Goal: Task Accomplishment & Management: Manage account settings

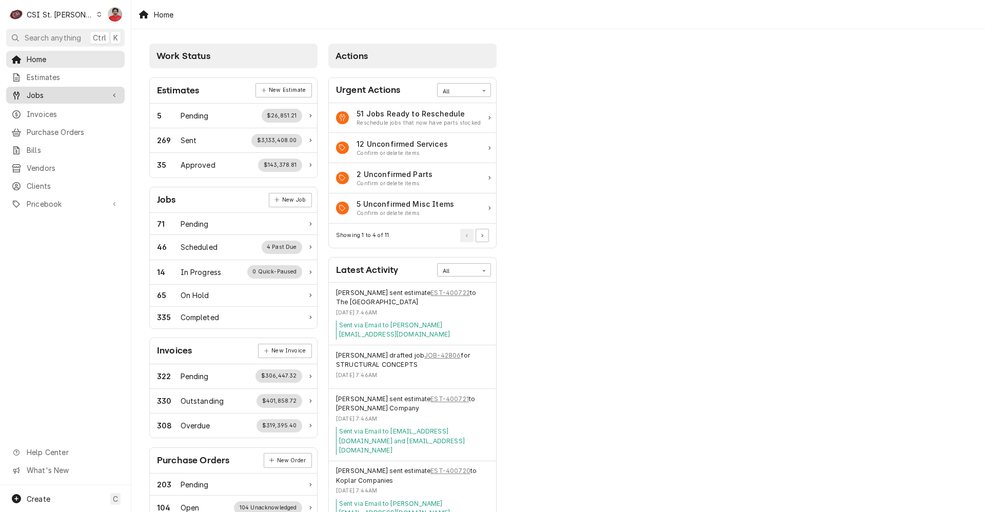
click at [65, 95] on span "Jobs" at bounding box center [65, 95] width 77 height 11
click at [83, 113] on span "Jobs" at bounding box center [73, 113] width 93 height 11
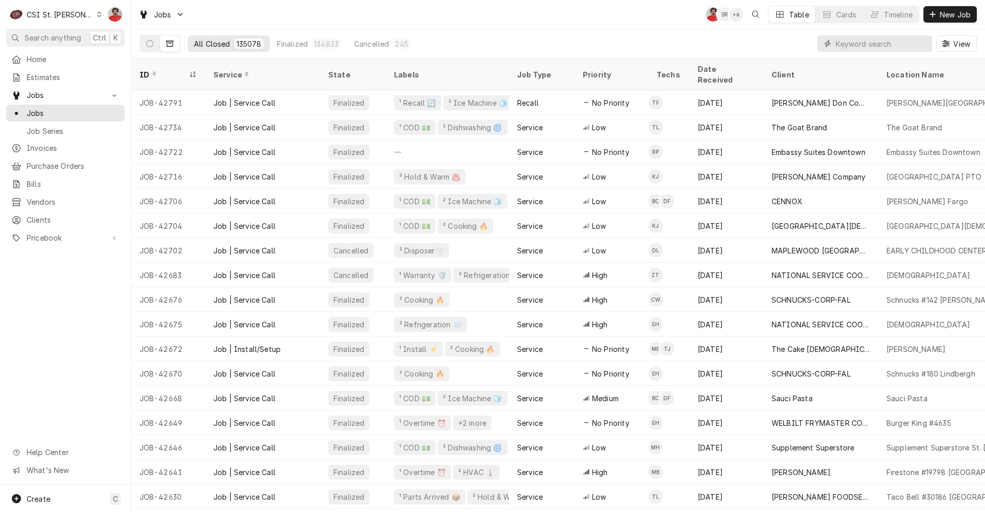
click at [866, 43] on input "Dynamic Content Wrapper" at bounding box center [880, 43] width 91 height 16
type input "40458"
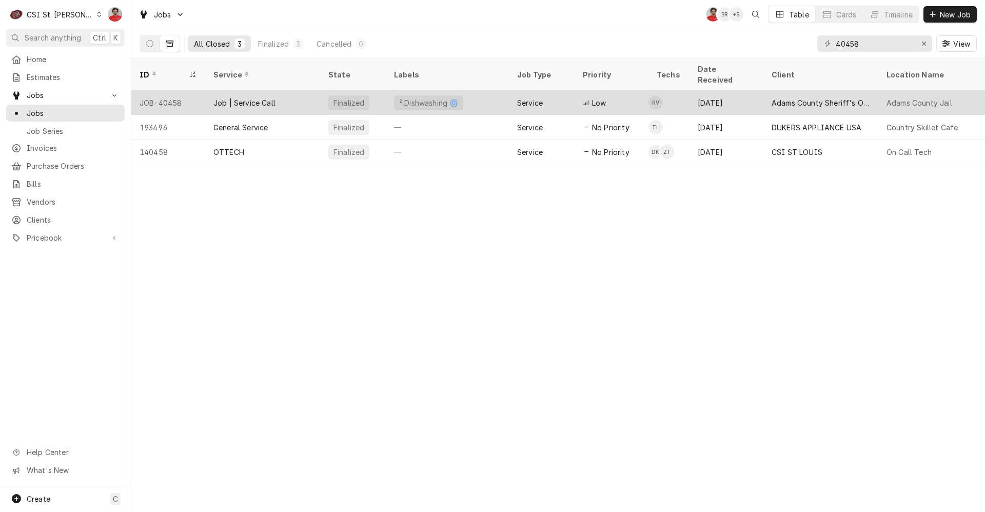
click at [309, 101] on div "Job | Service Call" at bounding box center [262, 102] width 115 height 25
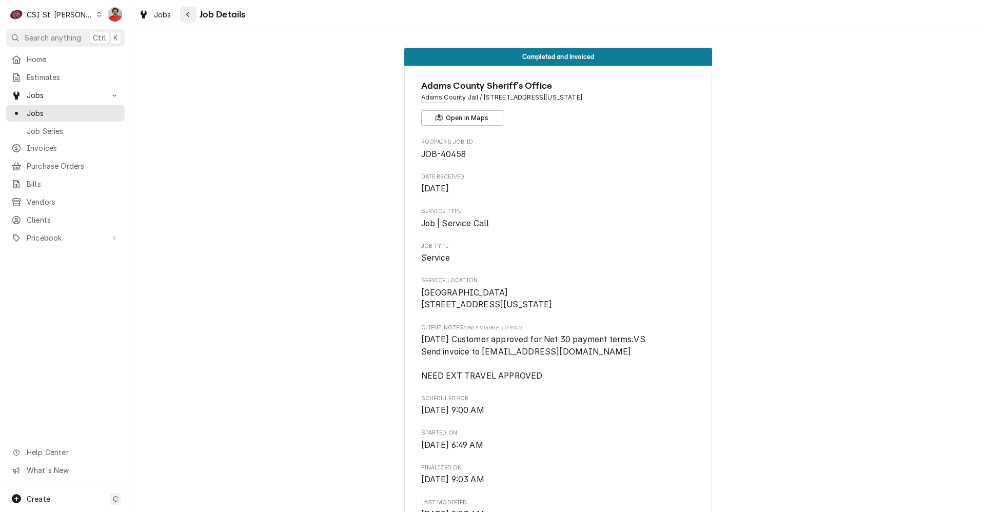
click at [188, 17] on icon "Navigate back" at bounding box center [188, 14] width 5 height 7
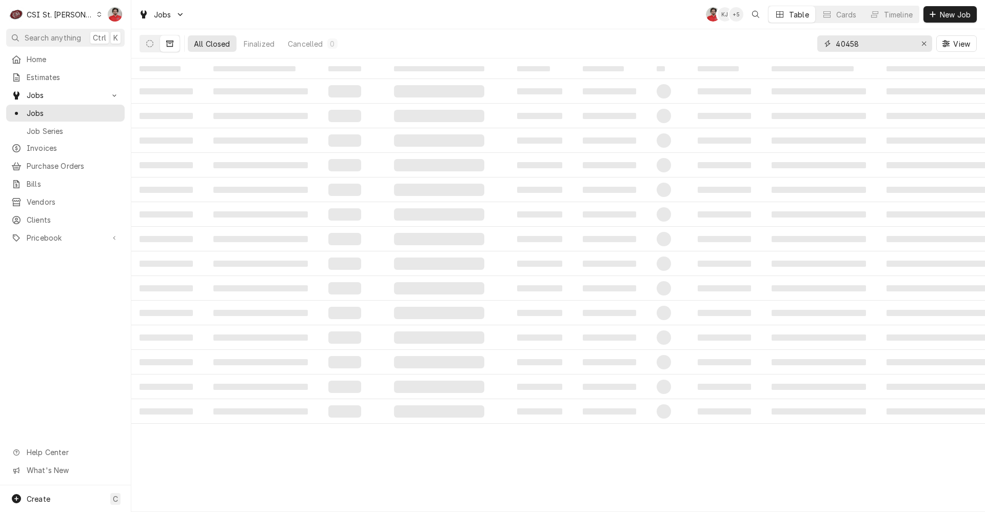
click at [846, 45] on input "40458" at bounding box center [873, 43] width 77 height 16
type input "40958"
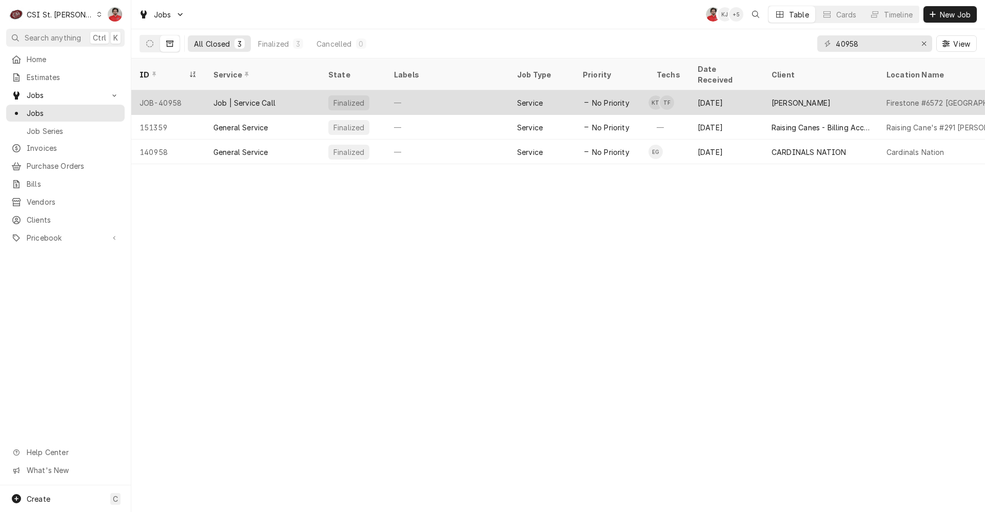
click at [379, 92] on div "Finalized" at bounding box center [353, 102] width 66 height 25
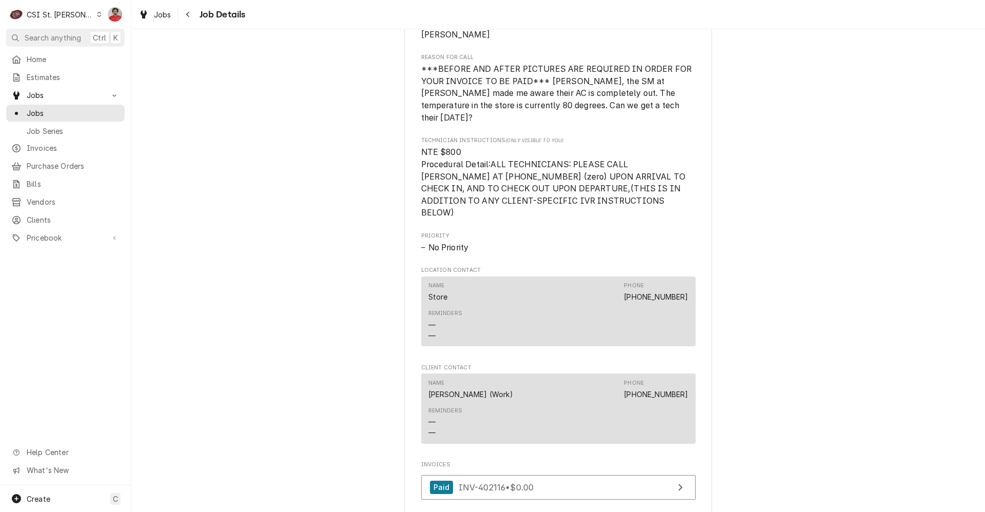
scroll to position [974, 0]
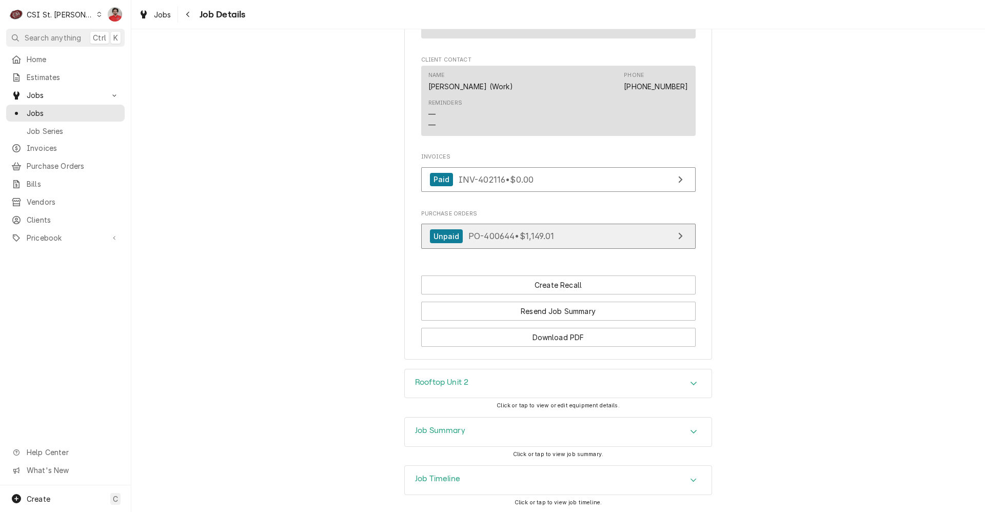
click at [476, 231] on span "PO-400644 • $1,149.01" at bounding box center [511, 236] width 86 height 10
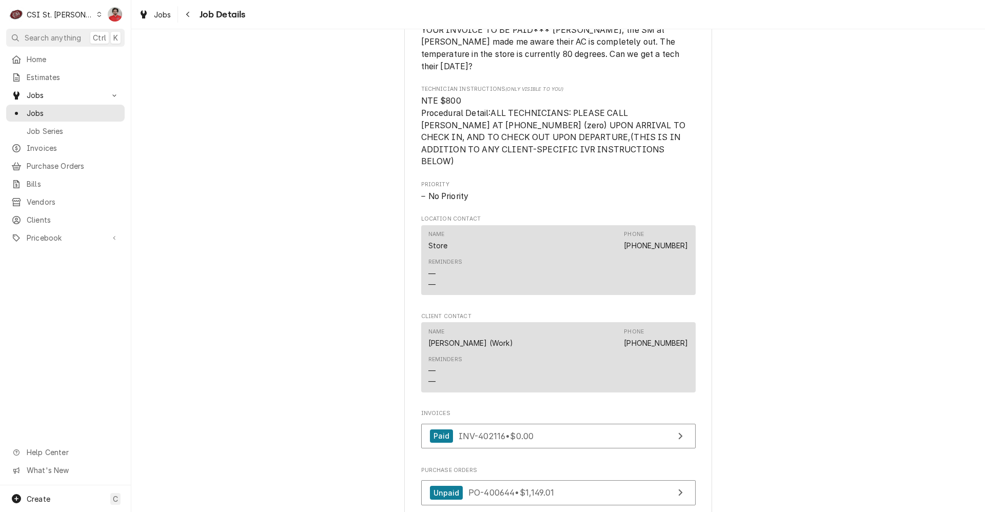
scroll to position [1001, 0]
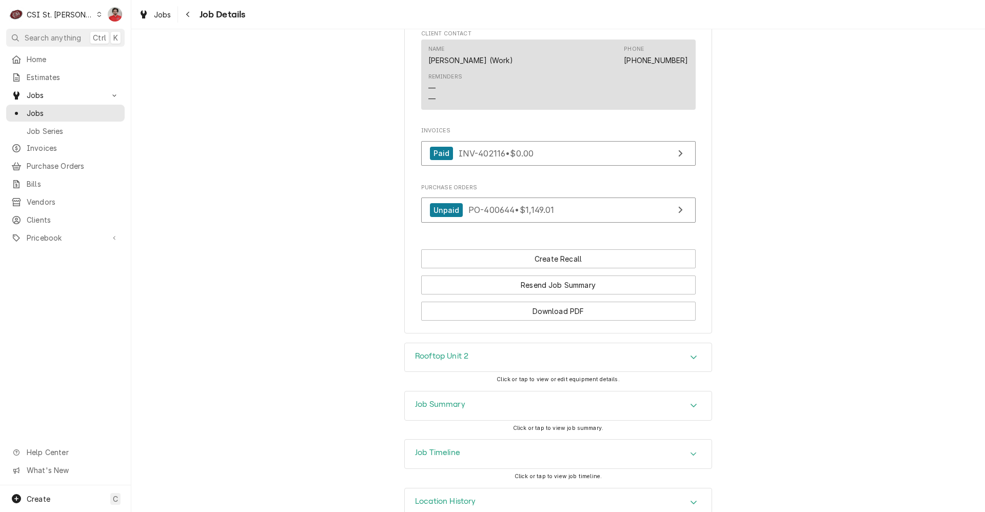
click at [469, 440] on div "Job Timeline" at bounding box center [558, 454] width 307 height 29
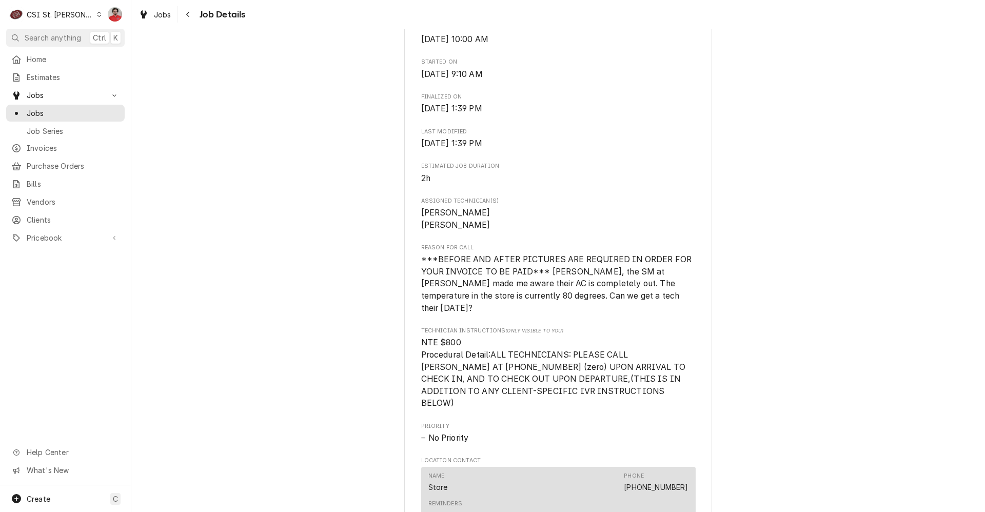
scroll to position [395, 0]
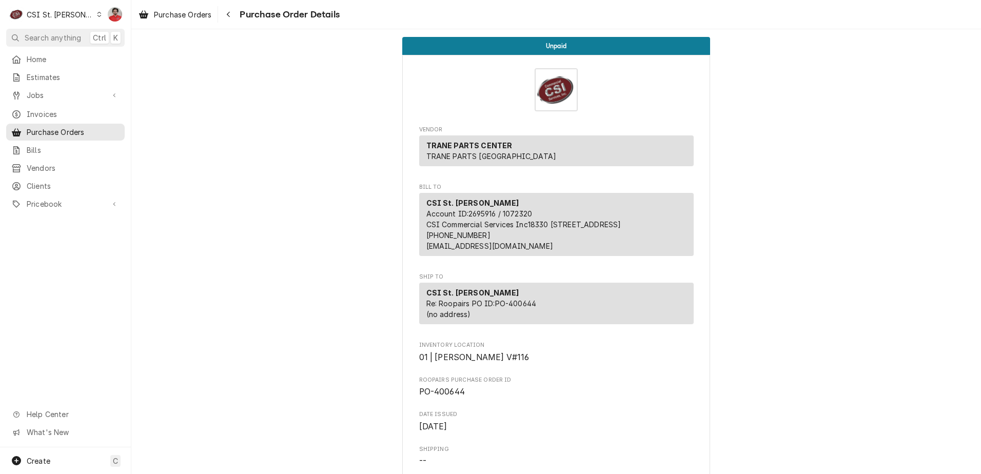
click at [229, 16] on icon "Navigate back" at bounding box center [228, 14] width 5 height 7
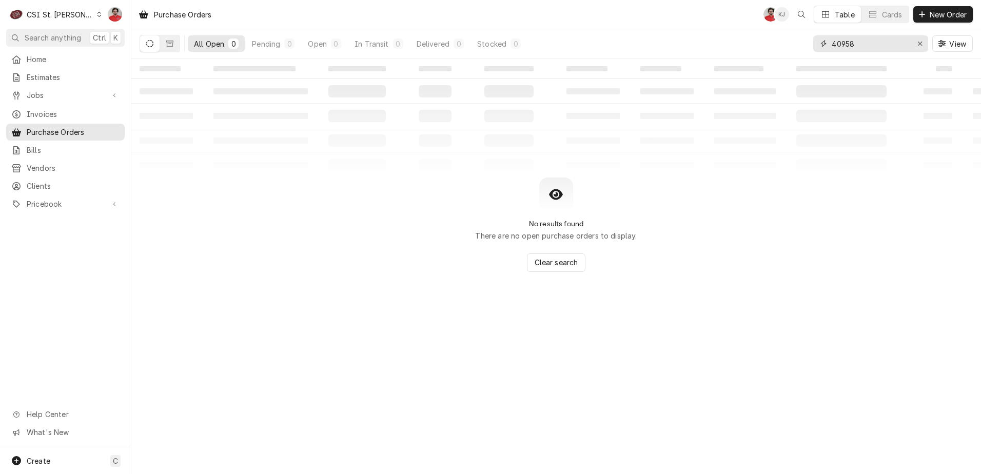
click at [853, 41] on input "40958" at bounding box center [869, 43] width 77 height 16
click at [59, 9] on div "CSI St. Louis" at bounding box center [60, 14] width 67 height 11
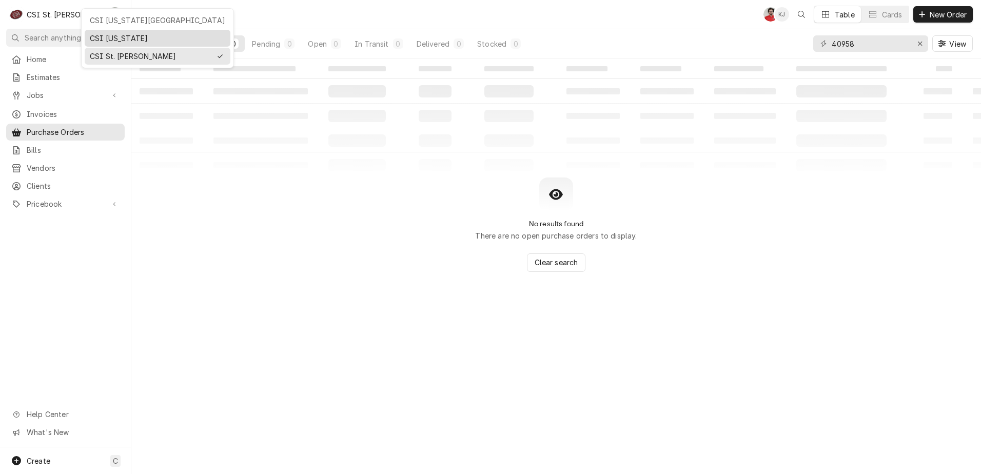
click at [114, 36] on div "CSI [US_STATE]" at bounding box center [157, 38] width 135 height 11
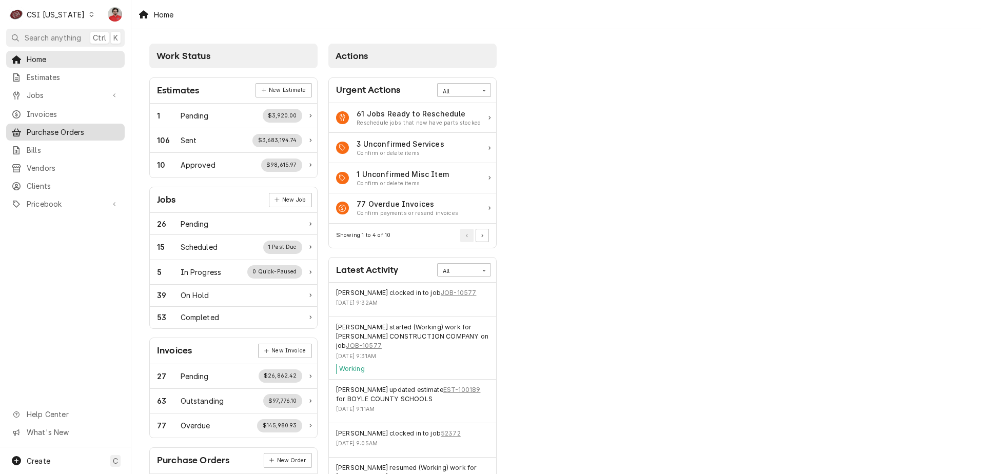
click at [67, 130] on span "Purchase Orders" at bounding box center [73, 132] width 93 height 11
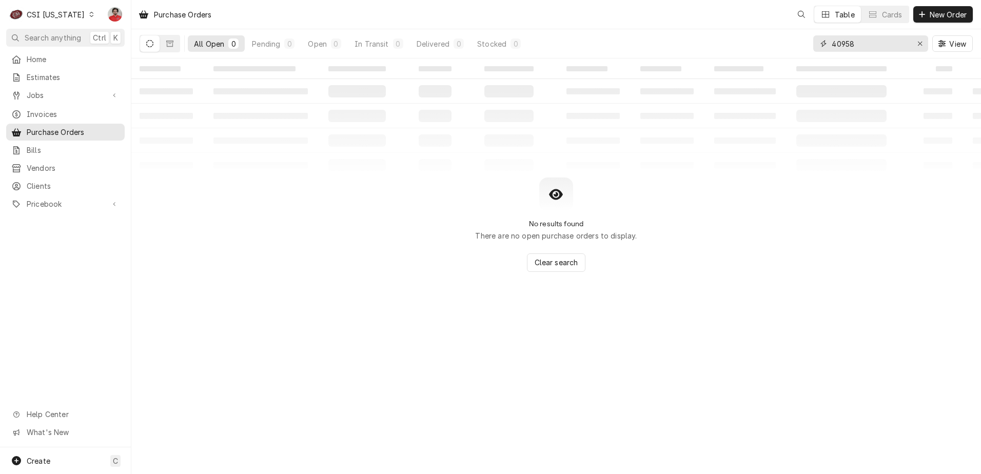
click at [845, 47] on input "40958" at bounding box center [869, 43] width 77 height 16
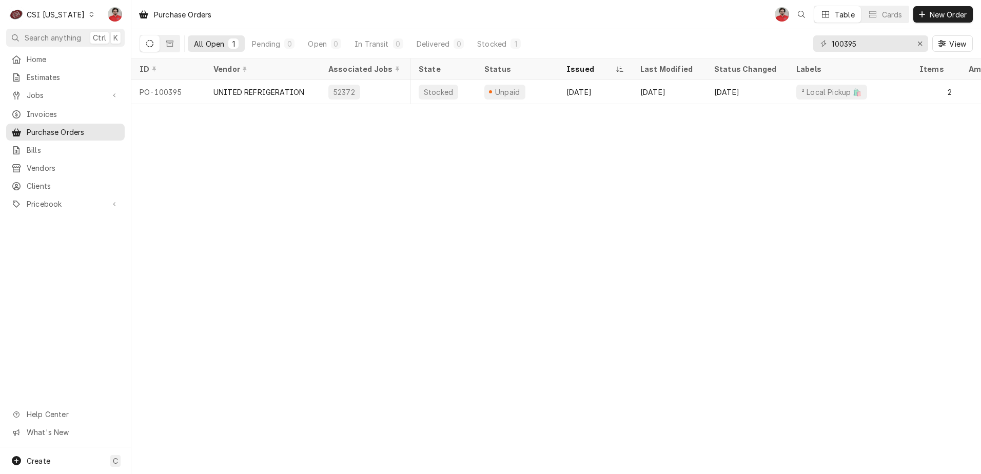
scroll to position [0, 45]
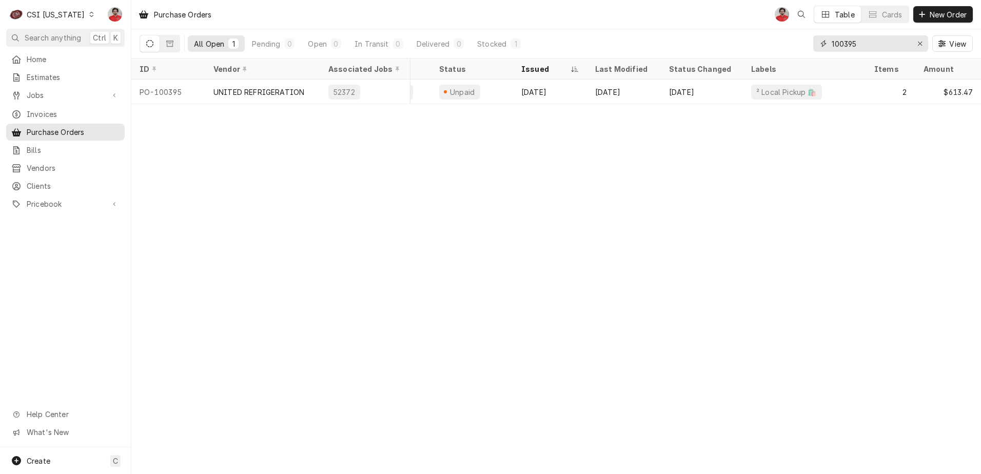
drag, startPoint x: 851, startPoint y: 45, endPoint x: 872, endPoint y: 43, distance: 21.1
click at [871, 44] on input "100395" at bounding box center [869, 43] width 77 height 16
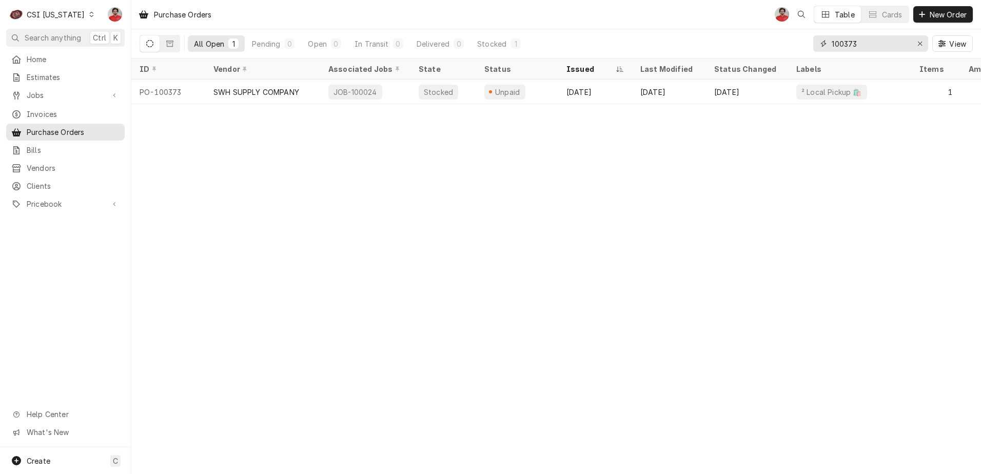
type input "100373"
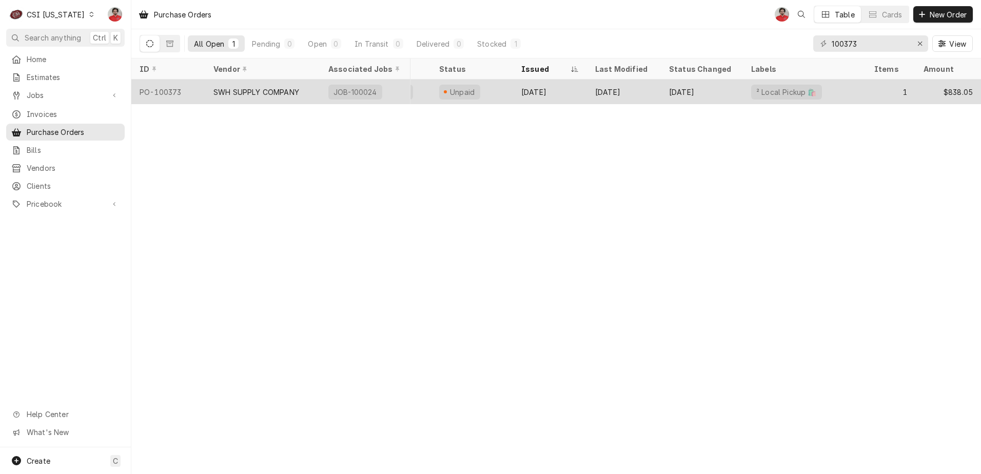
click at [634, 90] on div "[DATE]" at bounding box center [624, 91] width 74 height 25
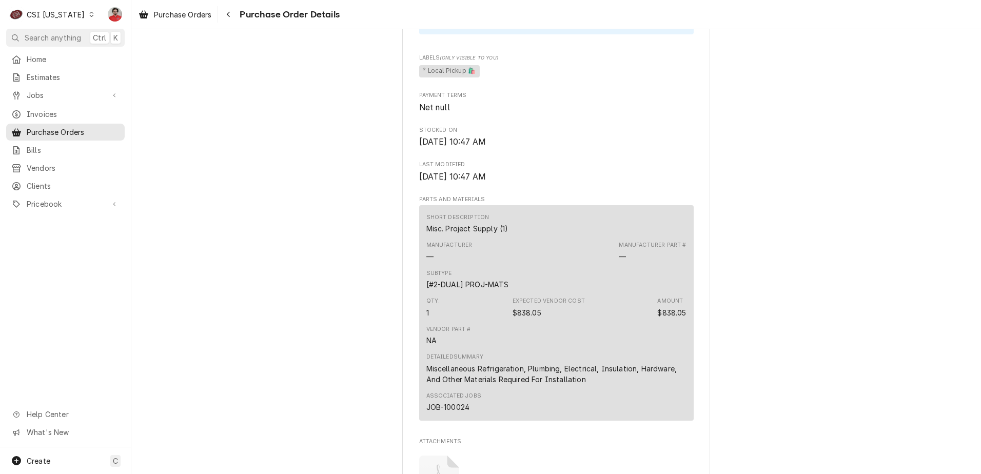
scroll to position [718, 0]
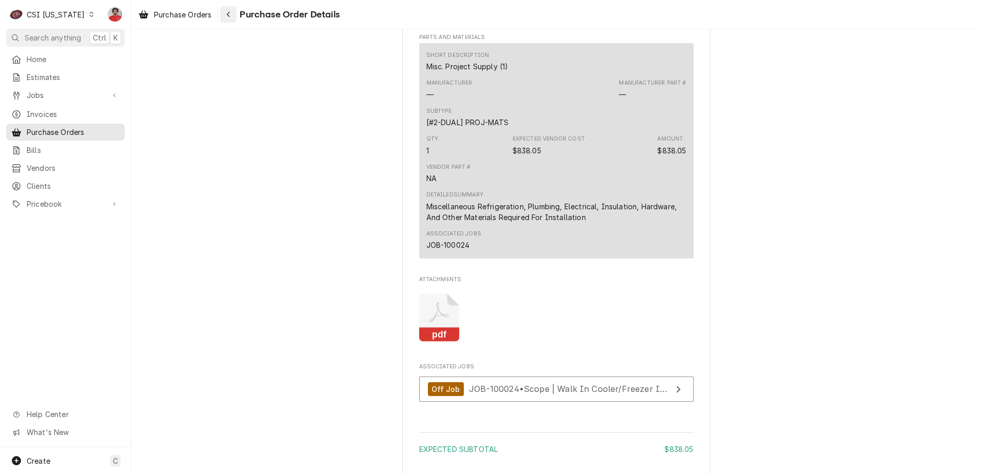
click at [230, 14] on icon "Navigate back" at bounding box center [228, 14] width 5 height 7
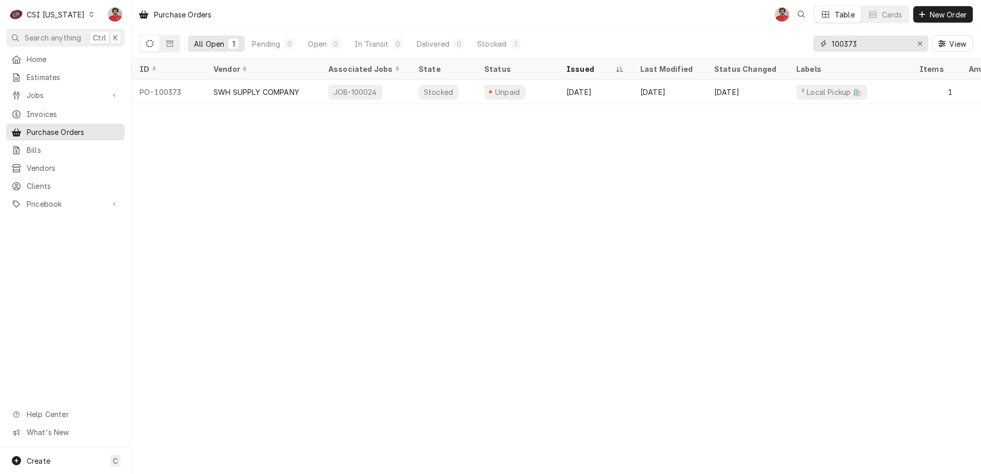
drag, startPoint x: 852, startPoint y: 42, endPoint x: 860, endPoint y: 39, distance: 8.1
click at [860, 40] on input "100373" at bounding box center [869, 43] width 77 height 16
type input "100374"
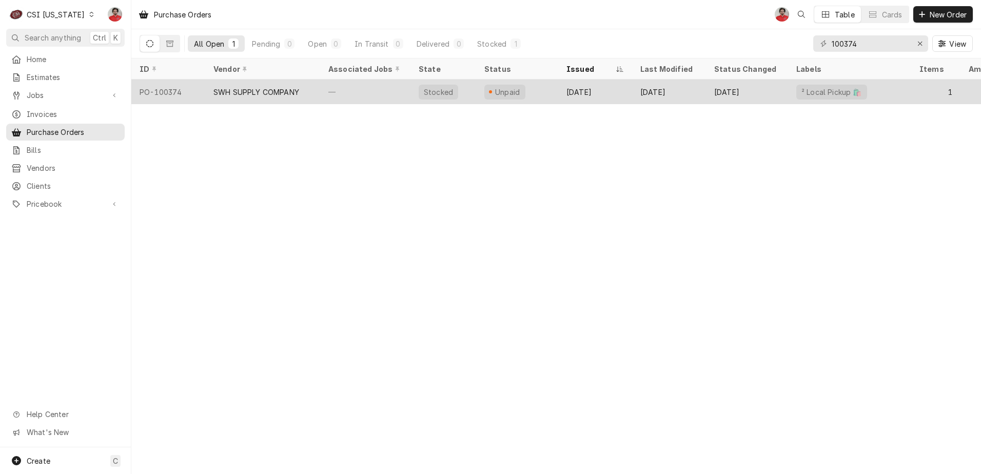
click at [527, 90] on div "Unpaid" at bounding box center [517, 91] width 82 height 25
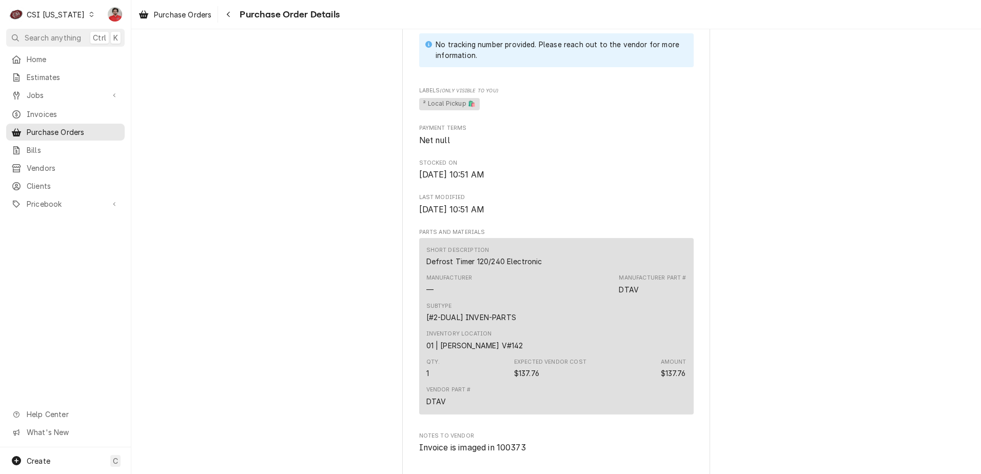
scroll to position [626, 0]
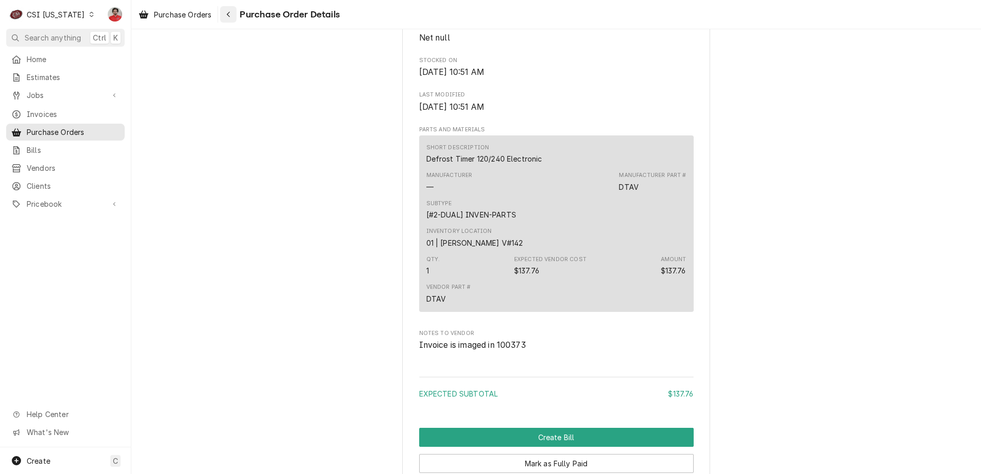
click at [236, 12] on button "Navigate back" at bounding box center [228, 14] width 16 height 16
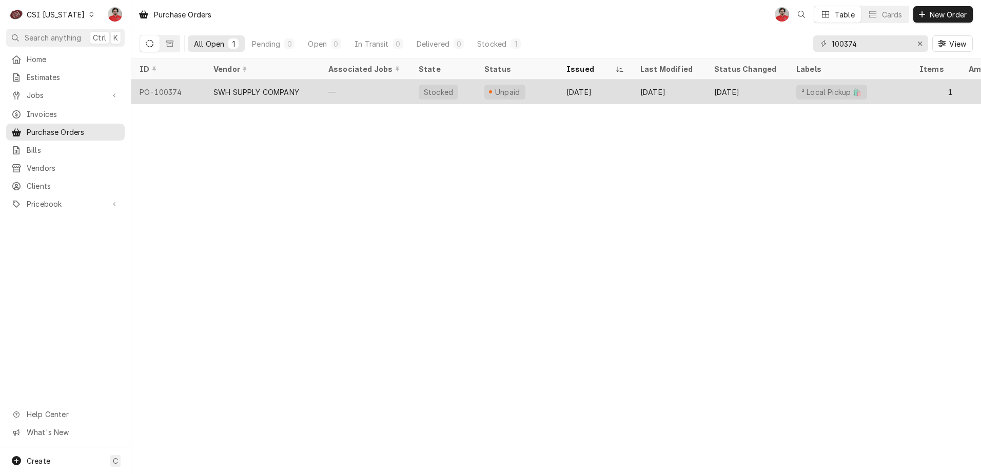
click at [361, 94] on div "—" at bounding box center [365, 91] width 90 height 25
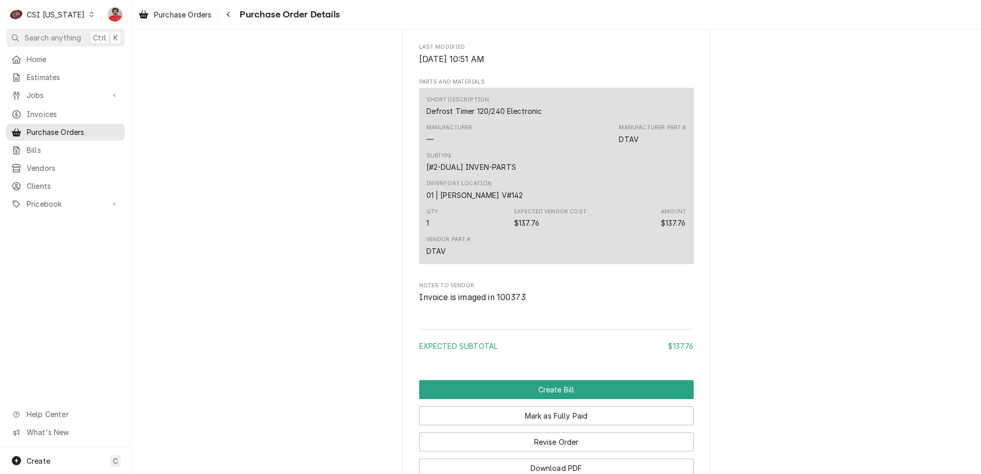
scroll to position [780, 0]
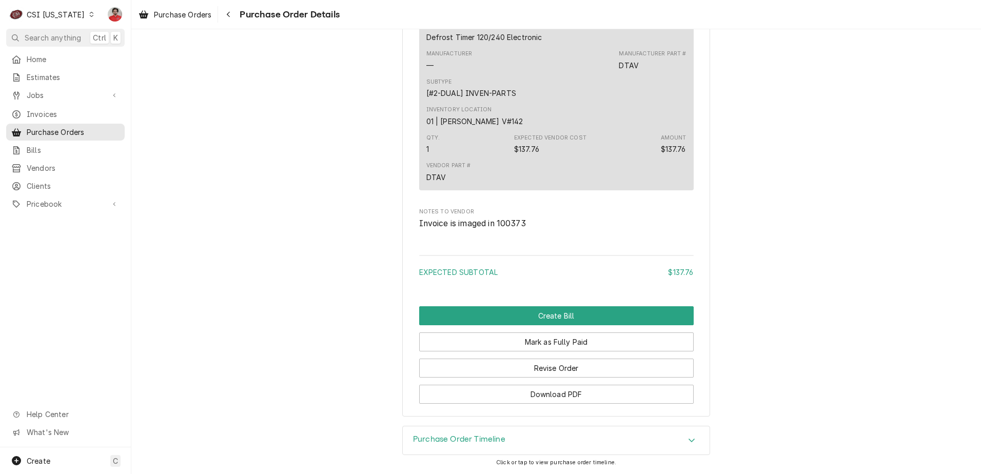
click at [463, 441] on h3 "Purchase Order Timeline" at bounding box center [459, 439] width 92 height 10
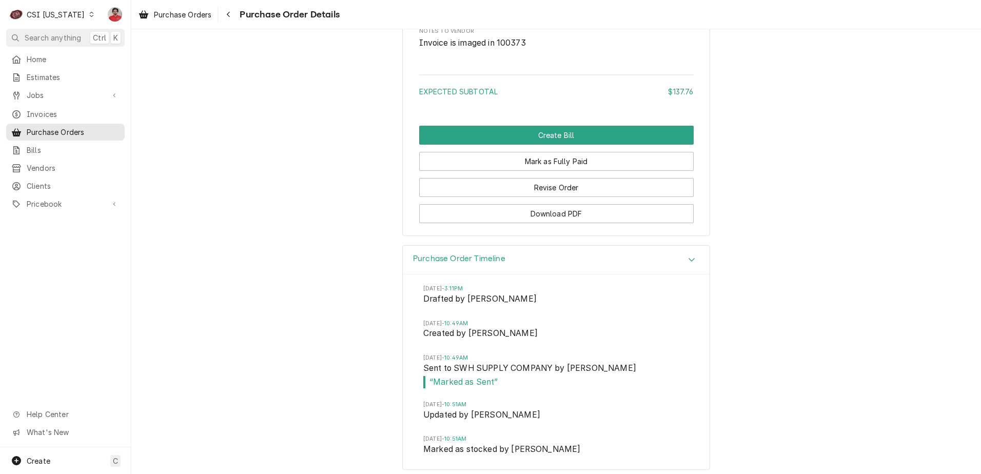
scroll to position [967, 0]
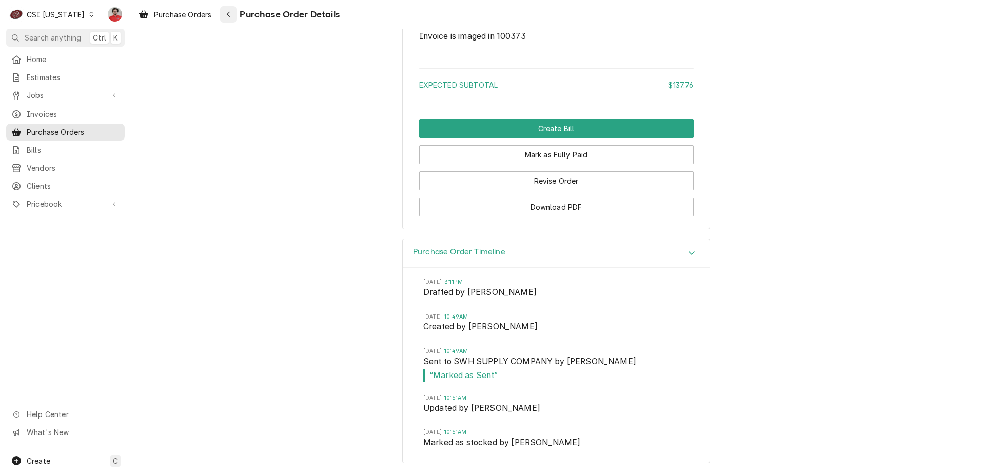
click at [228, 10] on div "Navigate back" at bounding box center [228, 14] width 10 height 10
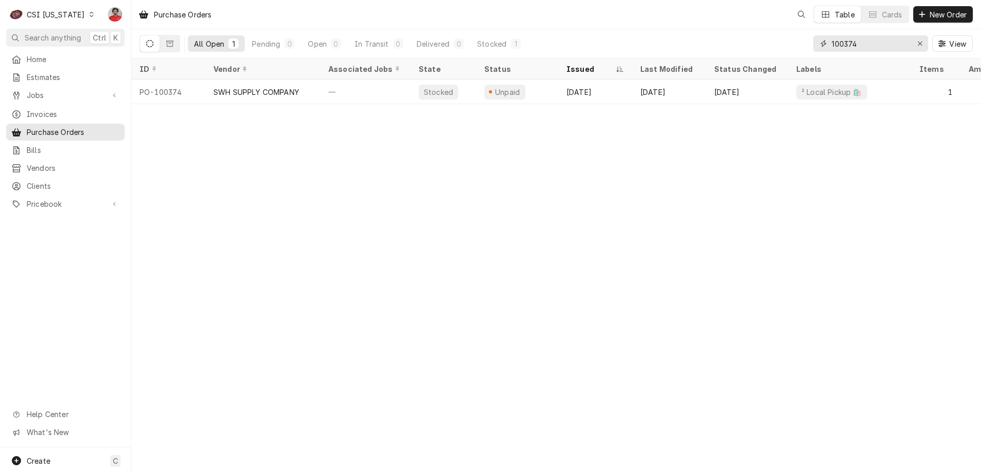
click at [859, 37] on input "100374" at bounding box center [869, 43] width 77 height 16
drag, startPoint x: 860, startPoint y: 43, endPoint x: 854, endPoint y: 45, distance: 6.0
click at [854, 45] on input "100374" at bounding box center [869, 43] width 77 height 16
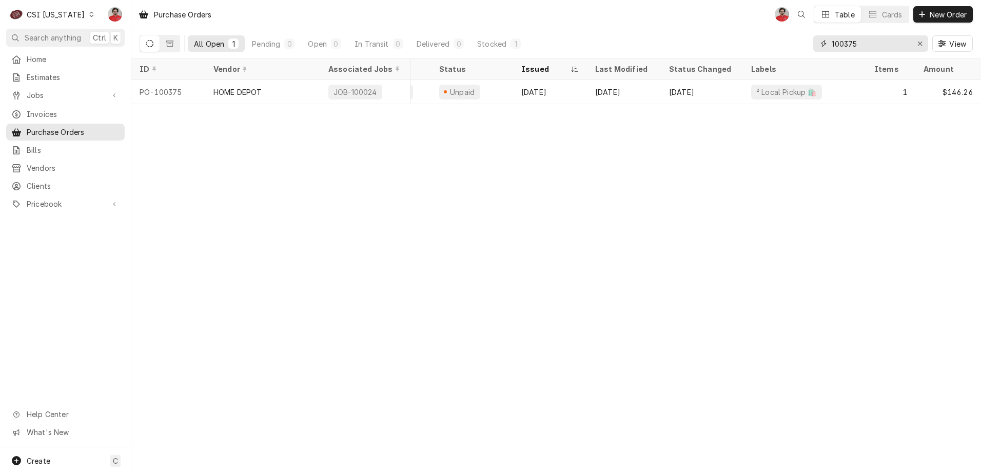
drag, startPoint x: 843, startPoint y: 43, endPoint x: 980, endPoint y: 41, distance: 137.0
click at [980, 41] on html "C CSI Kentucky NF Search anything Ctrl K Home Estimates Jobs Jobs Job Series In…" at bounding box center [490, 237] width 981 height 474
type input "100402"
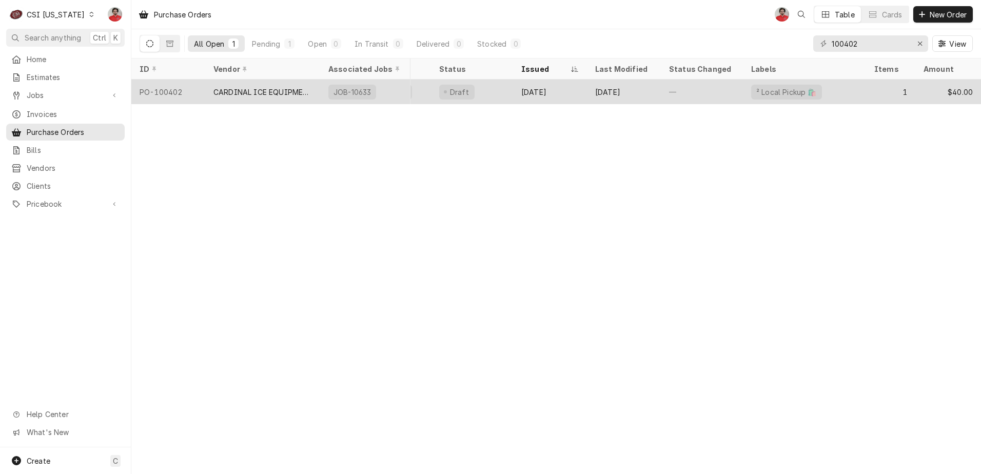
click at [631, 96] on div "Sep 22" at bounding box center [624, 91] width 74 height 25
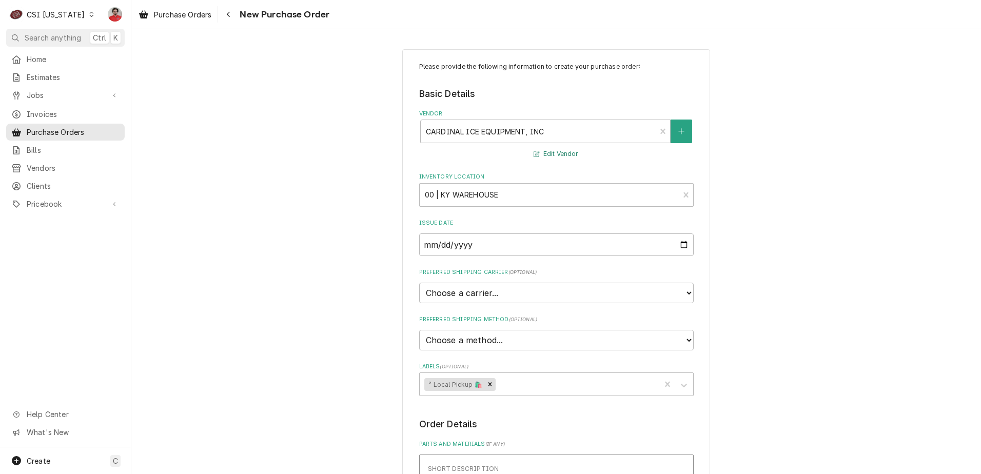
scroll to position [410, 0]
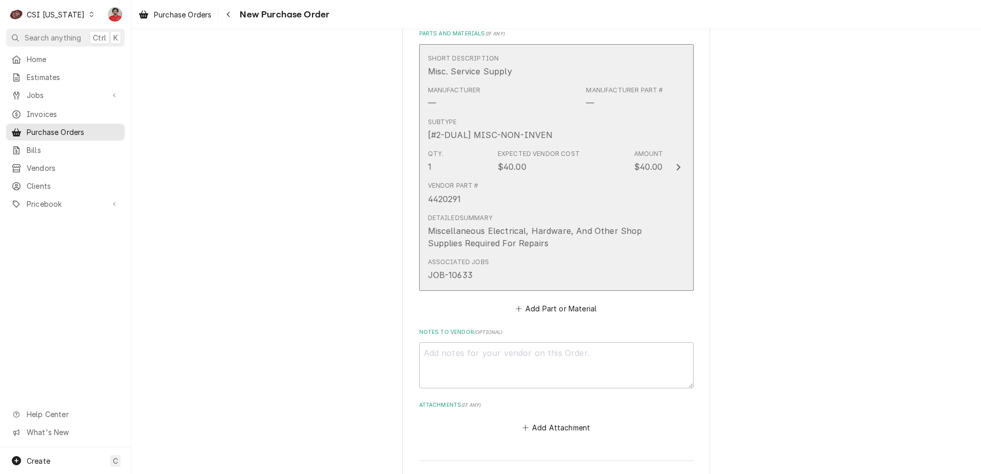
click at [545, 178] on div "Vendor Part # 4420291" at bounding box center [545, 193] width 235 height 32
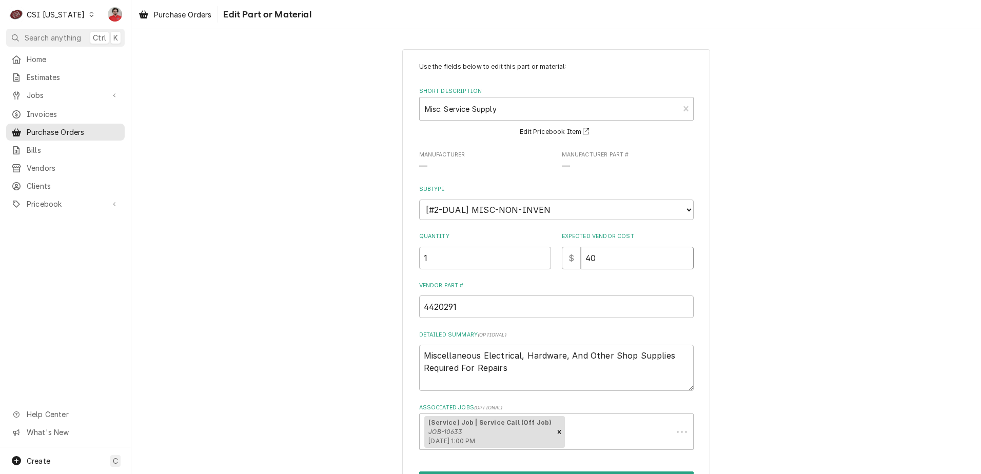
drag, startPoint x: 590, startPoint y: 255, endPoint x: 567, endPoint y: 259, distance: 23.9
click at [567, 259] on div "$ 40" at bounding box center [628, 258] width 132 height 23
type textarea "x"
type input "1"
type textarea "x"
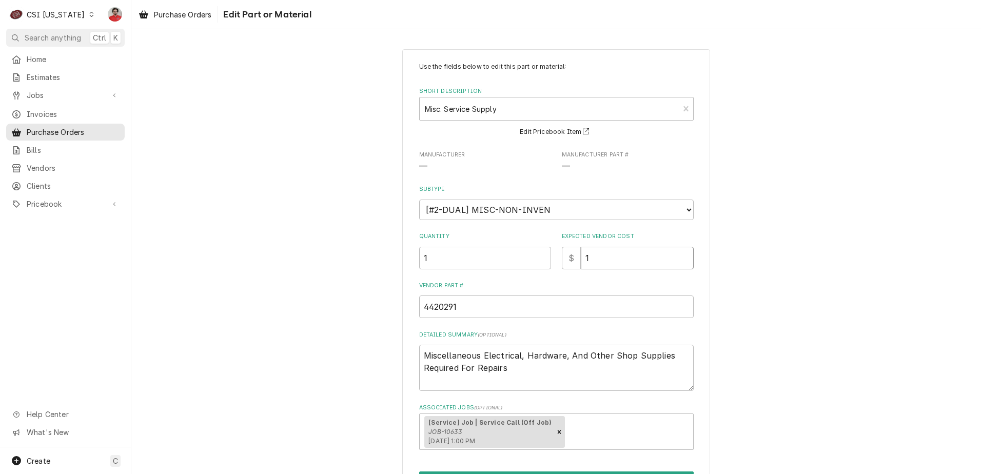
type input "14"
type textarea "x"
type input "14.0"
type textarea "x"
type input "14.07"
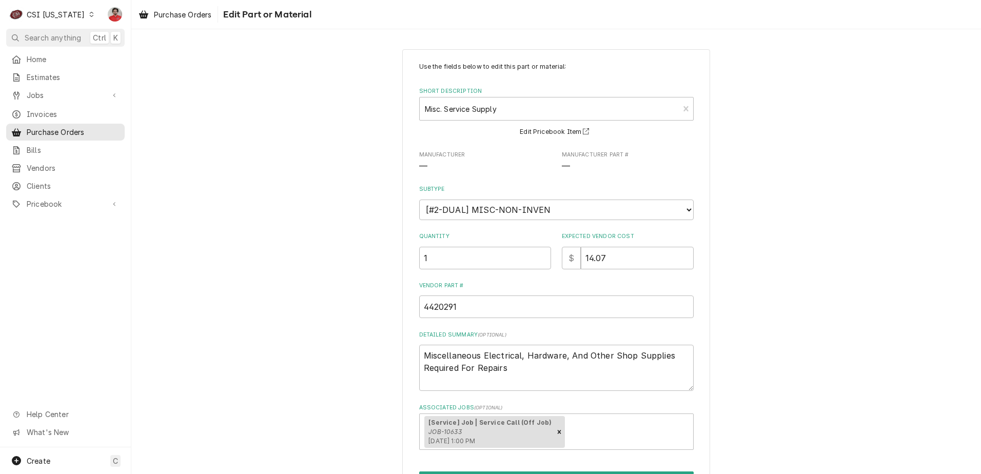
scroll to position [65, 0]
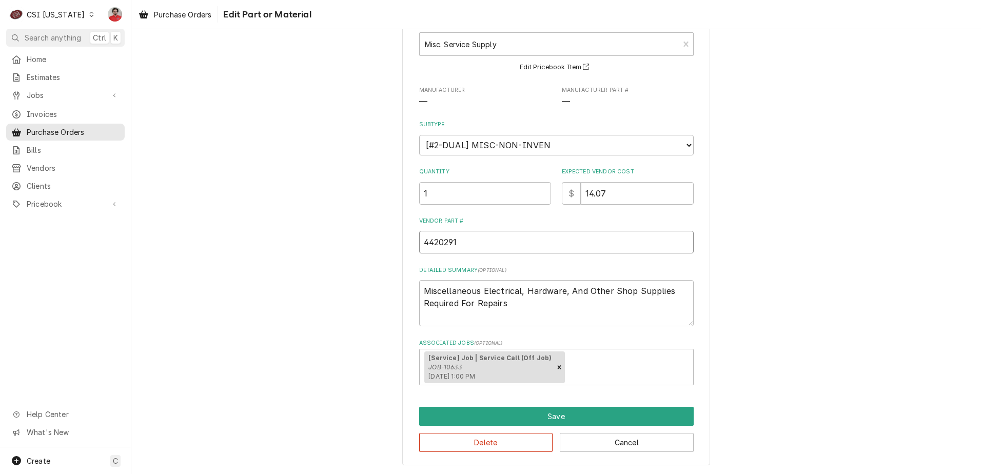
drag, startPoint x: 469, startPoint y: 245, endPoint x: 373, endPoint y: 249, distance: 96.0
click at [373, 249] on div "Use the fields below to edit this part or material: Short Description Misc. Ser…" at bounding box center [555, 224] width 849 height 499
type textarea "x"
type input "3"
type textarea "x"
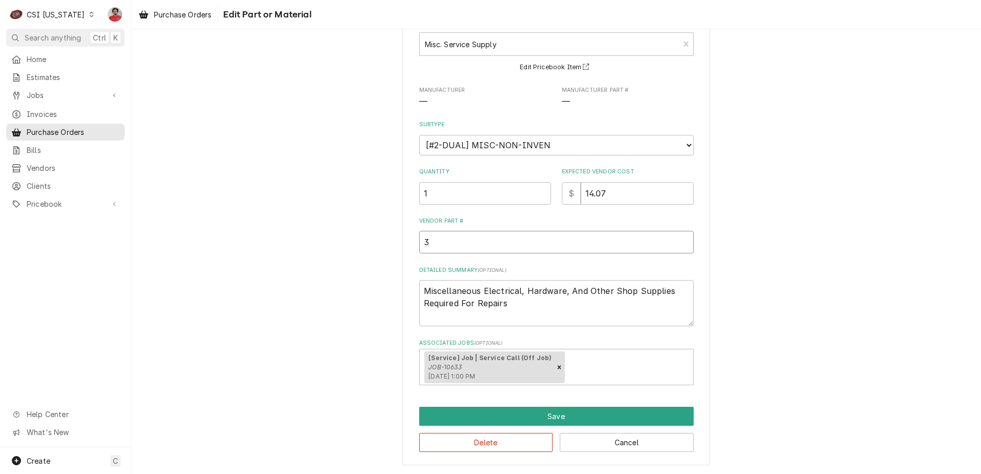
type input "3C"
type textarea "x"
type input "3C4"
type textarea "x"
type input "3C44"
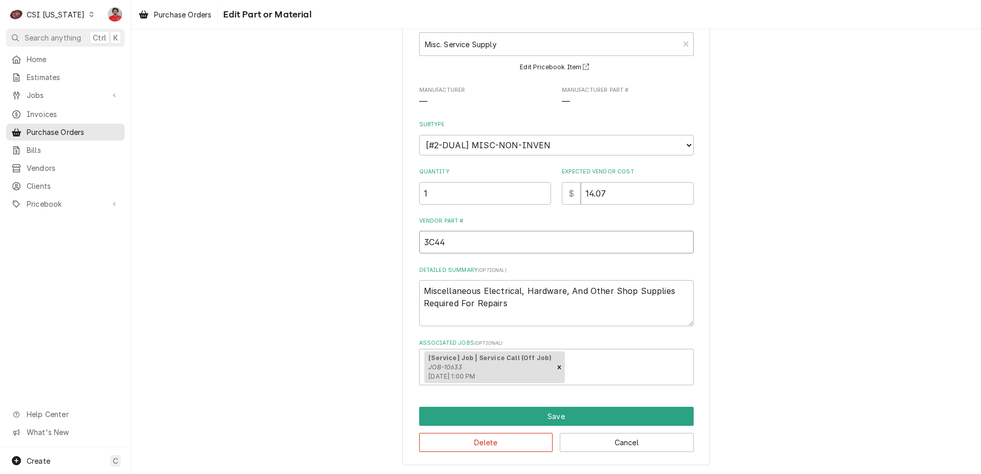
type textarea "x"
type input "3C442"
type textarea "x"
type input "3C4420"
type textarea "x"
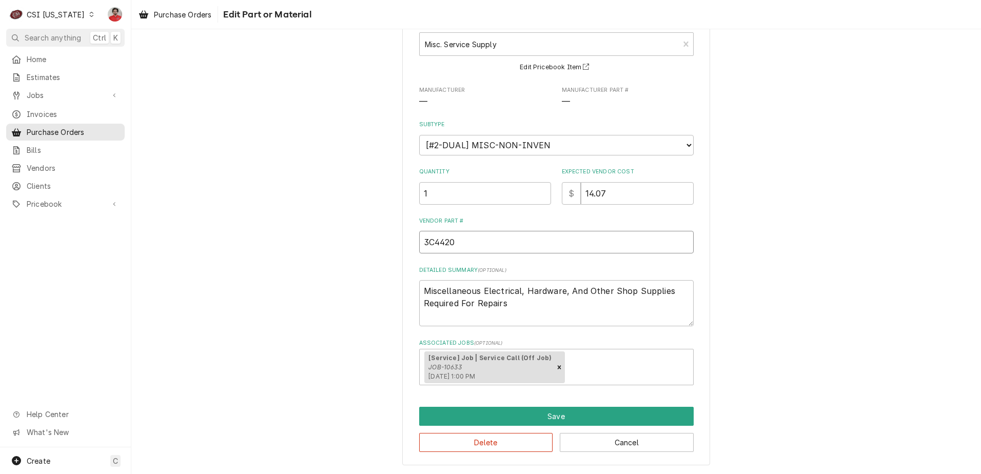
type input "3C44202"
type textarea "x"
type input "3C442029"
type textarea "x"
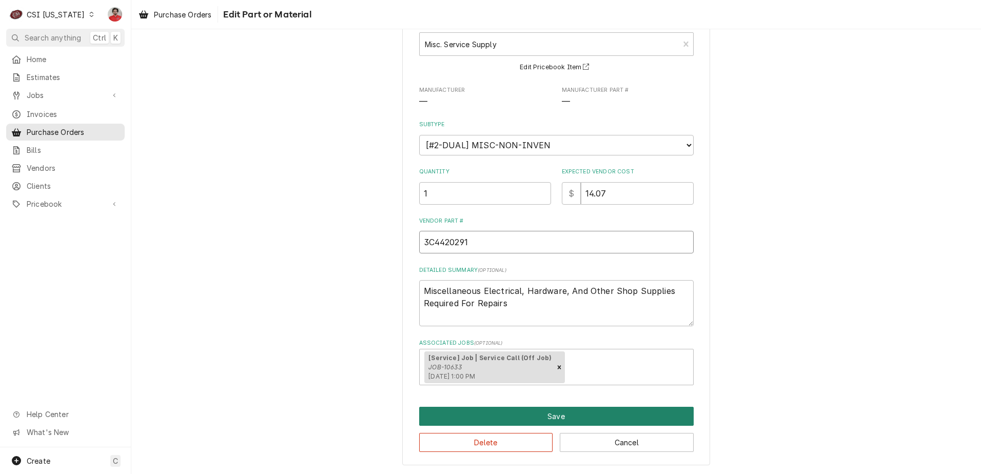
type input "3C4420291"
click at [520, 417] on button "Save" at bounding box center [556, 416] width 274 height 19
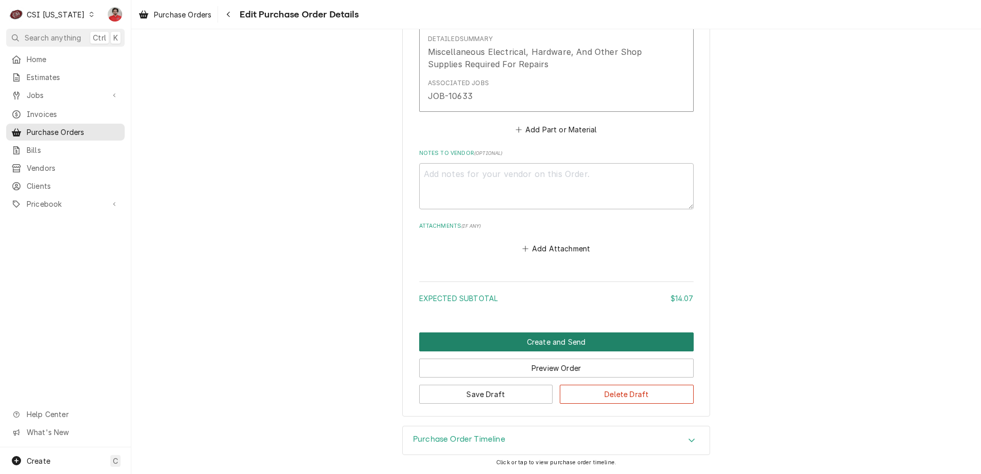
click at [524, 343] on button "Create and Send" at bounding box center [556, 341] width 274 height 19
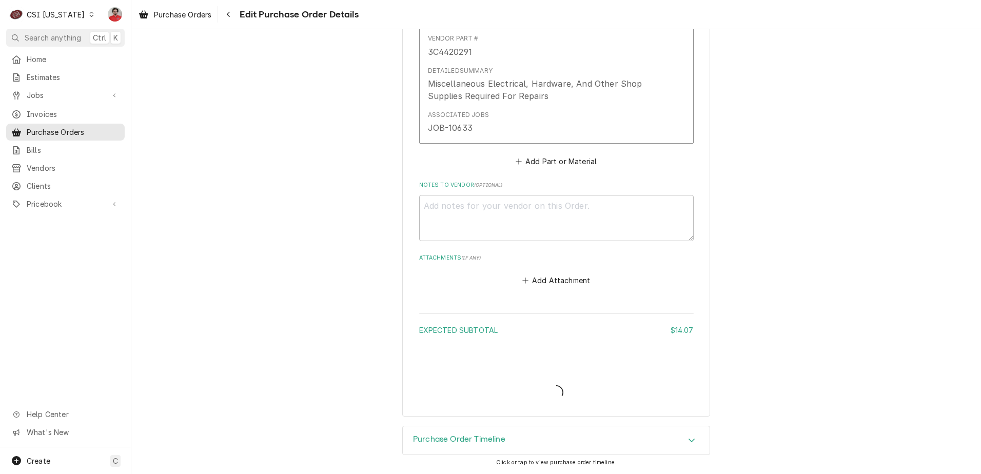
type textarea "x"
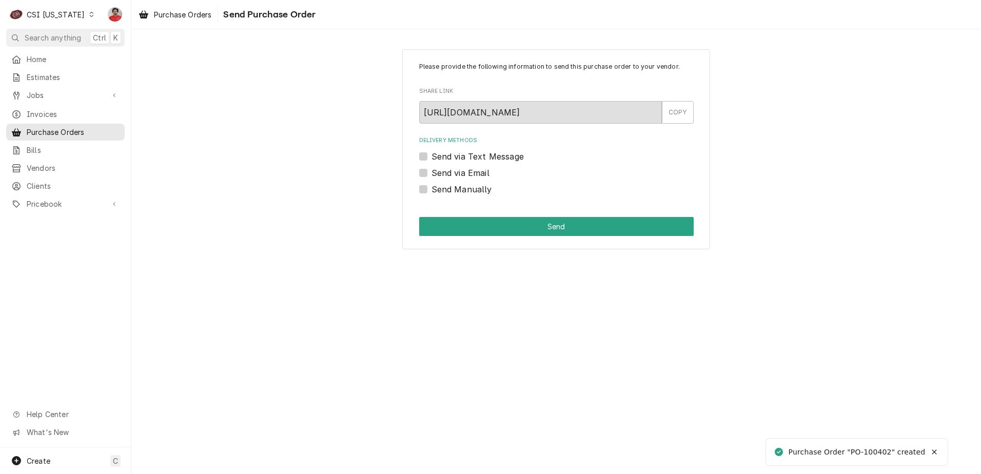
click at [520, 340] on div "Please provide the following information to send this purchase order to your ve…" at bounding box center [555, 251] width 849 height 445
click at [449, 194] on label "Send Manually" at bounding box center [461, 189] width 61 height 12
click at [449, 194] on input "Send Manually" at bounding box center [568, 194] width 274 height 23
checkbox input "true"
click at [461, 229] on button "Send" at bounding box center [556, 226] width 274 height 19
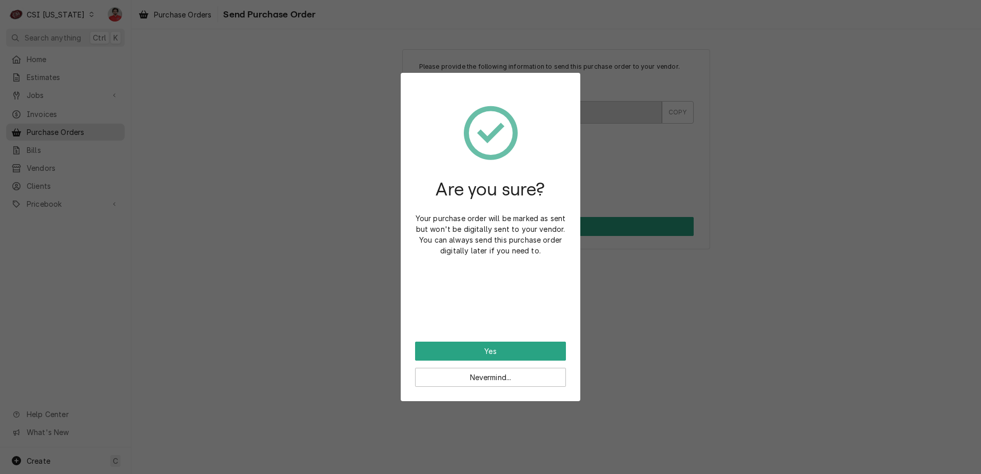
click at [474, 340] on div "Are you sure? Your purchase order will be marked as sent but won't be digitally…" at bounding box center [490, 214] width 151 height 254
click at [476, 350] on button "Yes" at bounding box center [490, 351] width 151 height 19
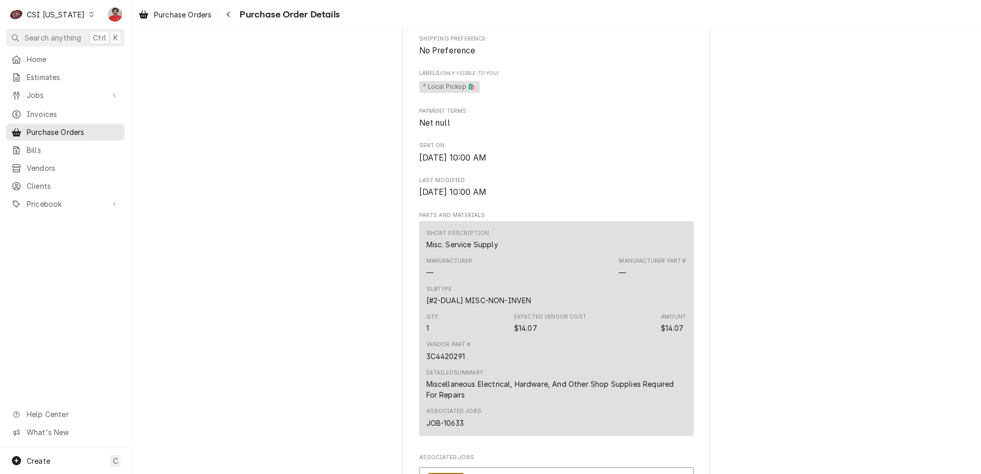
scroll to position [789, 0]
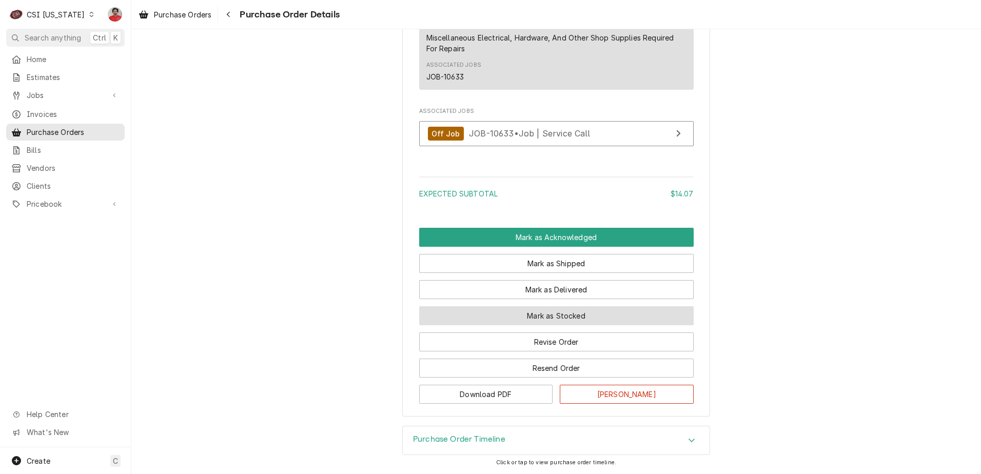
click at [495, 315] on button "Mark as Stocked" at bounding box center [556, 315] width 274 height 19
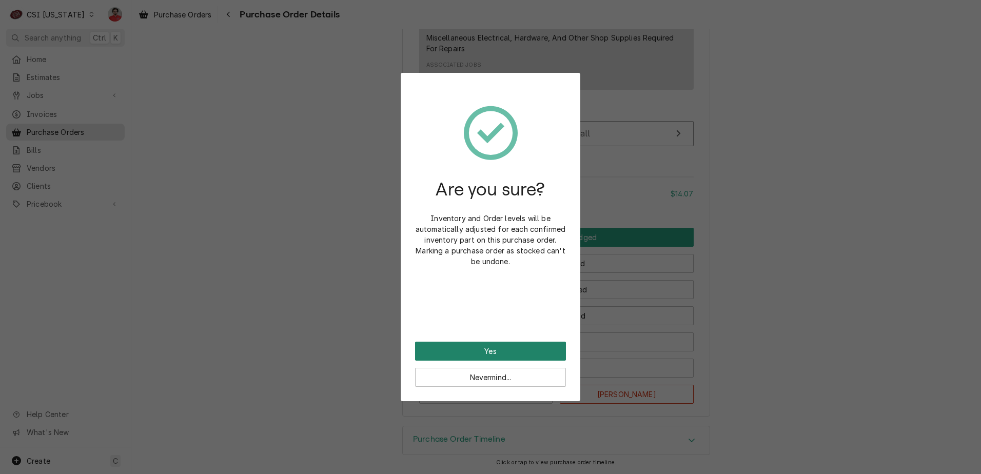
click at [439, 348] on button "Yes" at bounding box center [490, 351] width 151 height 19
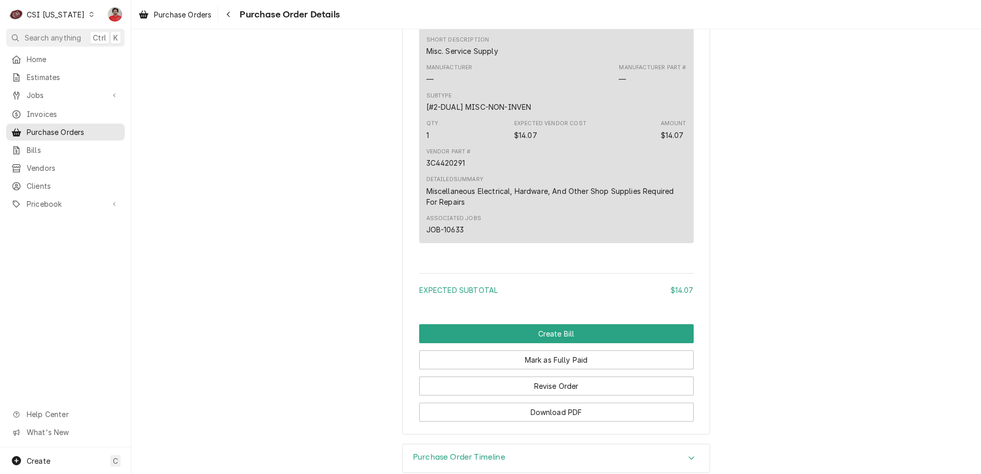
scroll to position [784, 0]
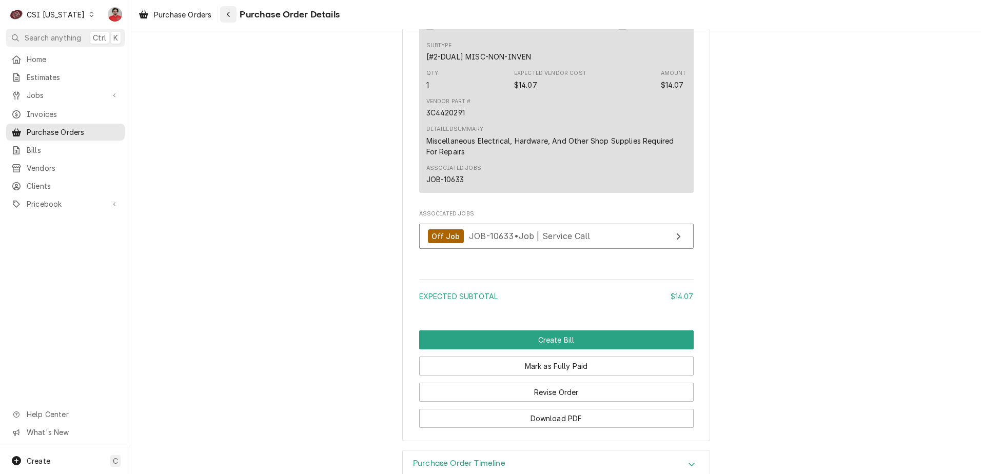
click at [229, 17] on icon "Navigate back" at bounding box center [228, 14] width 5 height 7
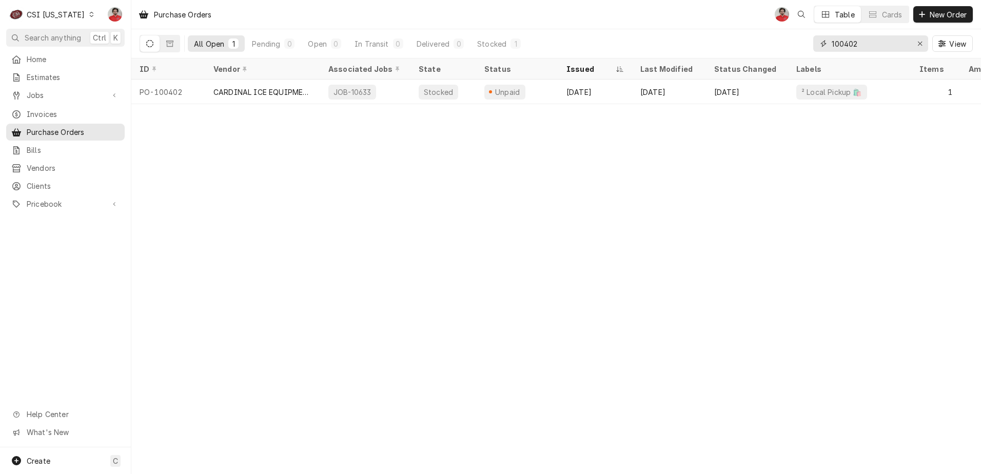
click at [891, 42] on input "100402" at bounding box center [869, 43] width 77 height 16
type input "100394"
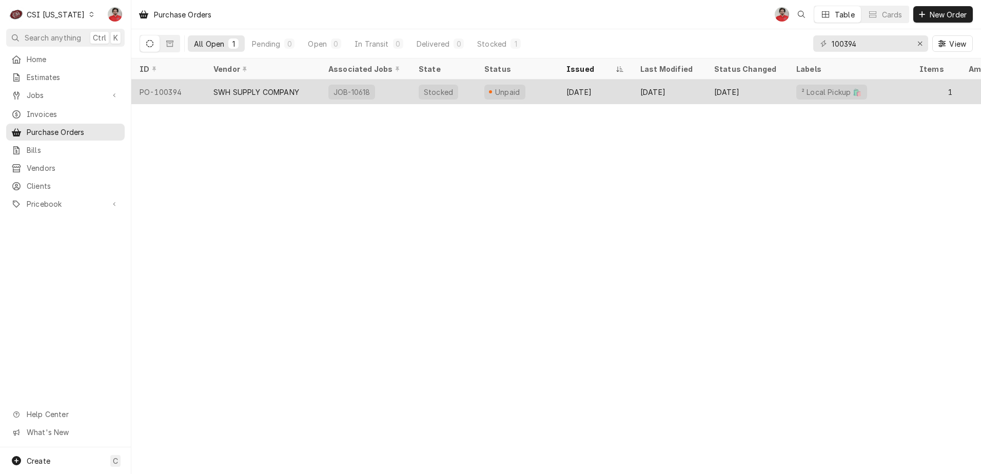
click at [603, 91] on div "Sep 18" at bounding box center [595, 91] width 74 height 25
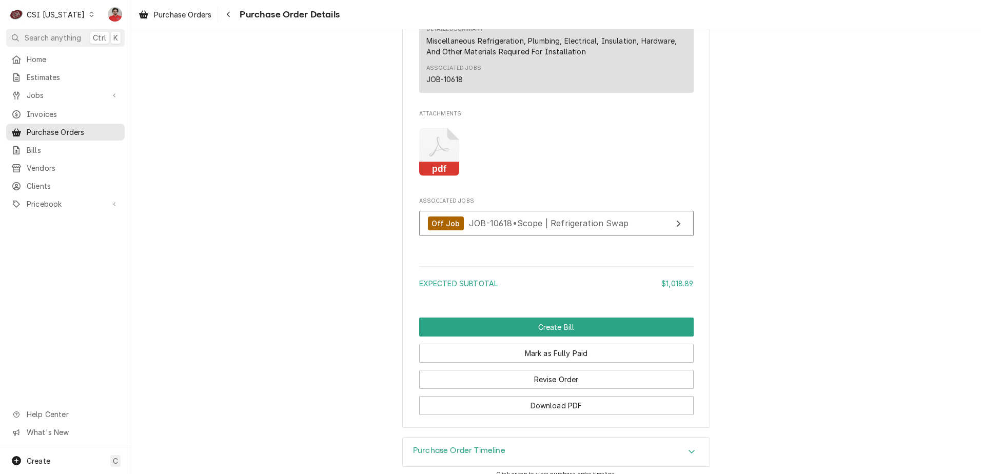
scroll to position [927, 0]
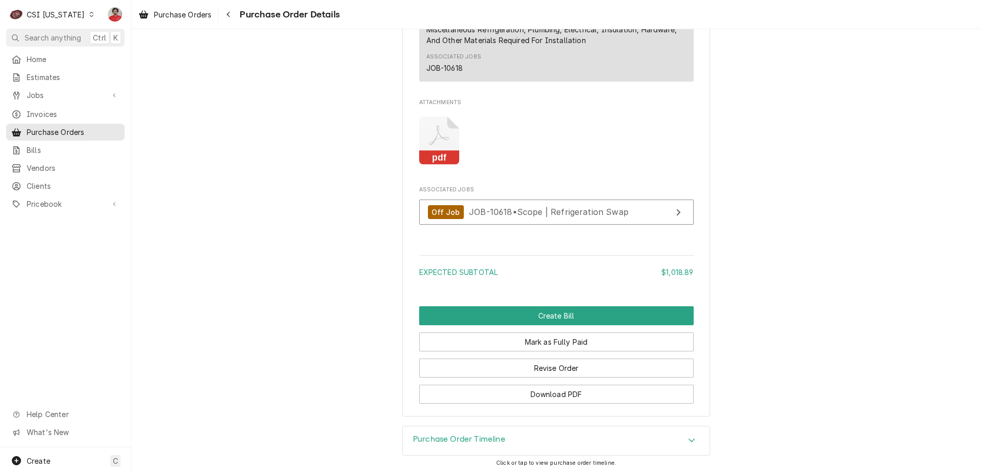
click at [511, 435] on div "Purchase Order Timeline" at bounding box center [556, 440] width 307 height 29
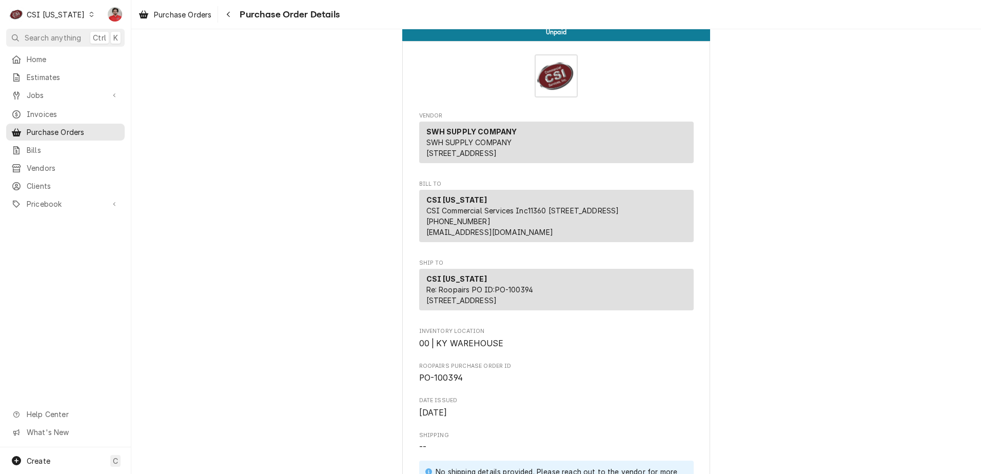
scroll to position [0, 0]
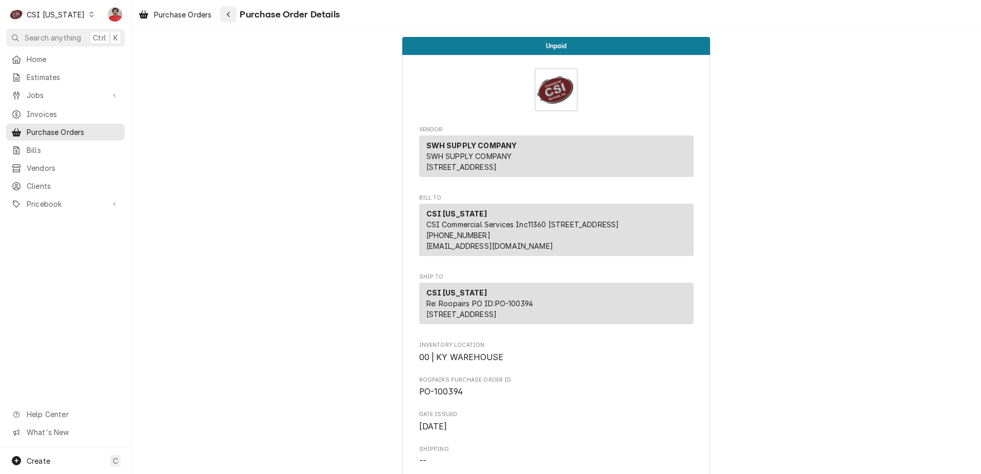
click at [230, 15] on icon "Navigate back" at bounding box center [228, 14] width 5 height 7
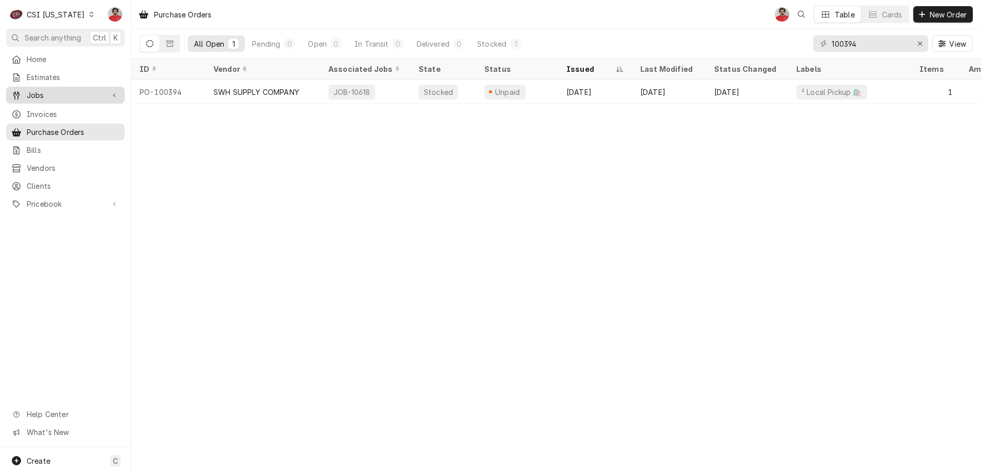
click at [51, 90] on span "Jobs" at bounding box center [65, 95] width 77 height 11
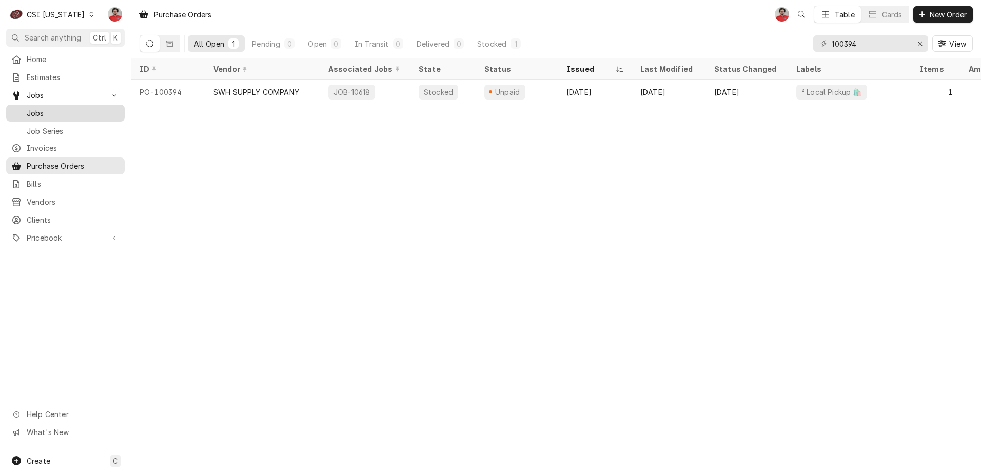
click at [48, 111] on span "Jobs" at bounding box center [73, 113] width 93 height 11
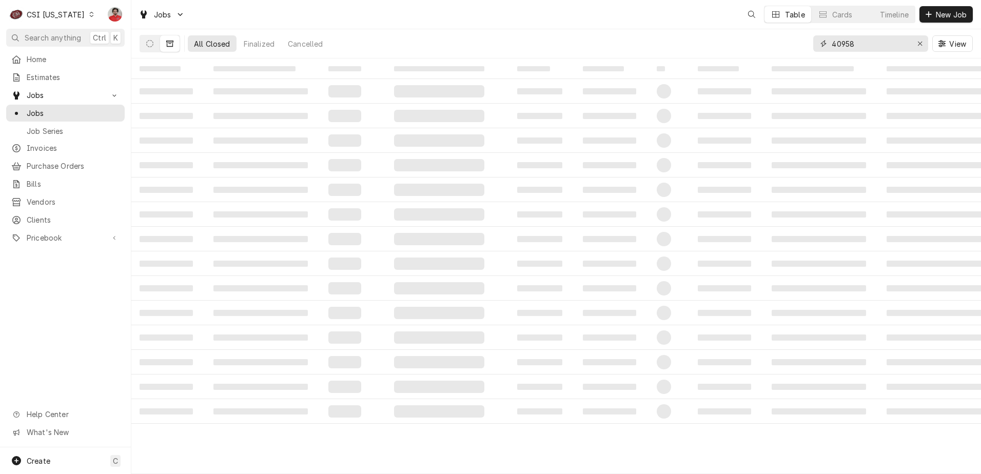
click at [874, 47] on input "40958" at bounding box center [869, 43] width 77 height 16
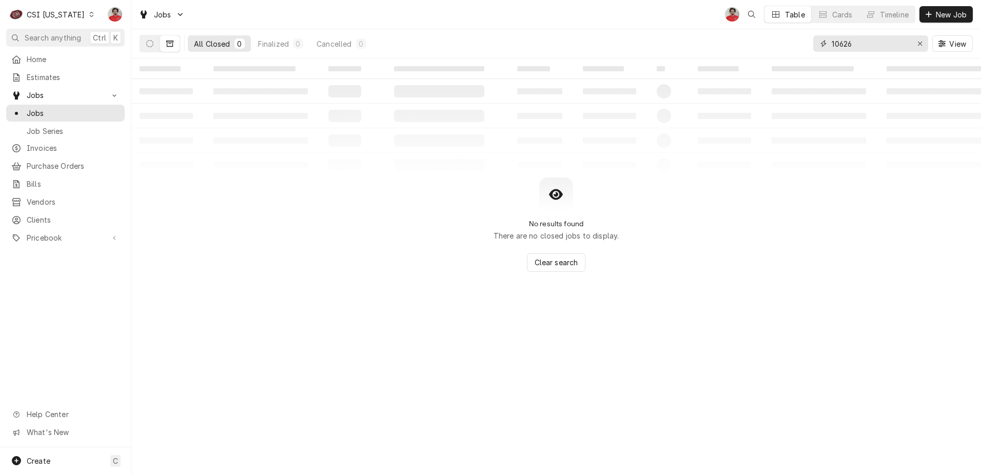
type input "10626"
drag, startPoint x: 133, startPoint y: 42, endPoint x: 140, endPoint y: 41, distance: 7.3
click at [140, 41] on div "All Closed 0 Finalized 0 Cancelled 0 10626 View" at bounding box center [555, 43] width 849 height 29
click at [144, 42] on button "Dynamic Content Wrapper" at bounding box center [149, 43] width 19 height 16
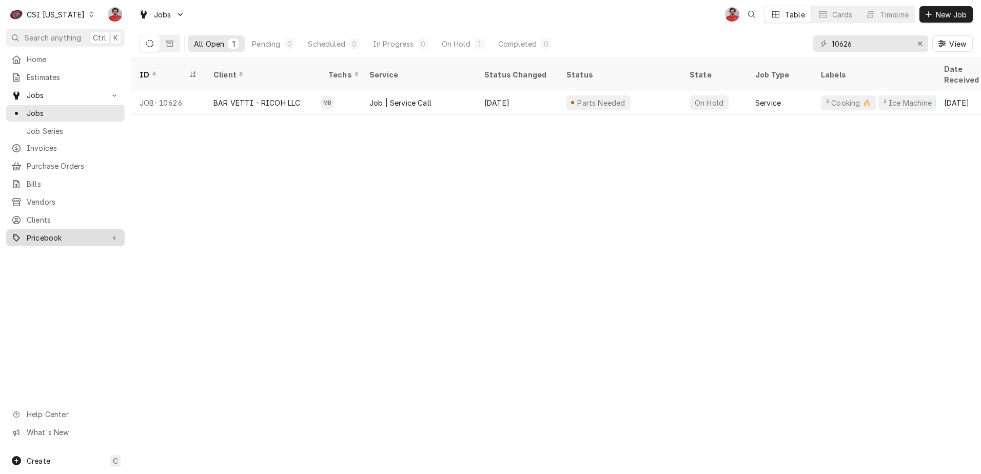
click at [61, 232] on span "Pricebook" at bounding box center [65, 237] width 77 height 11
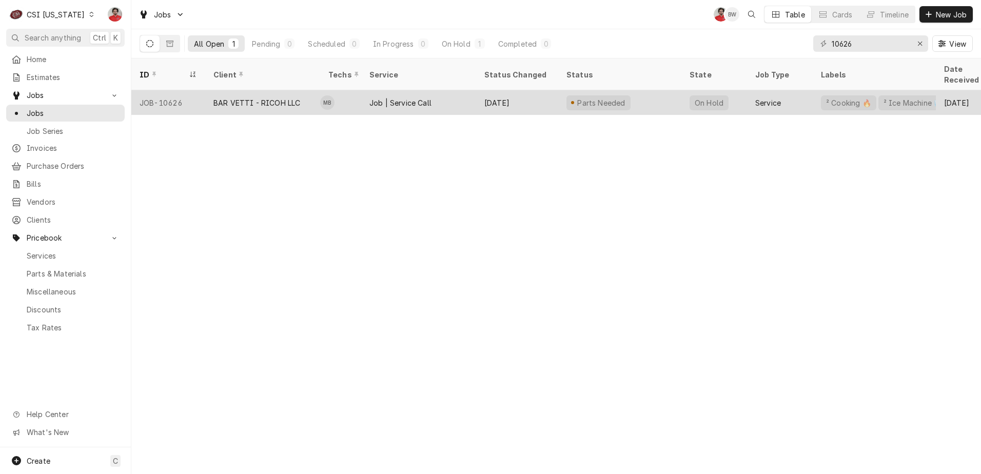
click at [224, 96] on div "BAR VETTI - RICOH LLC" at bounding box center [262, 102] width 115 height 25
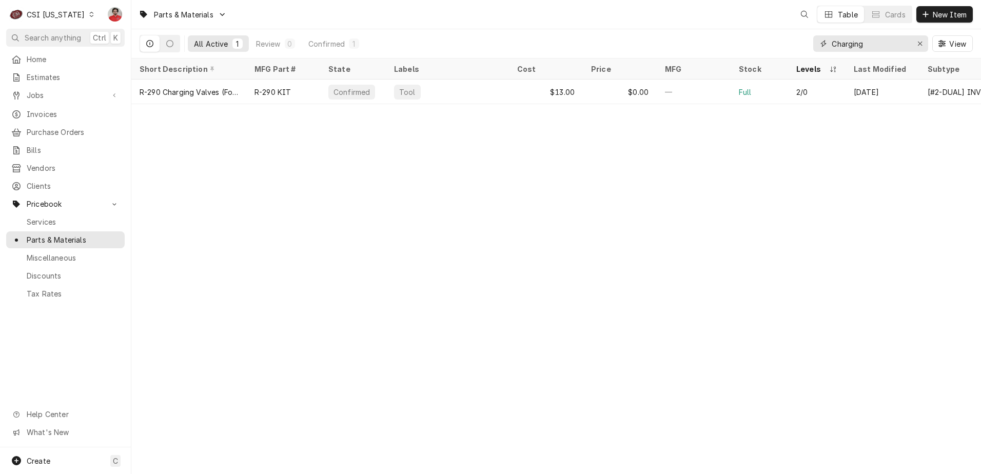
click at [845, 42] on input "Charging" at bounding box center [869, 43] width 77 height 16
type input "50366-80"
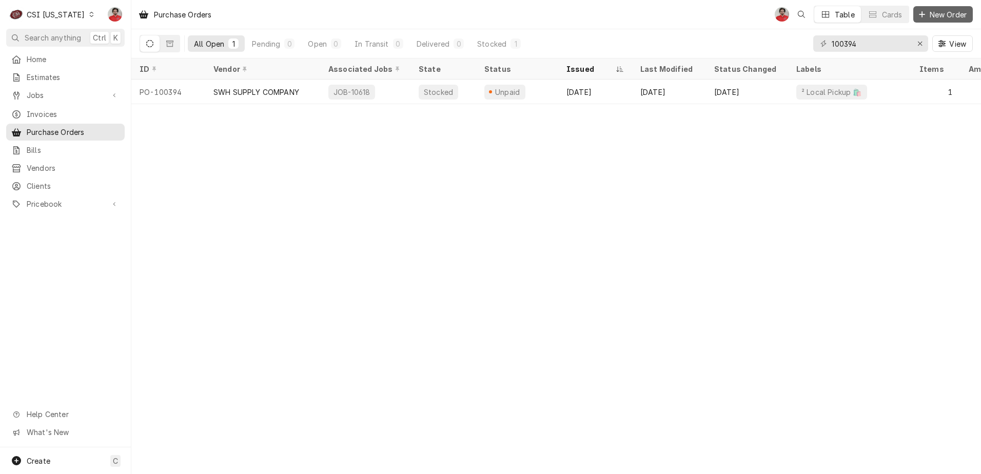
click at [947, 13] on span "New Order" at bounding box center [947, 14] width 41 height 11
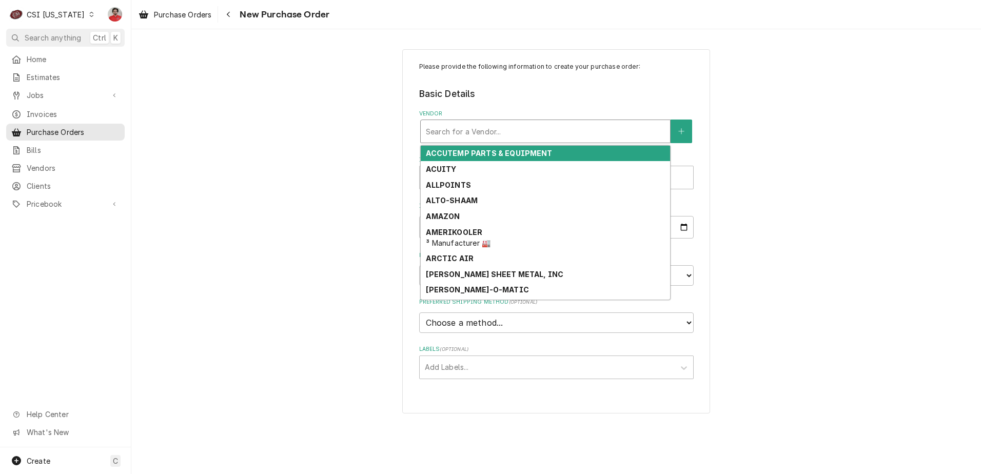
click at [502, 131] on div "Vendor" at bounding box center [545, 131] width 239 height 18
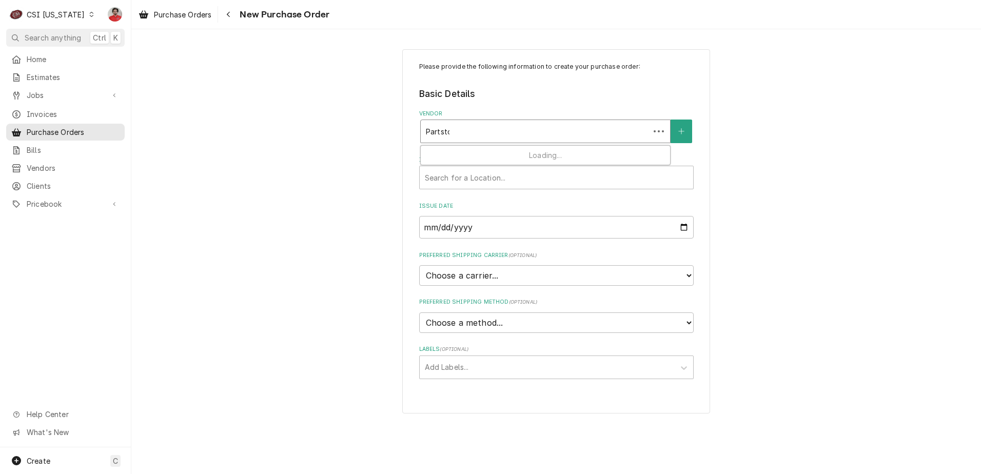
type input "Partstown"
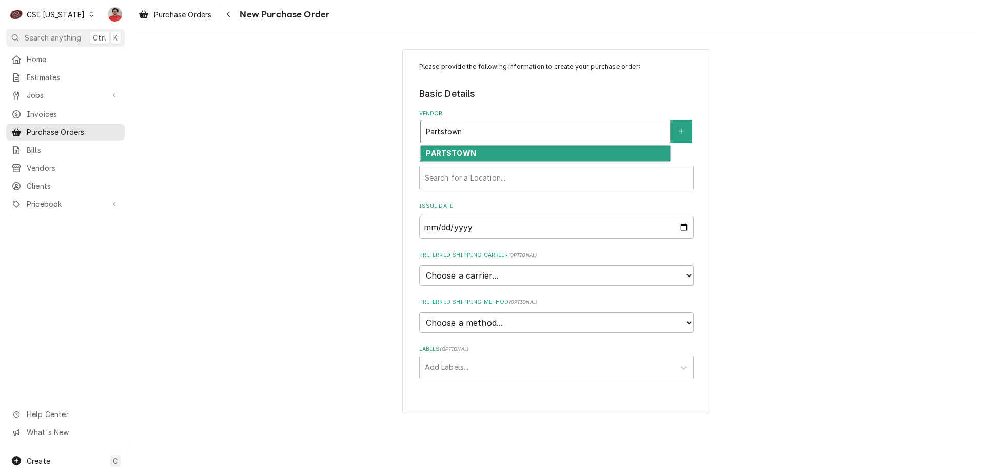
click at [499, 152] on div "PARTSTOWN" at bounding box center [545, 154] width 249 height 16
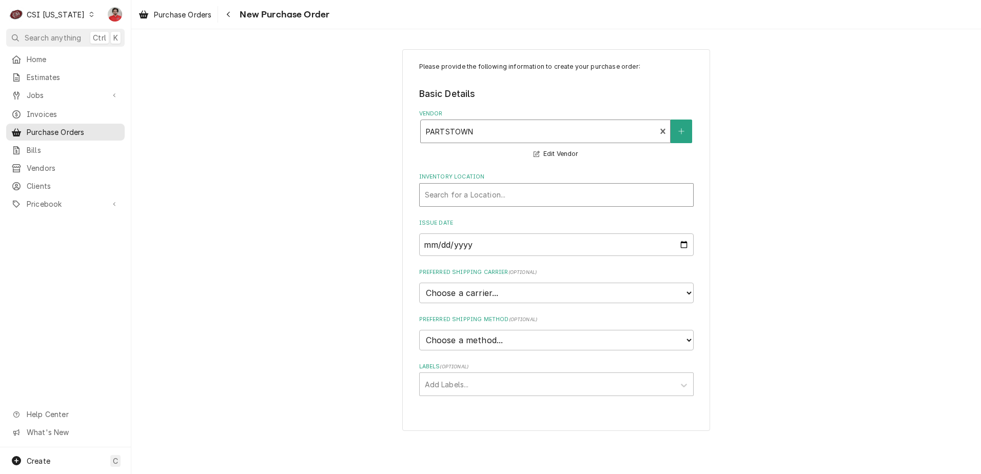
click at [504, 190] on div "Inventory Location" at bounding box center [556, 195] width 263 height 18
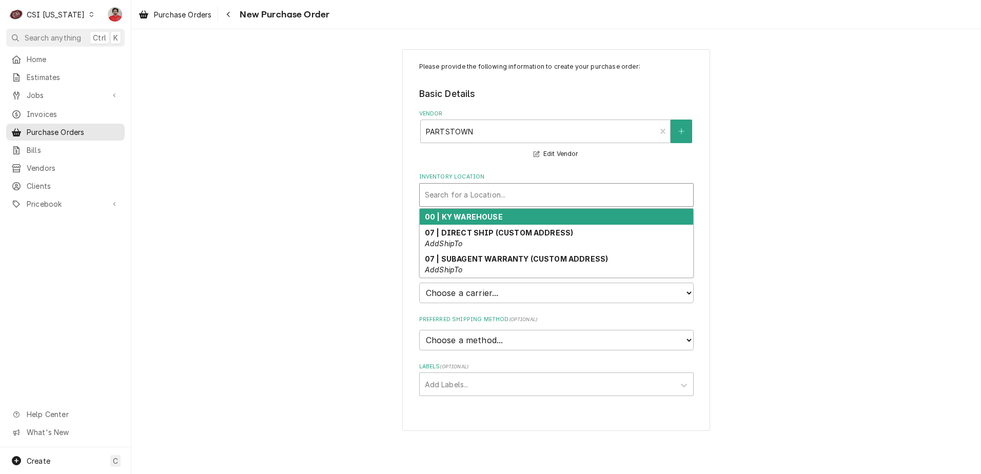
click at [499, 219] on strong "00 | KY WAREHOUSE" at bounding box center [464, 216] width 78 height 9
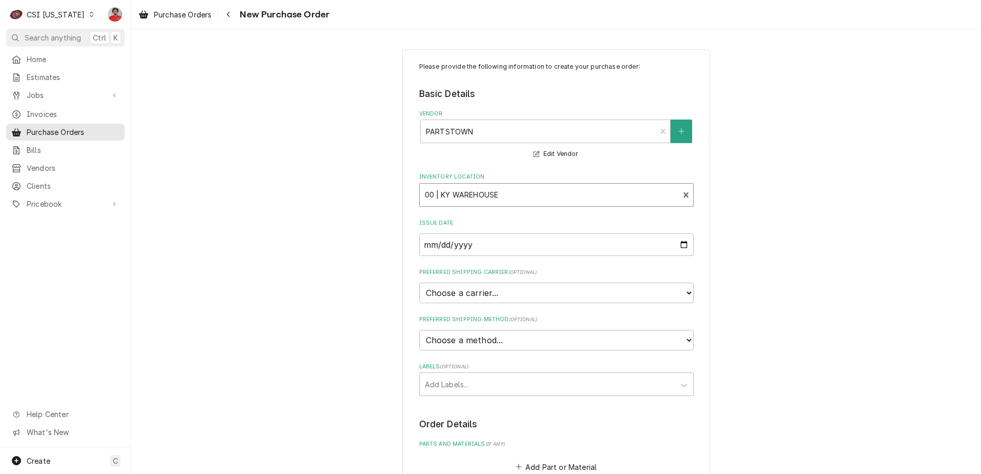
scroll to position [205, 0]
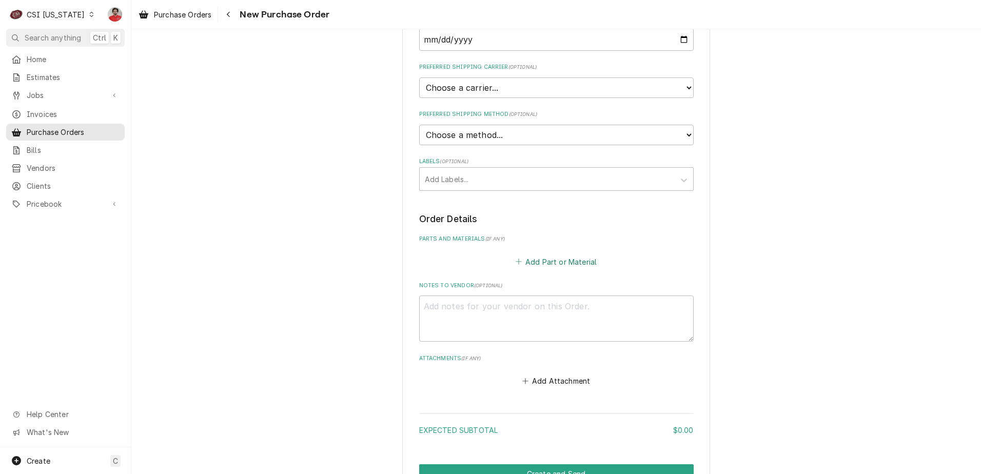
click at [529, 263] on button "Add Part or Material" at bounding box center [555, 261] width 85 height 14
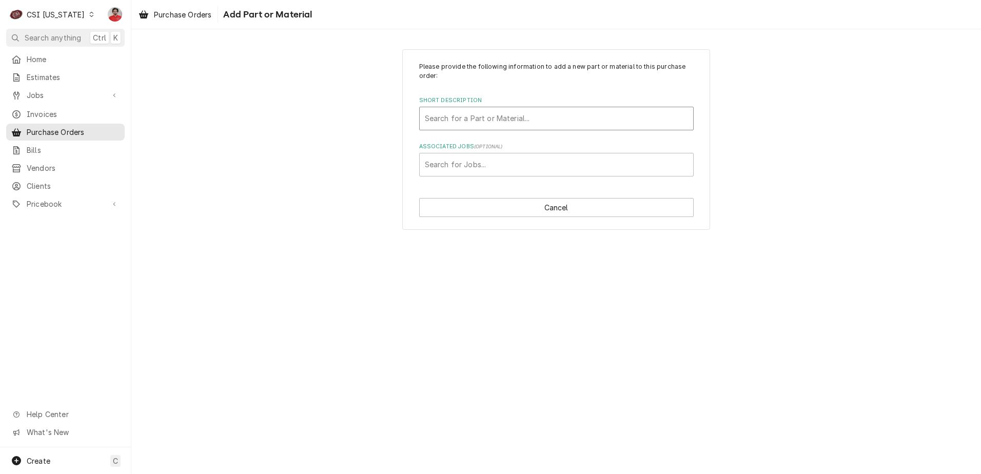
click at [502, 121] on div "Short Description" at bounding box center [556, 118] width 263 height 18
type input "SP-50366-80"
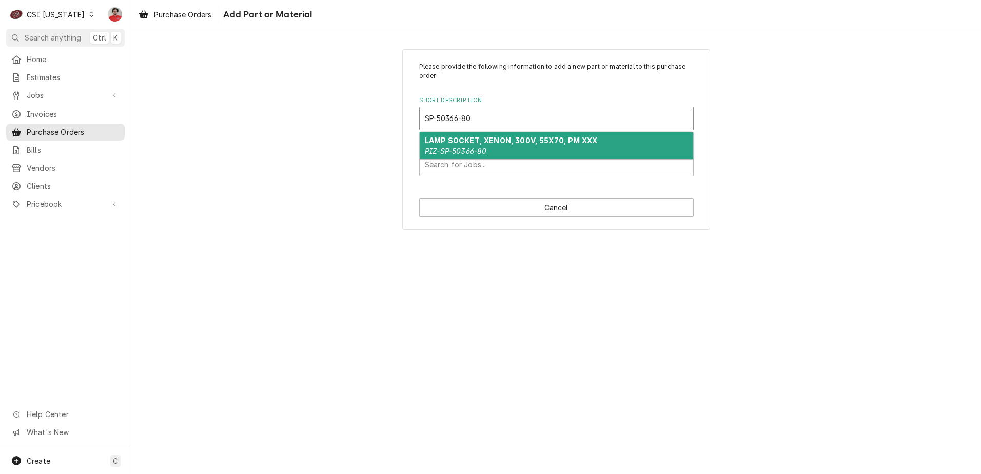
click at [497, 147] on div "LAMP SOCKET, XENON, 300V, 55X70, PM XXX PIZ-SP-50366-80" at bounding box center [556, 145] width 273 height 27
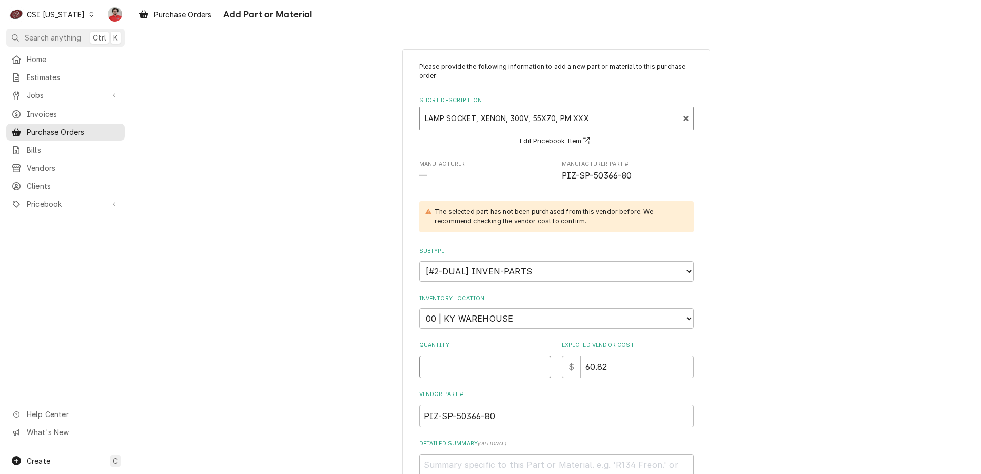
click at [488, 363] on input "Quantity" at bounding box center [485, 366] width 132 height 23
type textarea "x"
type input "1"
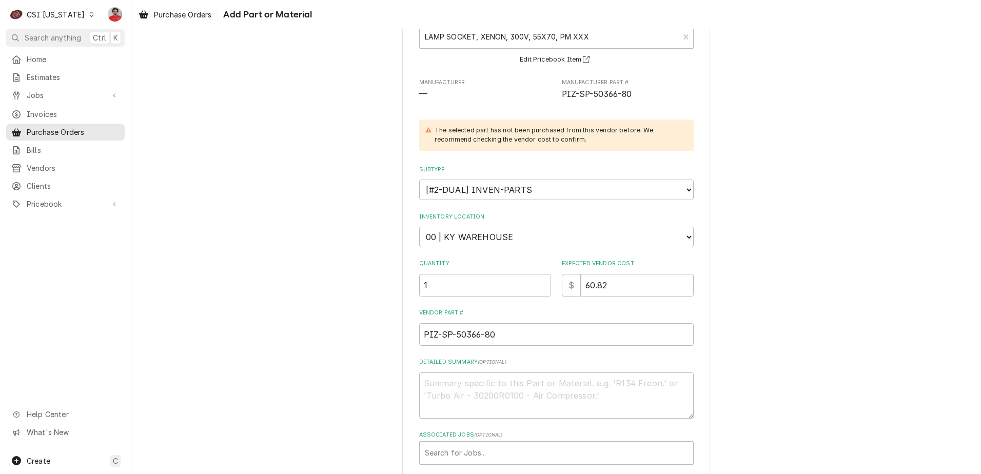
scroll to position [135, 0]
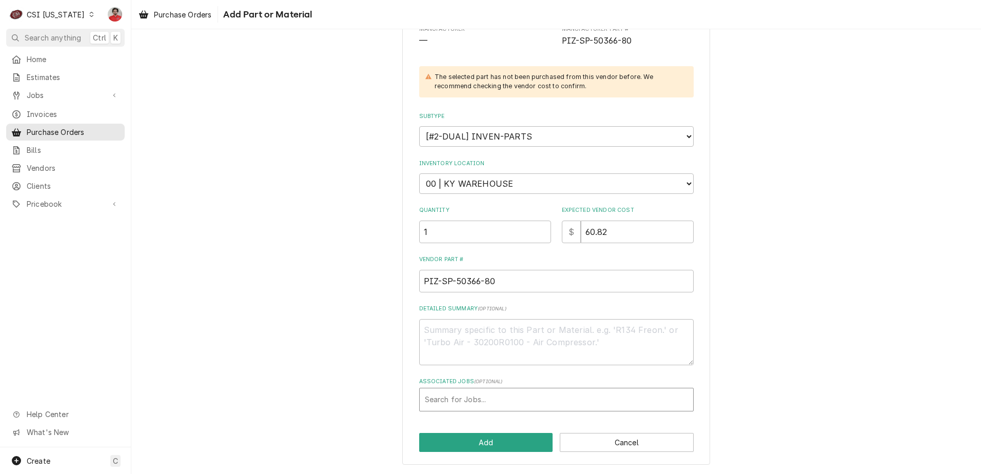
click at [493, 403] on div "Associated Jobs" at bounding box center [556, 399] width 263 height 18
type input "10626"
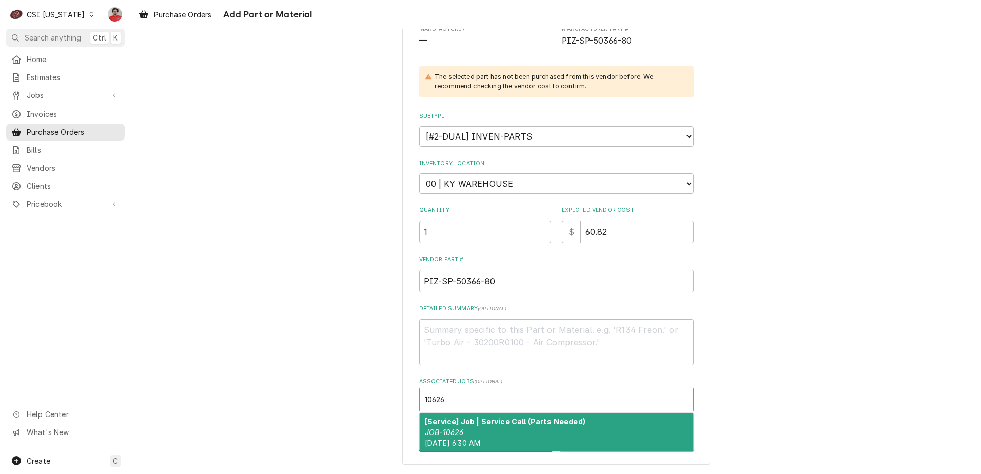
click at [477, 431] on div "[Service] Job | Service Call (Parts Needed) JOB-10626 Tue, Sep 23rd, 2025 - 6:3…" at bounding box center [556, 431] width 273 height 37
type textarea "x"
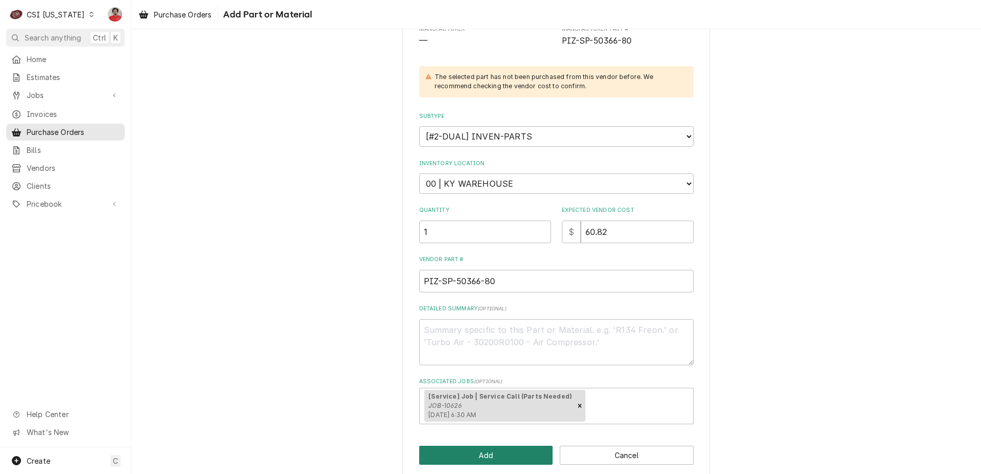
click at [477, 452] on button "Add" at bounding box center [486, 455] width 134 height 19
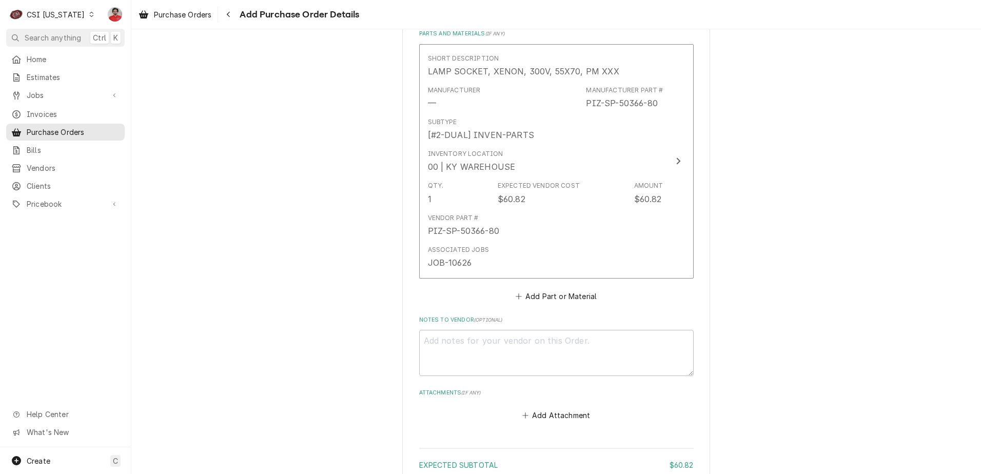
scroll to position [503, 0]
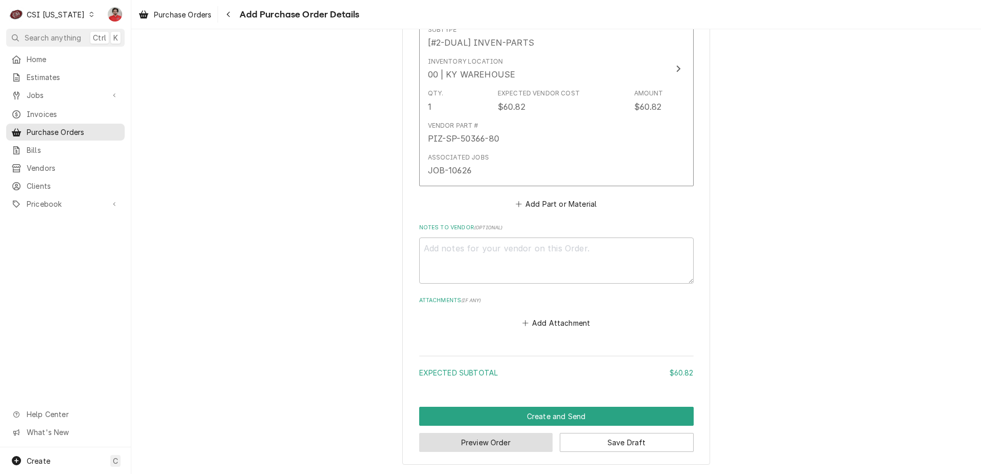
click at [528, 441] on button "Preview Order" at bounding box center [486, 442] width 134 height 19
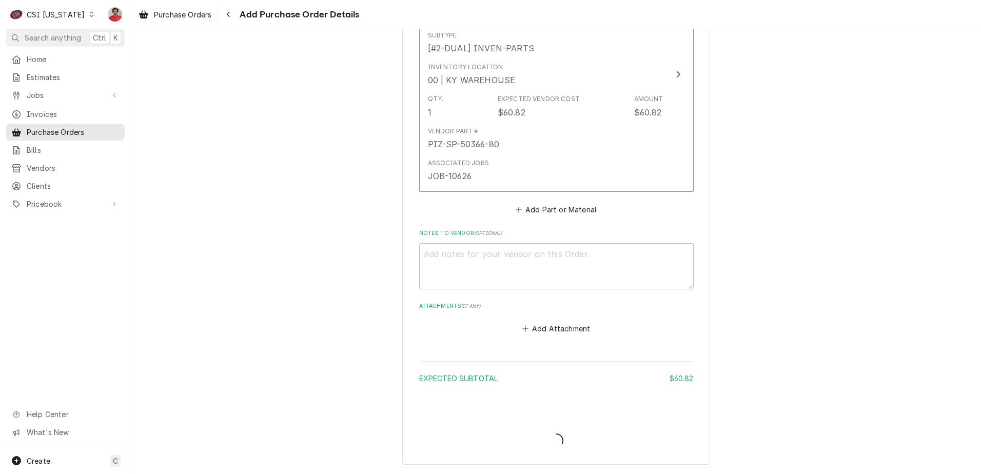
type textarea "x"
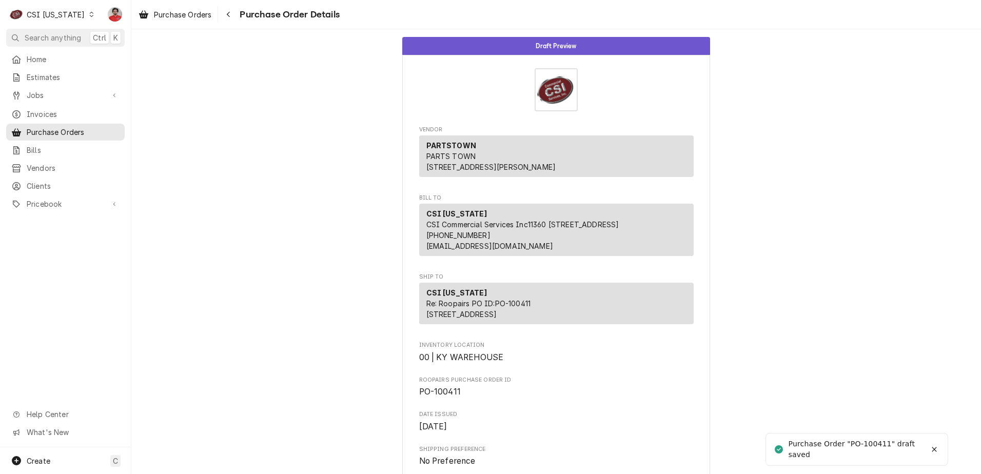
scroll to position [359, 0]
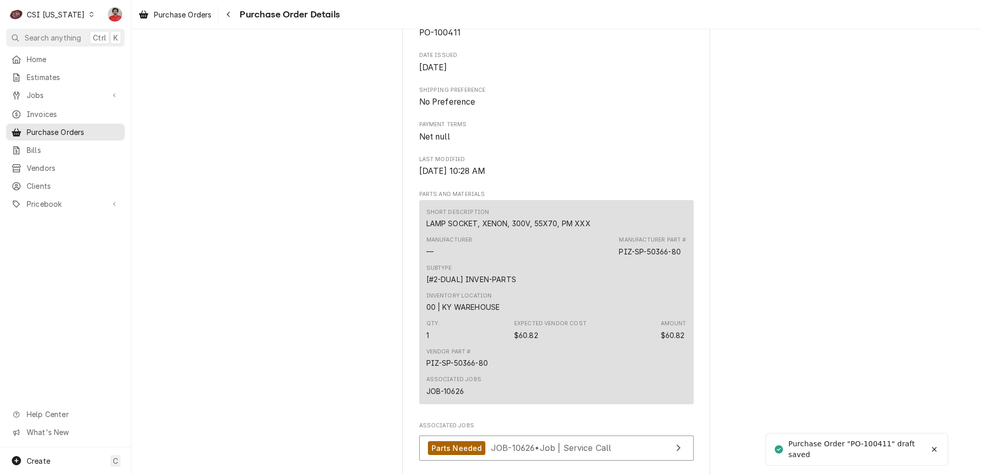
click at [445, 37] on span "PO-100411" at bounding box center [440, 33] width 42 height 10
copy span "100411"
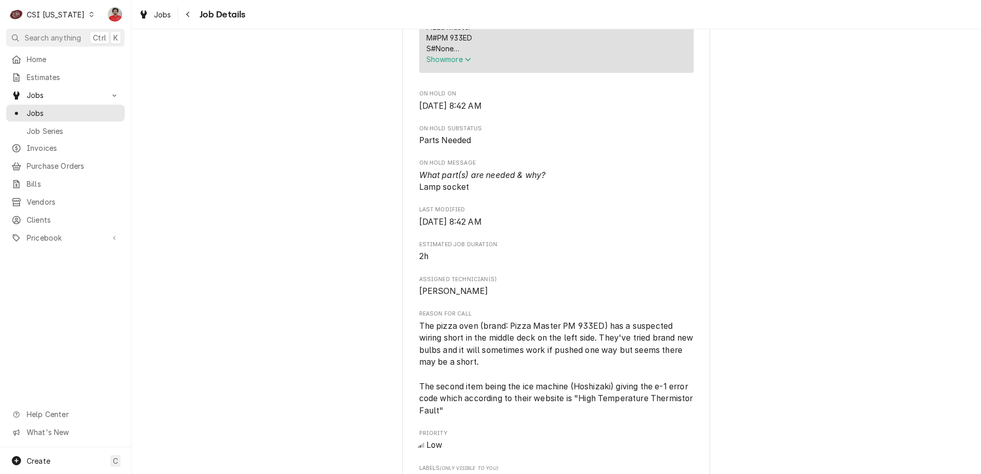
scroll to position [923, 0]
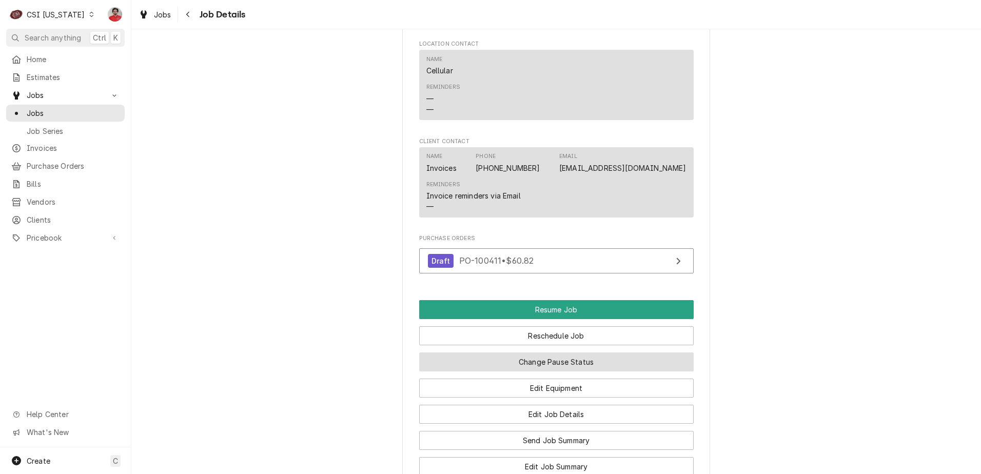
click at [469, 371] on button "Change Pause Status" at bounding box center [556, 361] width 274 height 19
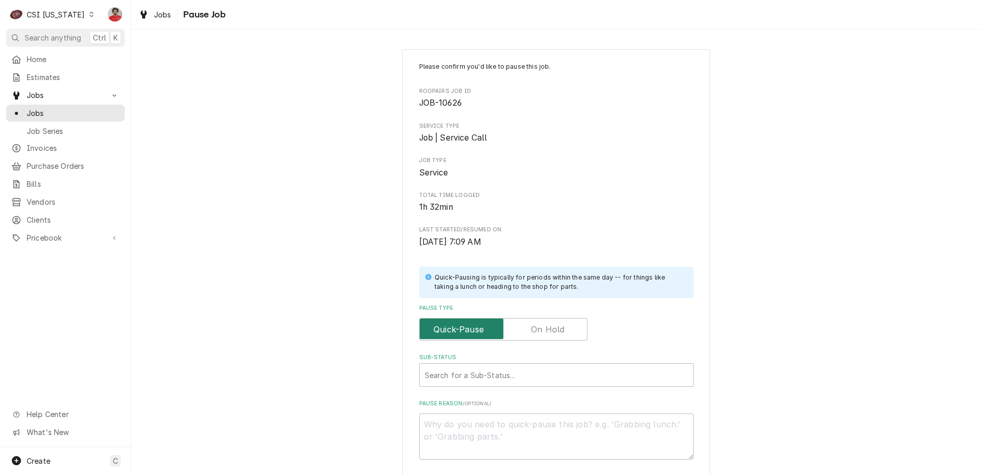
click at [539, 320] on input "Pause Type" at bounding box center [503, 329] width 159 height 23
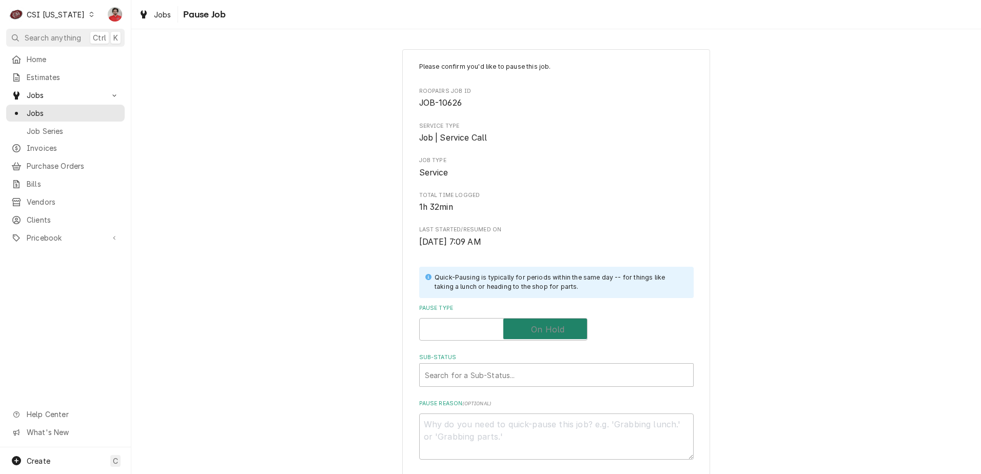
checkbox input "true"
click at [504, 380] on div "Sub-Status" at bounding box center [556, 375] width 263 height 18
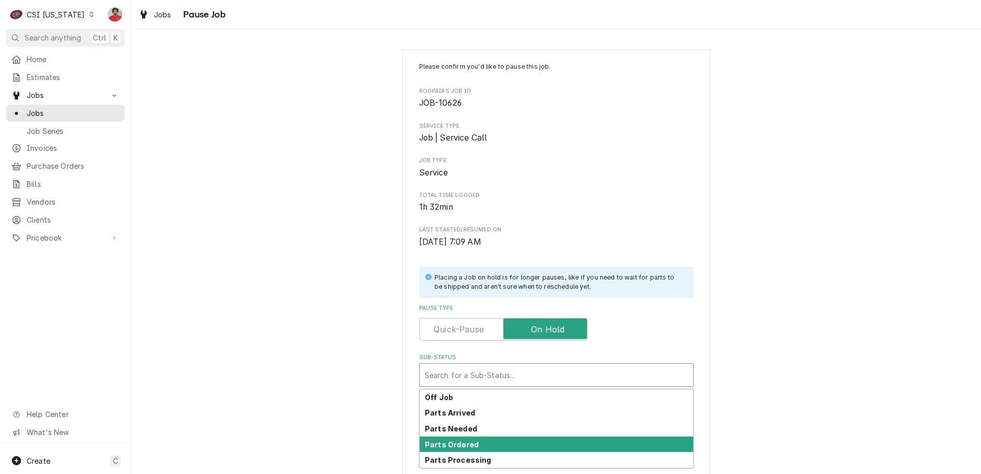
click at [487, 444] on div "Parts Ordered" at bounding box center [556, 444] width 273 height 16
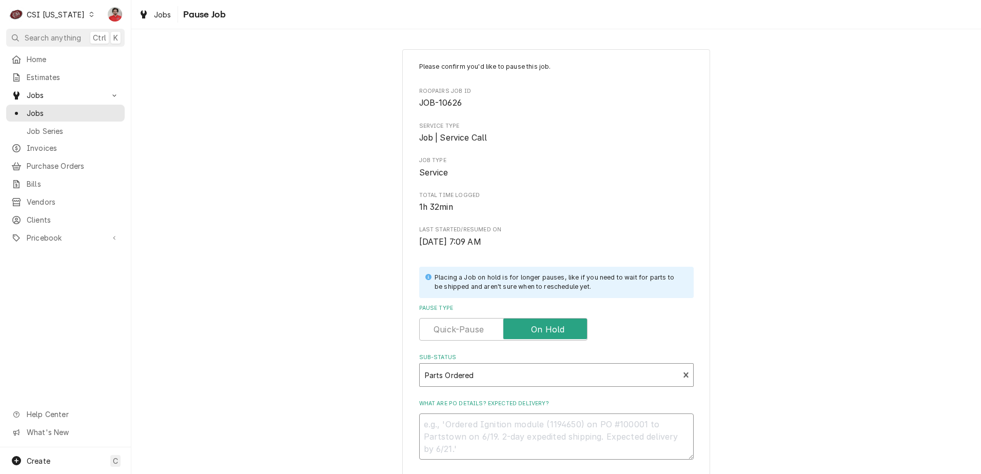
click at [485, 430] on textarea "What are PO details? Expected delivery?" at bounding box center [556, 436] width 274 height 46
type textarea "x"
type textarea "O"
type textarea "x"
type textarea "OP"
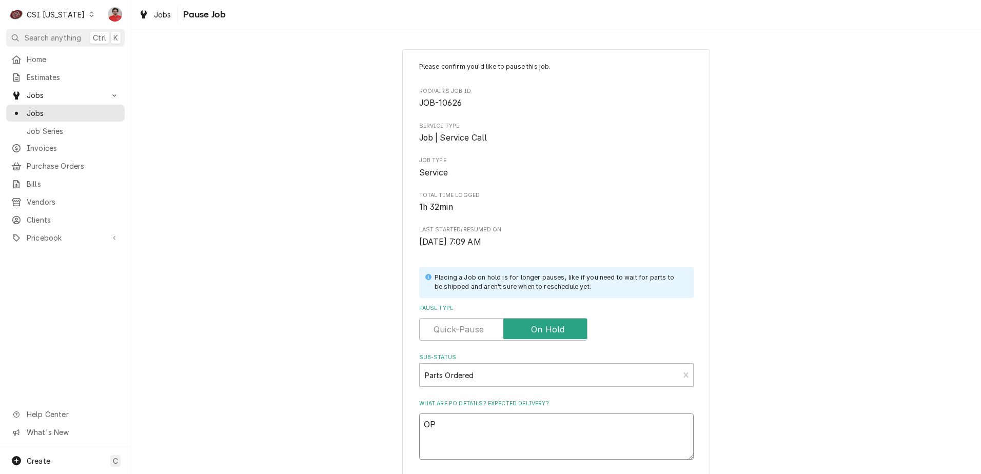
type textarea "x"
type textarea "O"
type textarea "x"
type textarea "O"
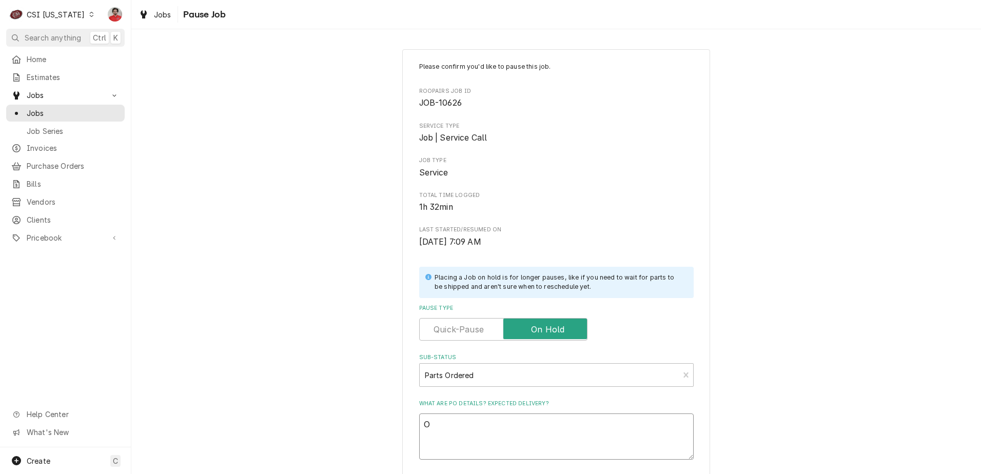
type textarea "x"
type textarea "Or"
type textarea "x"
type textarea "Ord"
type textarea "x"
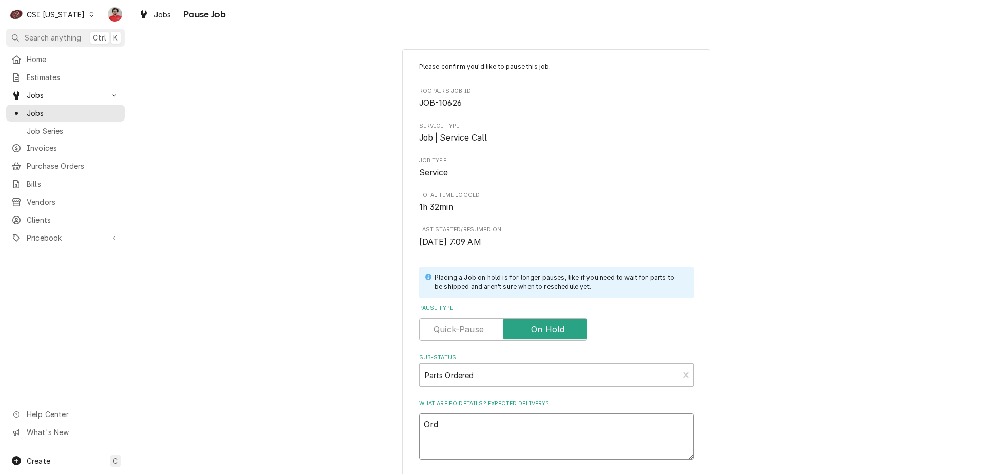
type textarea "Orde"
type textarea "x"
type textarea "Order"
type textarea "x"
type textarea "Orderi"
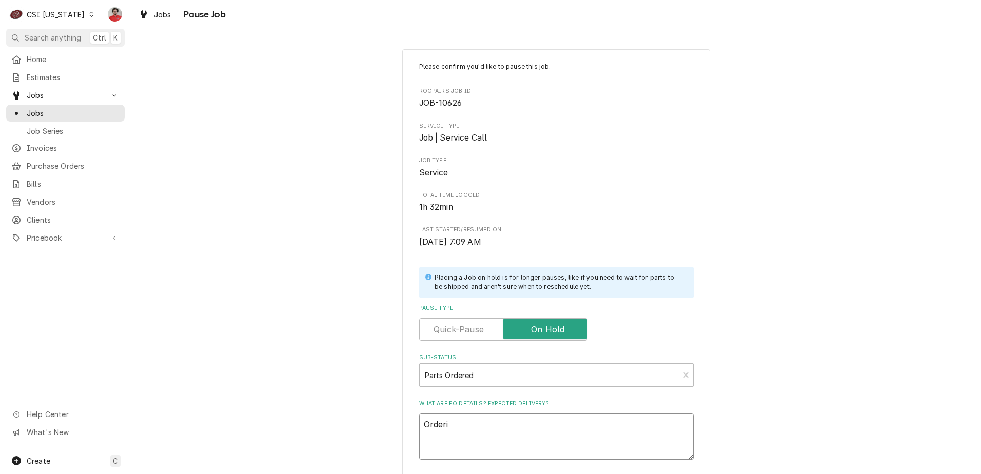
type textarea "x"
type textarea "Orderin"
type textarea "x"
type textarea "Ordering"
type textarea "x"
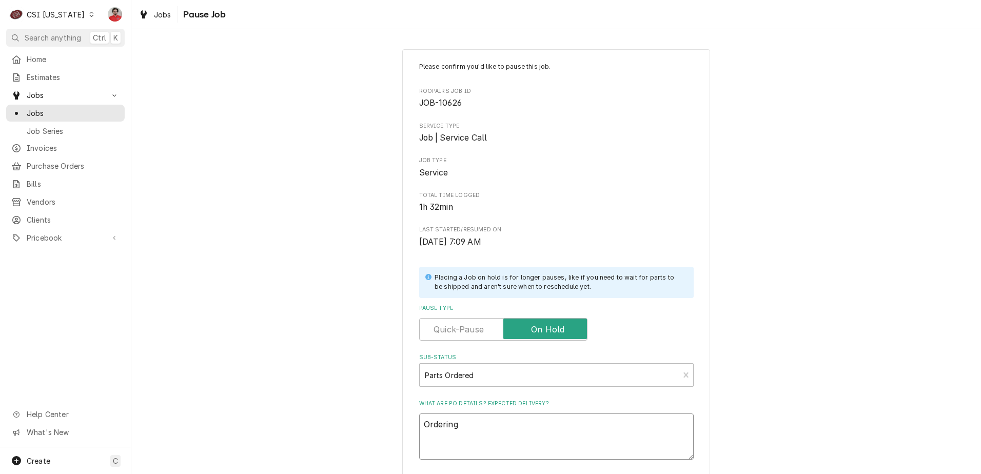
type textarea "Ordering"
type textarea "x"
type textarea "Ordering S"
type textarea "x"
type textarea "Ordering SP"
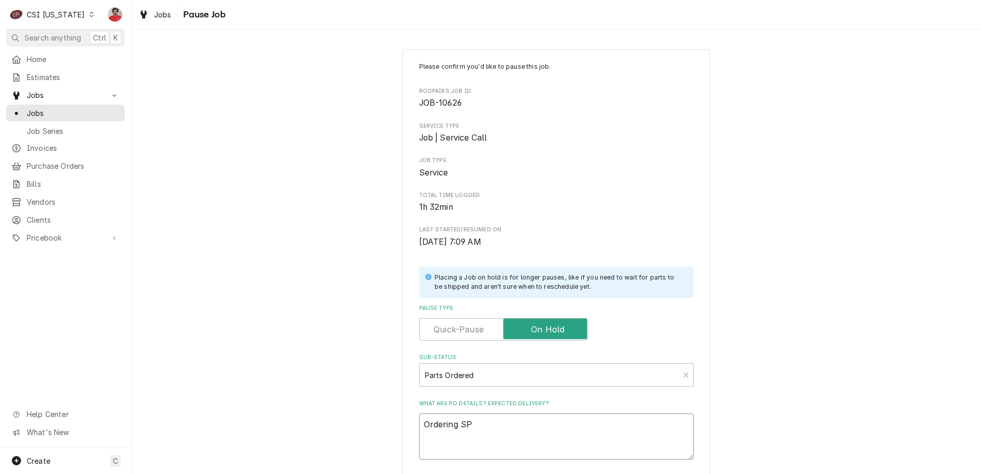
type textarea "x"
type textarea "Ordering SP-"
type textarea "x"
type textarea "Ordering SP-5"
type textarea "x"
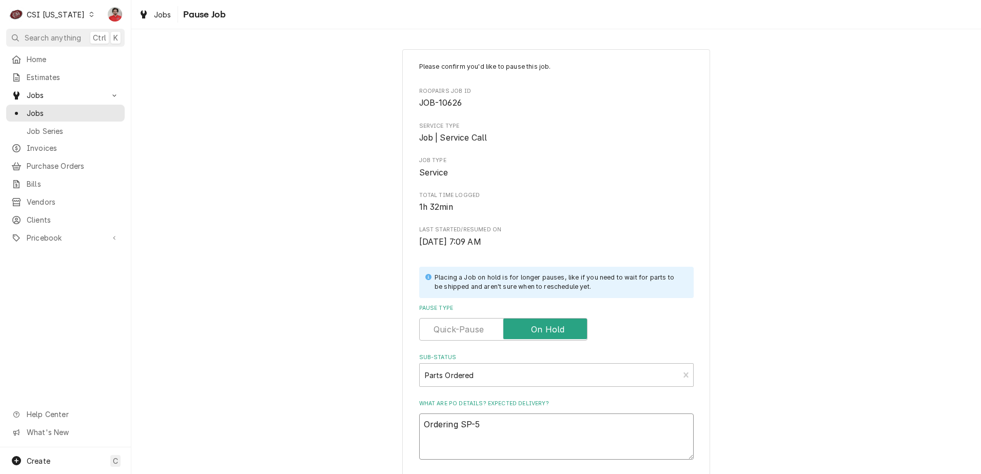
type textarea "Ordering SP-50"
type textarea "x"
type textarea "Ordering SP-503"
type textarea "x"
type textarea "Ordering SP-5036"
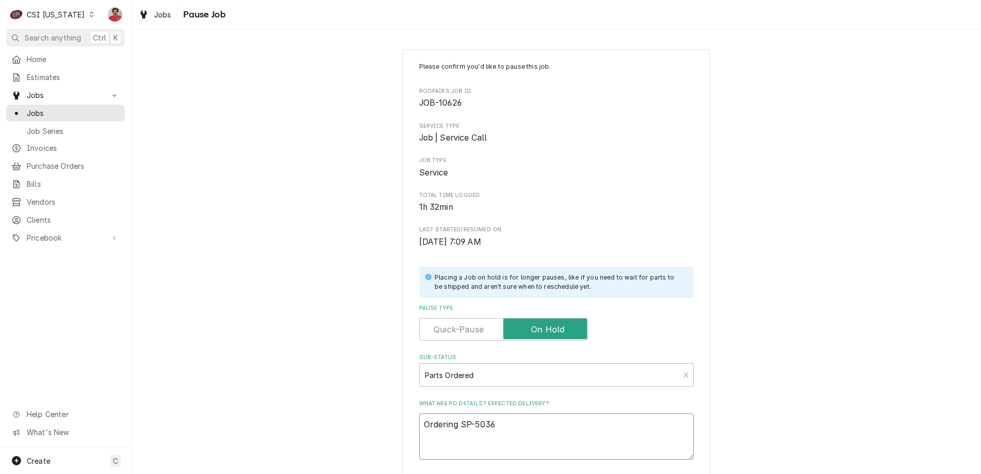
type textarea "x"
type textarea "Ordering SP-50366"
type textarea "x"
type textarea "Ordering SP-50366-"
type textarea "x"
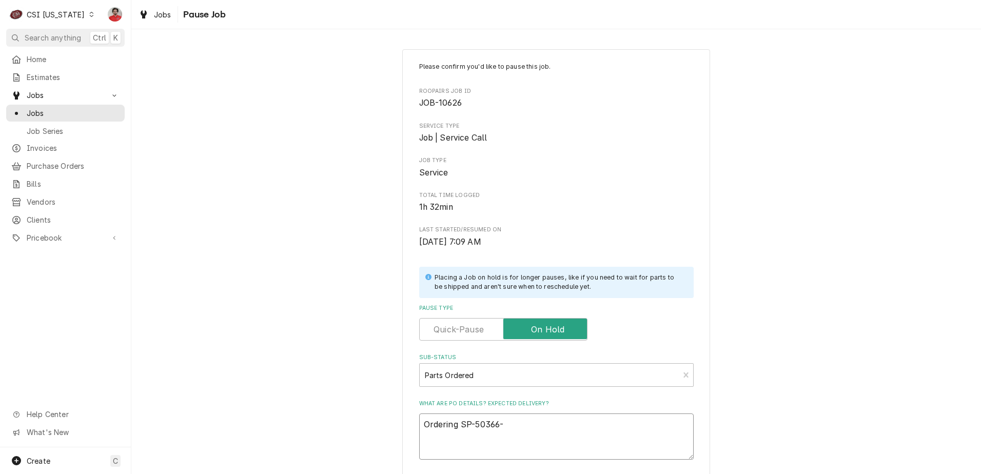
type textarea "Ordering SP-50366-8"
type textarea "x"
type textarea "Ordering SP-50366-80"
type textarea "x"
type textarea "Ordering SP-50366-80"
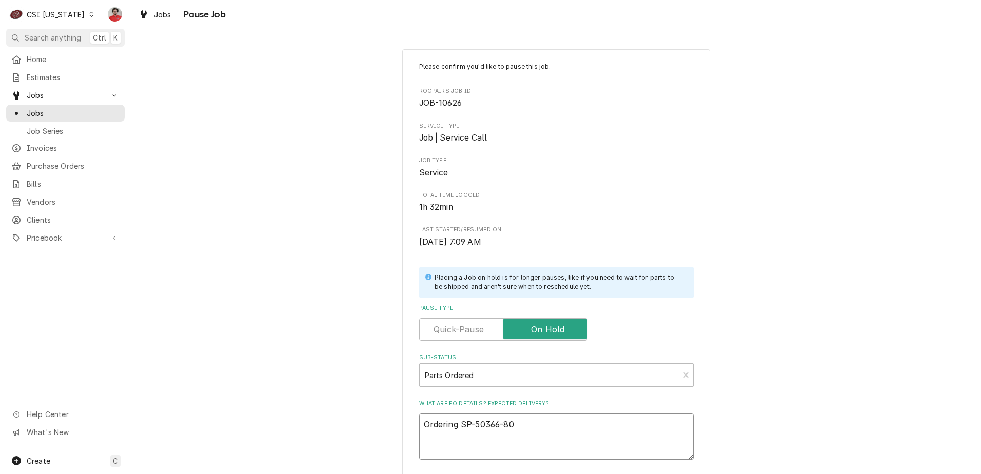
type textarea "x"
type textarea "Ordering SP-50366-80 p"
type textarea "x"
type textarea "Ordering SP-50366-80 pf"
type textarea "x"
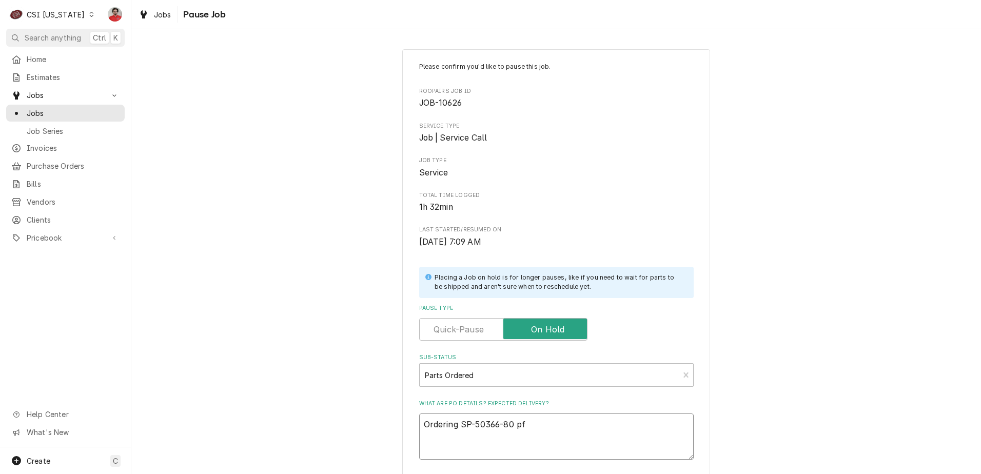
type textarea "Ordering SP-50366-80 p"
type textarea "x"
type textarea "Ordering SP-50366-80"
type textarea "x"
type textarea "Ordering SP-50366-80 f"
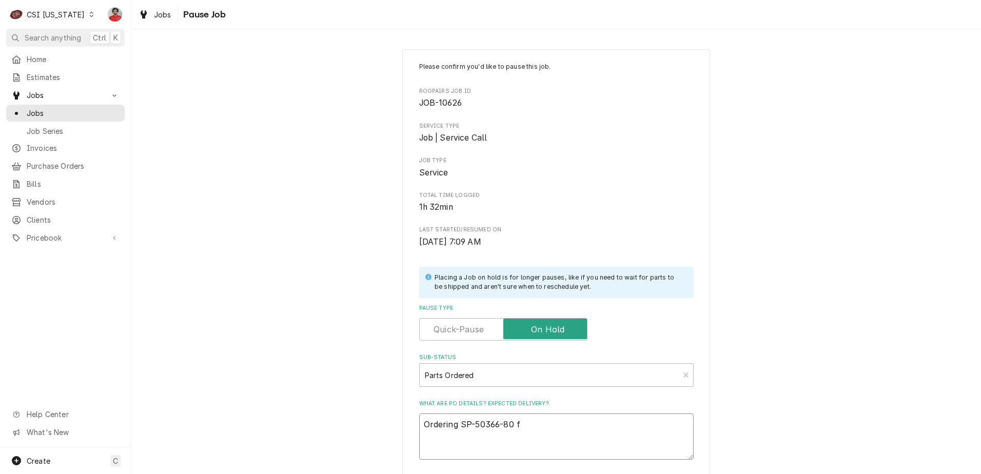
type textarea "x"
type textarea "Ordering SP-50366-80 fr"
type textarea "x"
type textarea "Ordering SP-50366-80 fro"
type textarea "x"
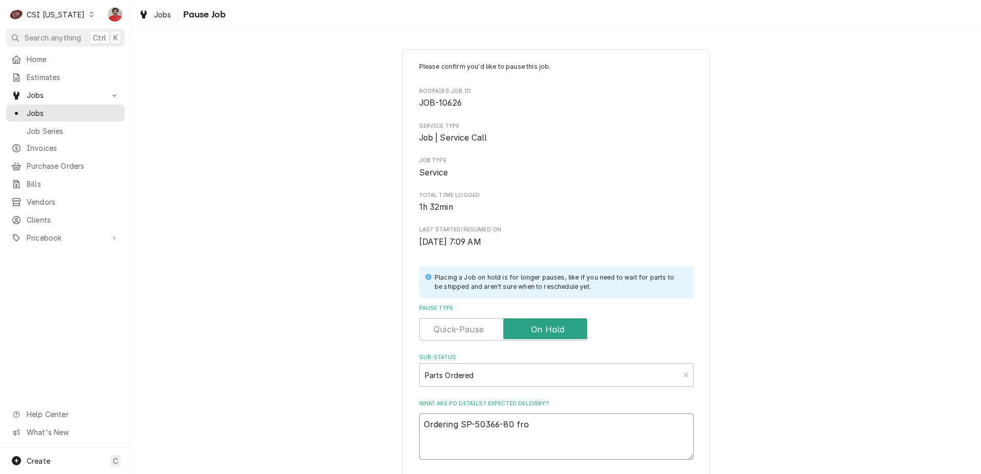
type textarea "Ordering SP-50366-80 from"
type textarea "x"
type textarea "Ordering SP-50366-80 from"
type textarea "x"
type textarea "Ordering SP-50366-80 from P"
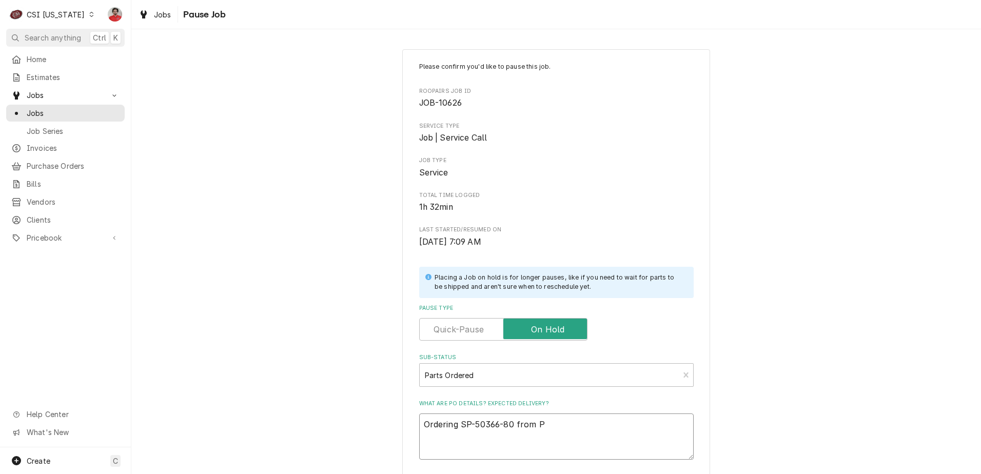
type textarea "x"
type textarea "Ordering SP-50366-80 from Pa"
type textarea "x"
type textarea "Ordering SP-50366-80 from Par"
type textarea "x"
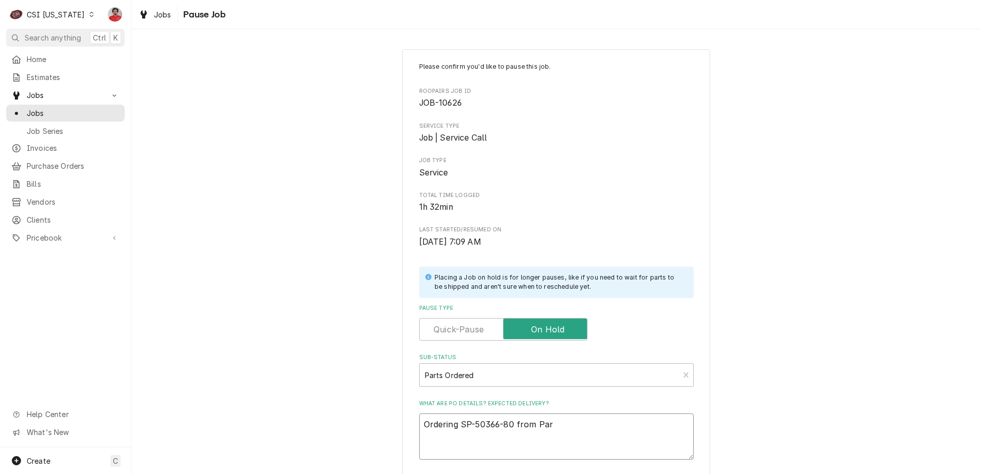
type textarea "Ordering SP-50366-80 from Part"
type textarea "x"
type textarea "Ordering SP-50366-80 from Parts"
type textarea "x"
type textarea "Ordering SP-50366-80 from Partst"
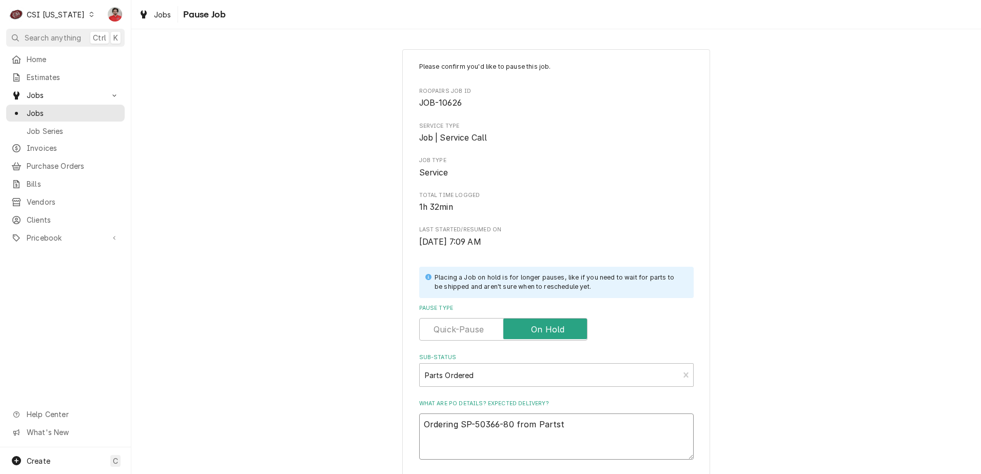
type textarea "x"
type textarea "Ordering SP-50366-80 from Partsto"
type textarea "x"
type textarea "Ordering SP-50366-80 from Partstow"
type textarea "x"
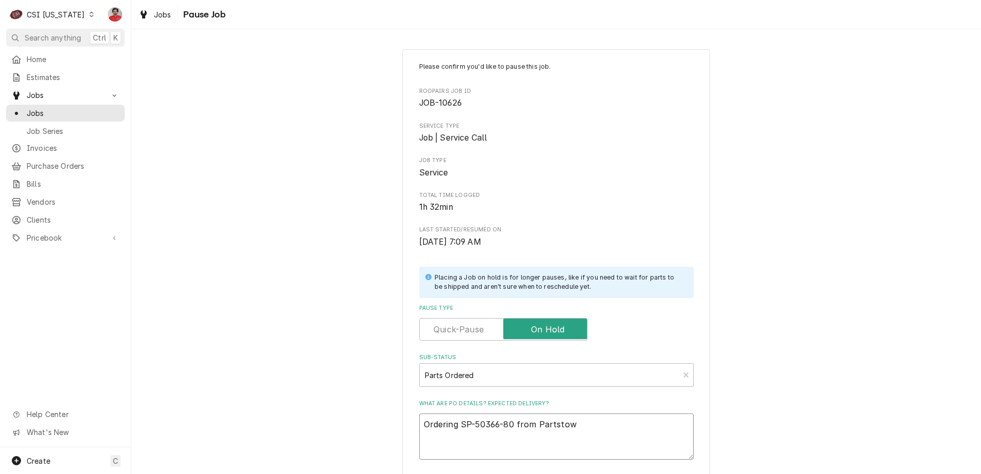
type textarea "Ordering SP-50366-80 from Partstown"
type textarea "x"
type textarea "Ordering SP-50366-80 from Partstown,"
type textarea "x"
type textarea "Ordering SP-50366-80 from Partstown,"
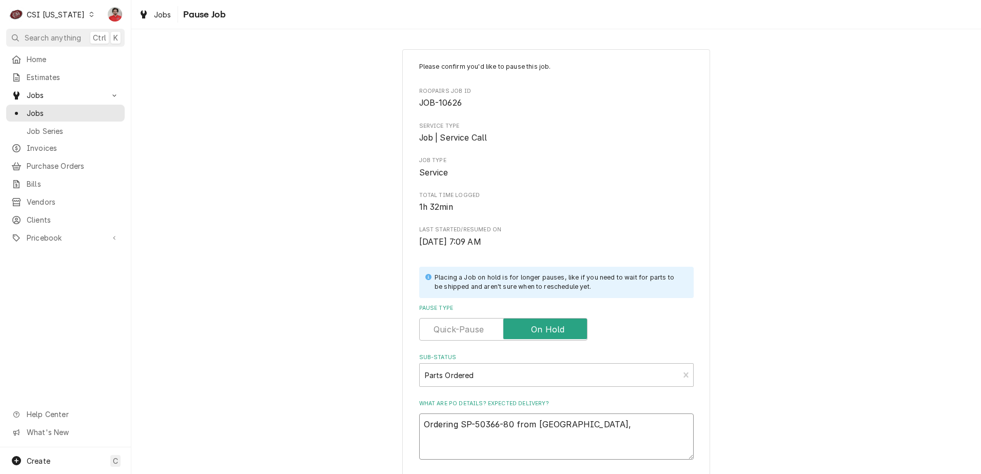
type textarea "x"
type textarea "Ordering SP-50366-80 from Partstown, P"
type textarea "x"
type textarea "Ordering SP-50366-80 from Partstown, PO"
type textarea "x"
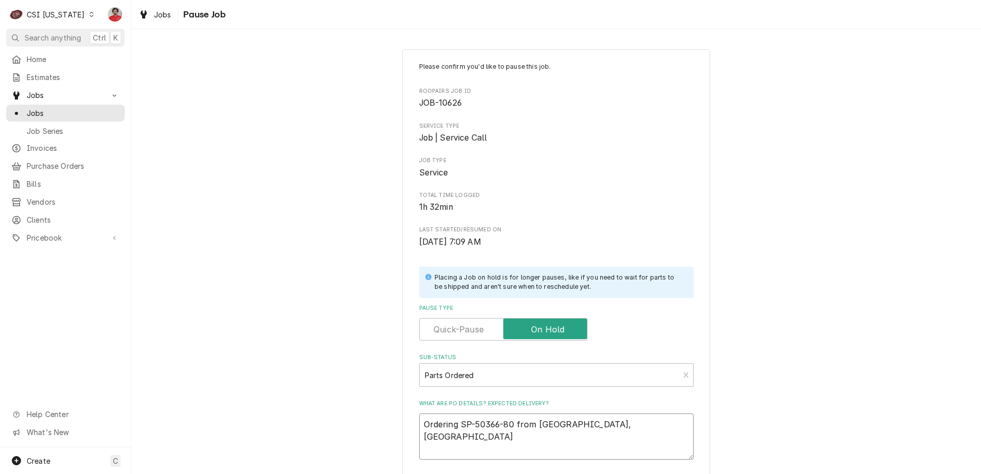
type textarea "Ordering SP-50366-80 from Partstown, PO"
paste textarea "100411"
type textarea "x"
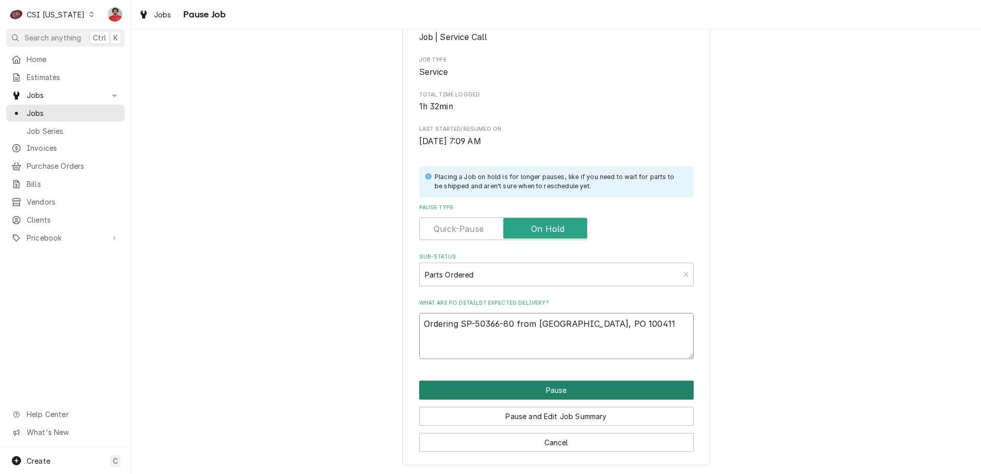
type textarea "Ordering SP-50366-80 from Partstown, PO 100411"
click at [491, 393] on button "Pause" at bounding box center [556, 390] width 274 height 19
type textarea "x"
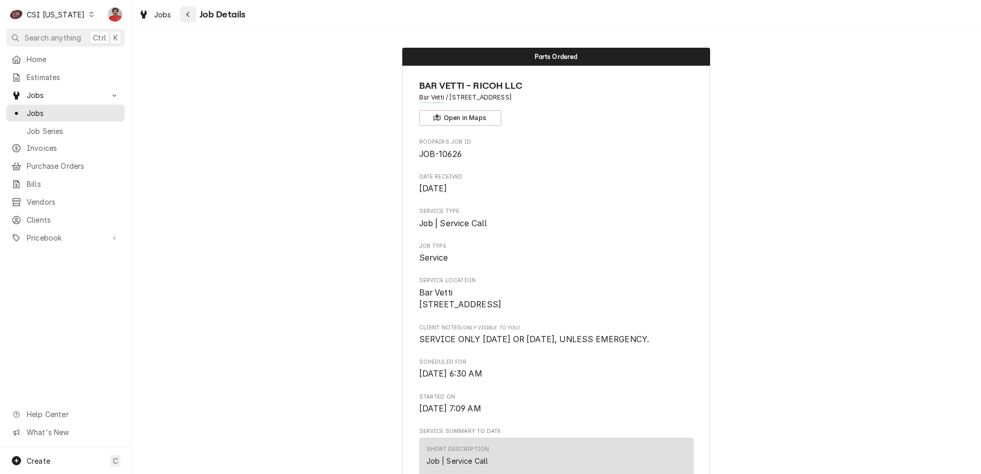
click at [193, 13] on div "Navigate back" at bounding box center [188, 14] width 10 height 10
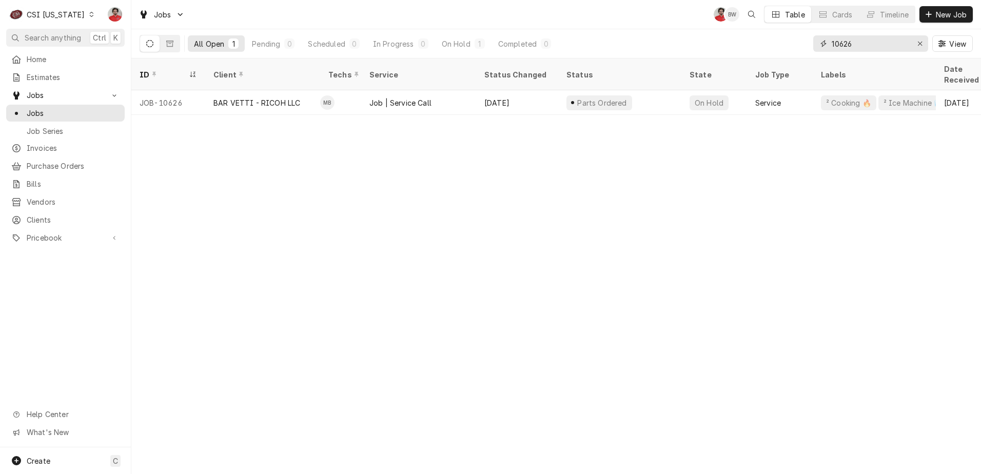
drag, startPoint x: 842, startPoint y: 46, endPoint x: 947, endPoint y: 26, distance: 106.9
click at [947, 26] on div "Jobs NF BW Table Cards Timeline New Job All Open 1 Pending 0 Scheduled 0 In Pro…" at bounding box center [555, 29] width 849 height 58
type input "10647"
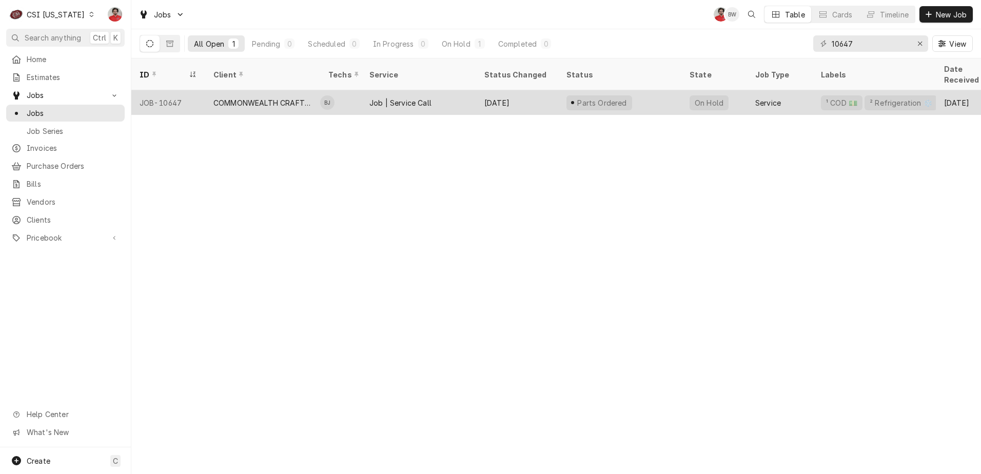
click at [356, 90] on td "BJ" at bounding box center [340, 102] width 41 height 25
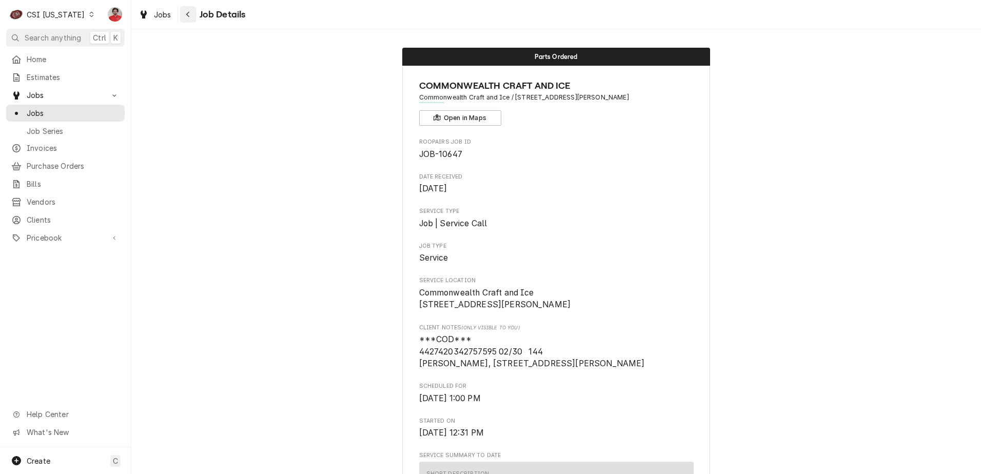
click at [190, 13] on icon "Navigate back" at bounding box center [188, 14] width 5 height 7
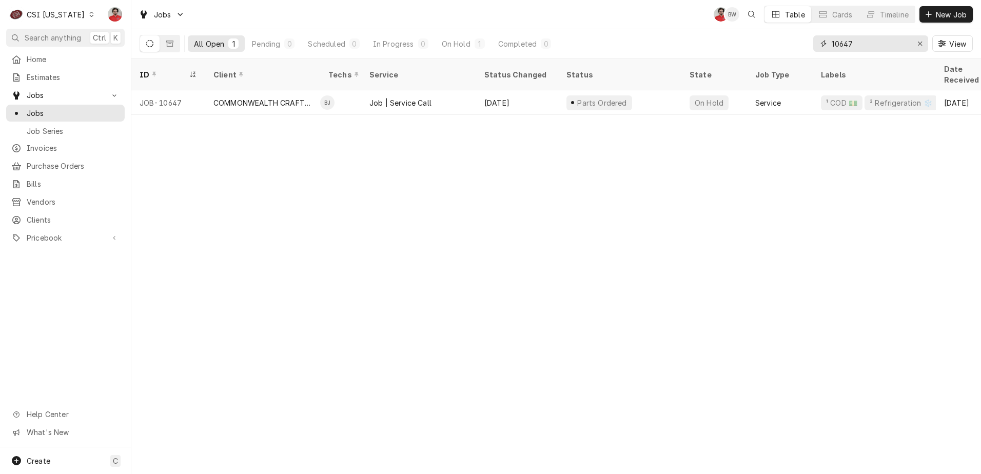
click at [904, 46] on input "10647" at bounding box center [869, 43] width 77 height 16
click at [53, 8] on div "C CSI Kentucky" at bounding box center [52, 14] width 92 height 21
click at [868, 44] on html "C CSI Kentucky NF Search anything Ctrl K Home Estimates Jobs Jobs Job Series In…" at bounding box center [490, 237] width 981 height 474
click at [868, 44] on input "10647" at bounding box center [869, 43] width 77 height 16
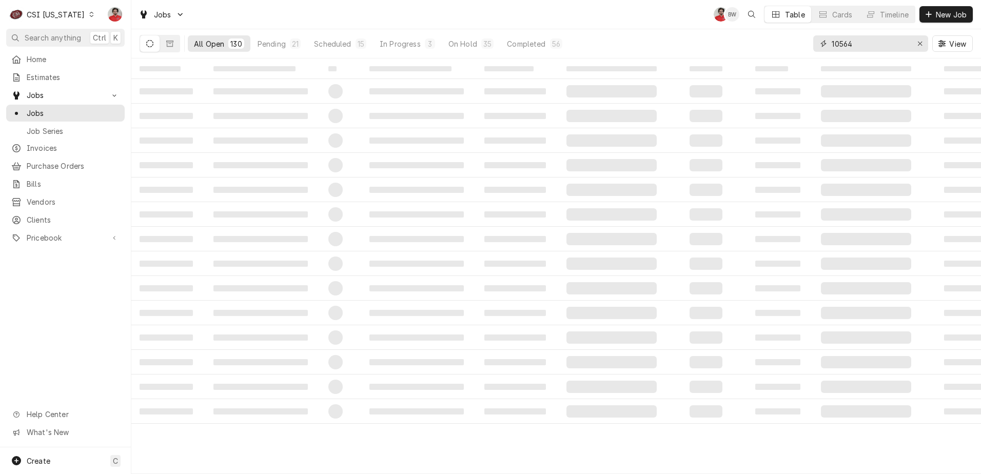
type input "10564"
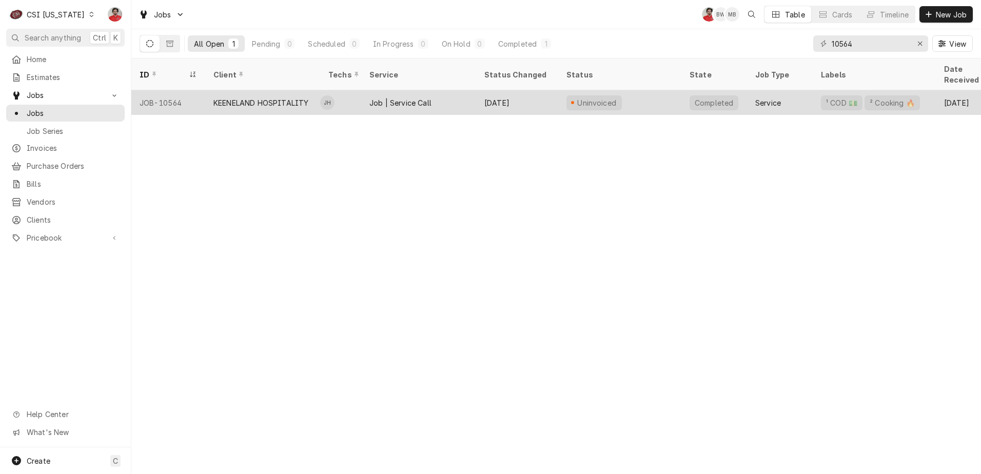
click at [365, 91] on div "Job | Service Call" at bounding box center [418, 102] width 115 height 25
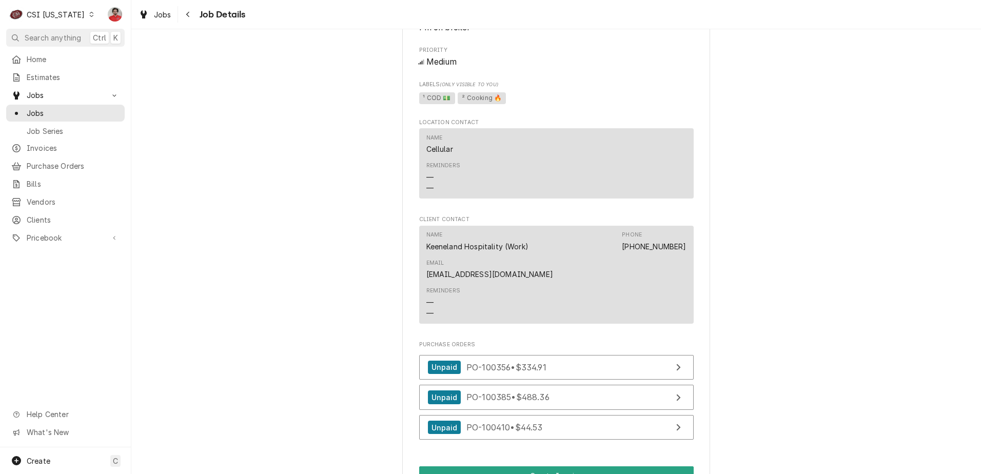
scroll to position [821, 0]
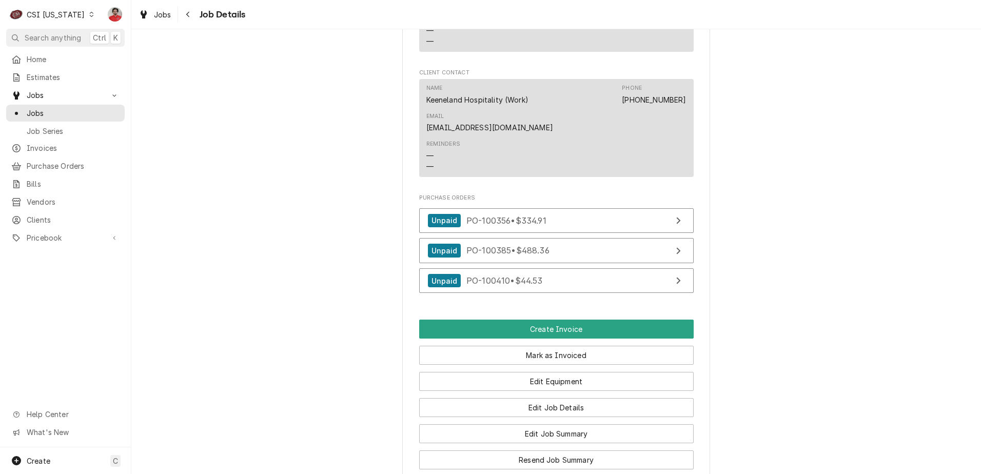
click at [88, 16] on div "Dynamic Content Wrapper" at bounding box center [91, 14] width 7 height 7
click at [120, 18] on div "CSI [US_STATE][GEOGRAPHIC_DATA]" at bounding box center [159, 20] width 135 height 11
click at [120, 18] on div "Nicholas Faubert's Avatar" at bounding box center [115, 14] width 14 height 14
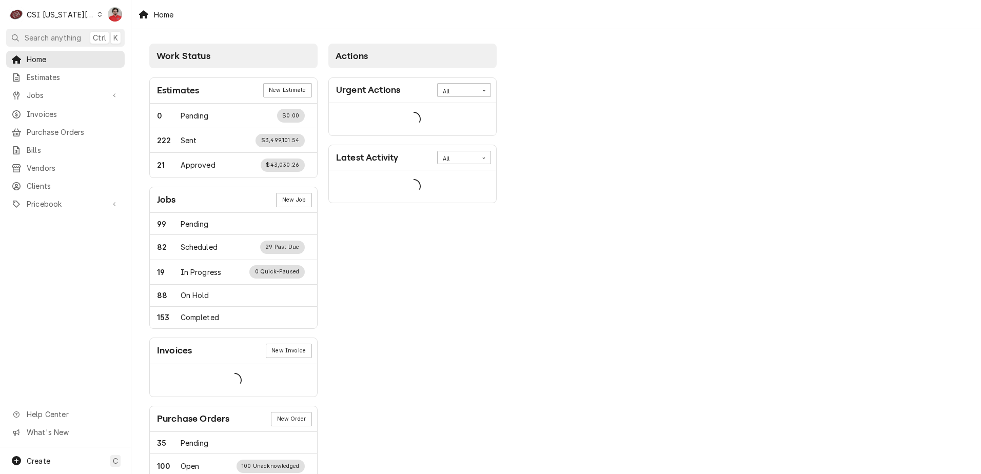
click at [76, 16] on div "CSI Kansas City" at bounding box center [61, 14] width 68 height 11
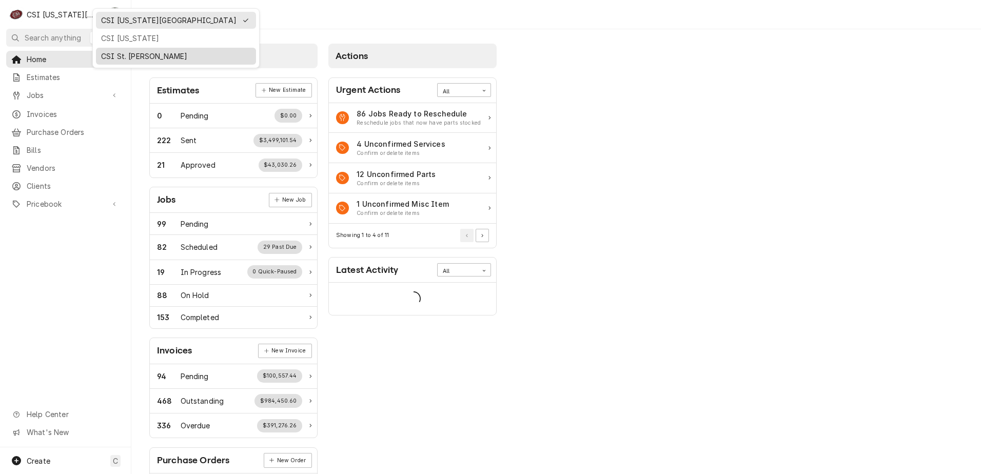
click at [114, 52] on div "CSI St. [PERSON_NAME]" at bounding box center [176, 56] width 150 height 11
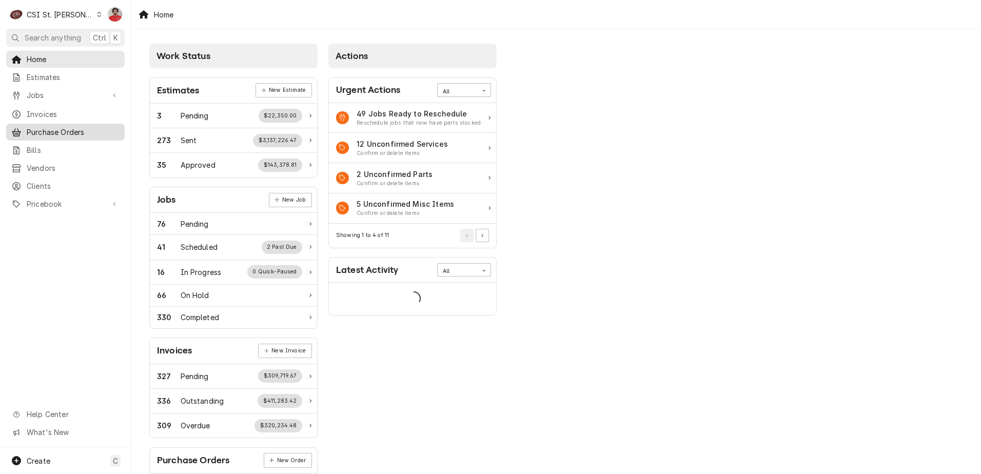
click at [49, 129] on span "Purchase Orders" at bounding box center [73, 132] width 93 height 11
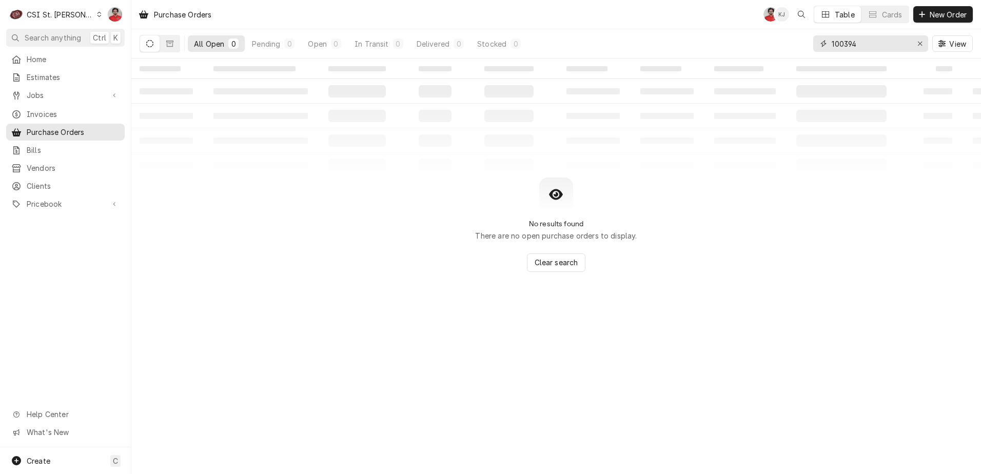
click at [842, 40] on input "100394" at bounding box center [869, 43] width 77 height 16
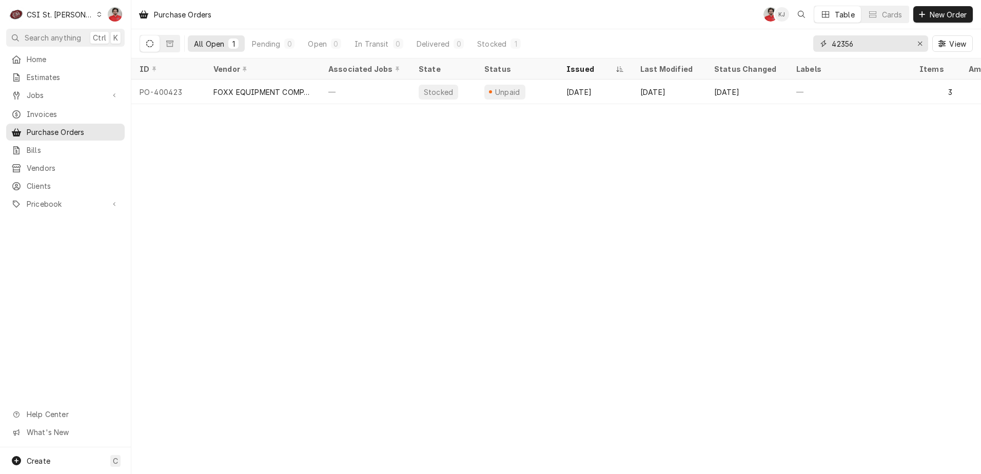
type input "42356"
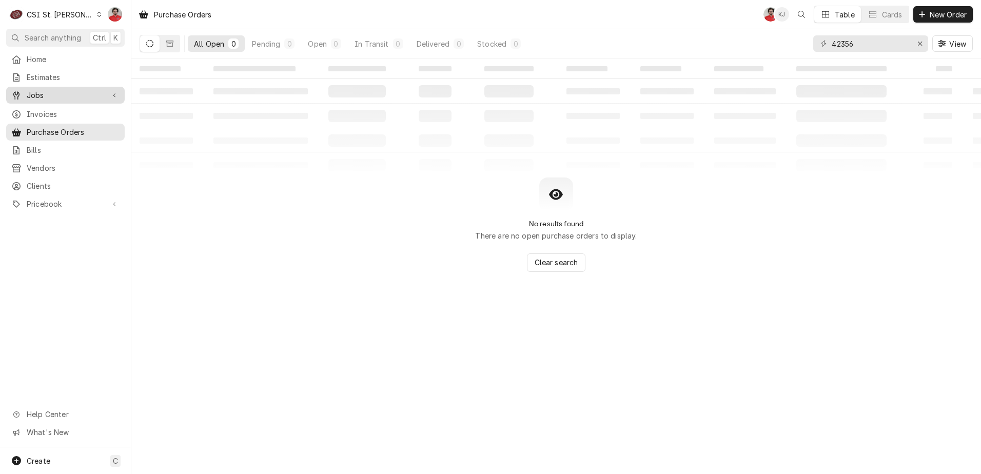
click at [60, 95] on span "Jobs" at bounding box center [65, 95] width 77 height 11
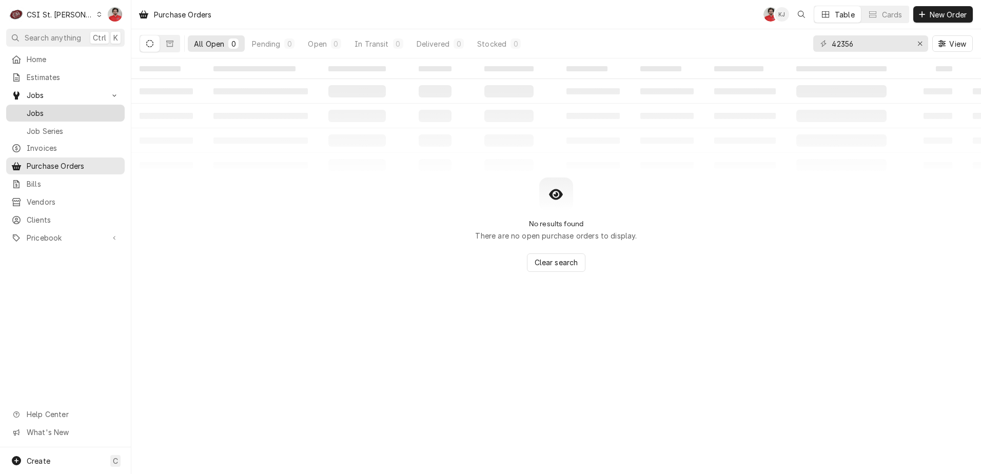
click at [63, 112] on span "Jobs" at bounding box center [73, 113] width 93 height 11
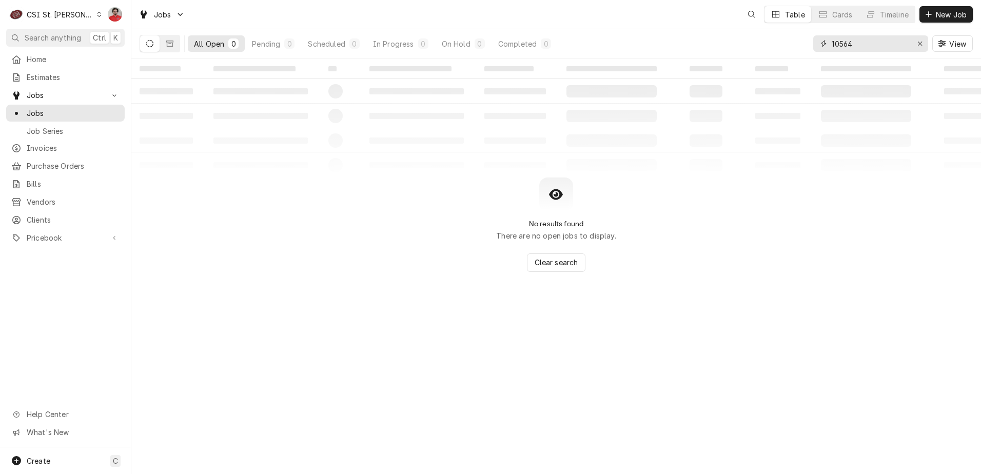
click at [882, 39] on input "10564" at bounding box center [869, 43] width 77 height 16
type input "42356"
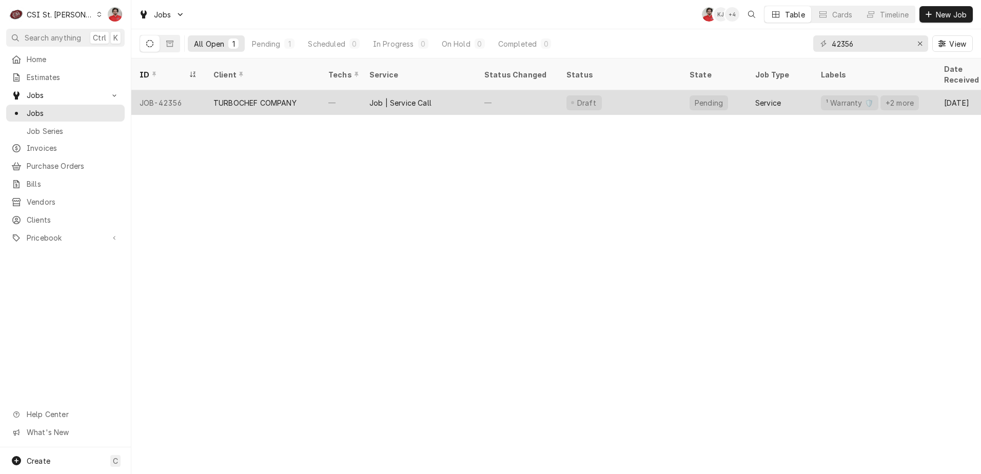
click at [447, 90] on div "Job | Service Call" at bounding box center [418, 102] width 115 height 25
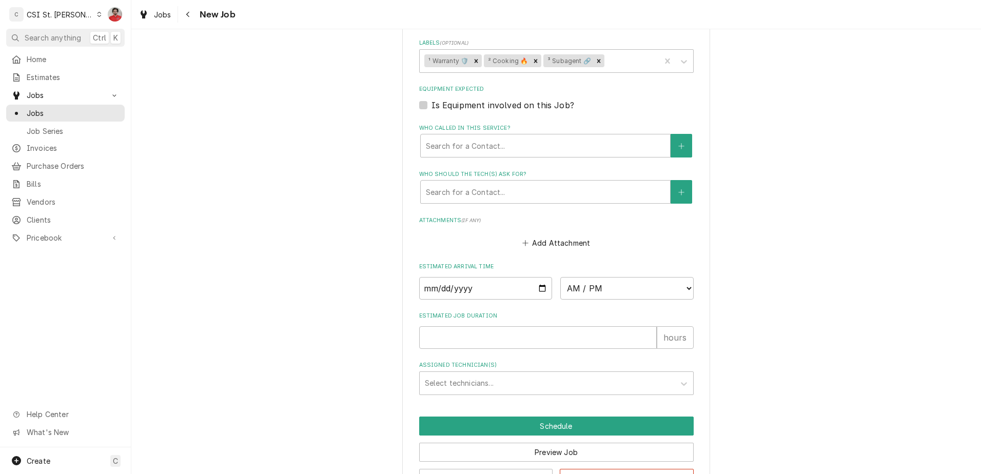
scroll to position [812, 0]
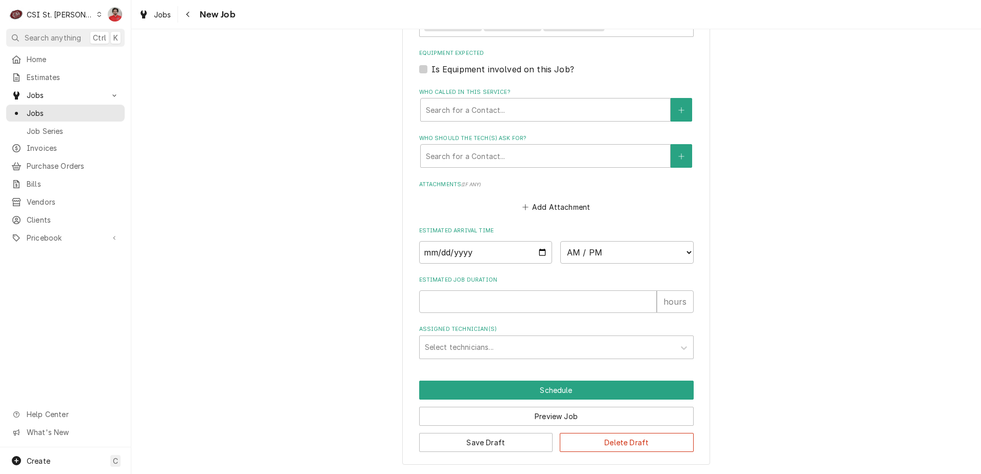
type textarea "x"
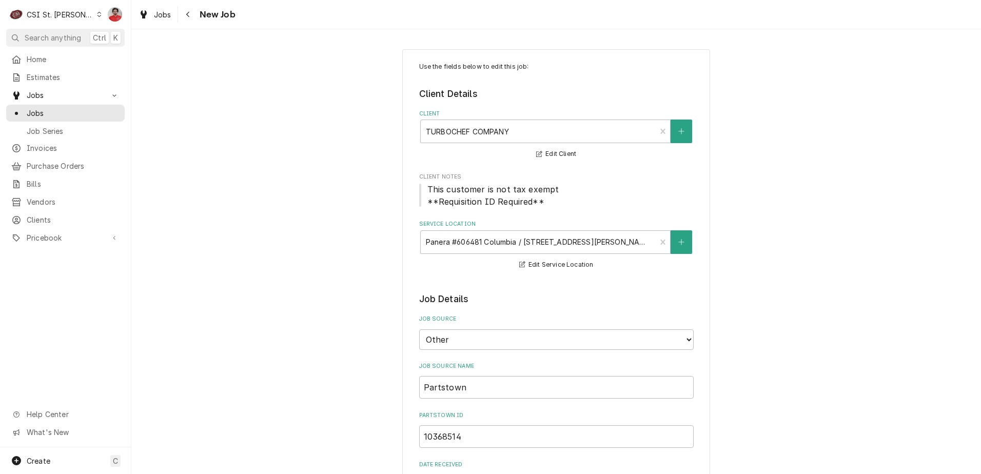
scroll to position [462, 0]
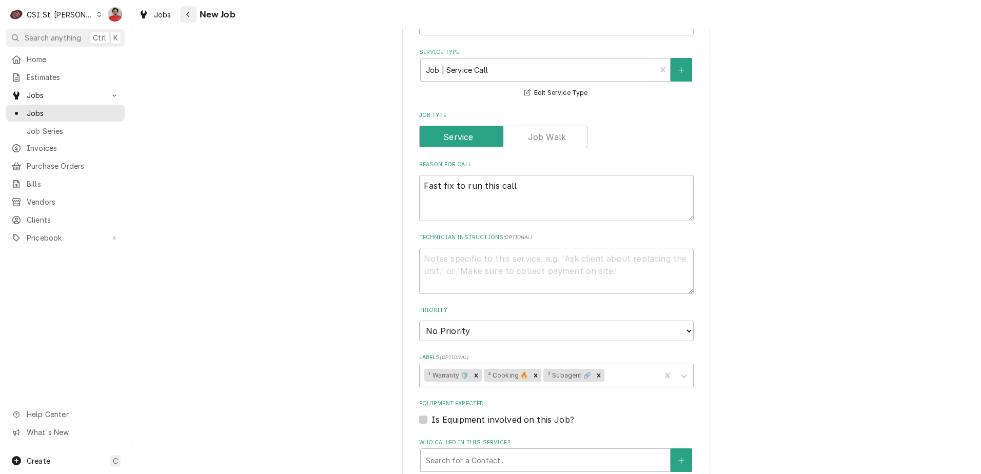
click at [194, 16] on button "Navigate back" at bounding box center [188, 14] width 16 height 16
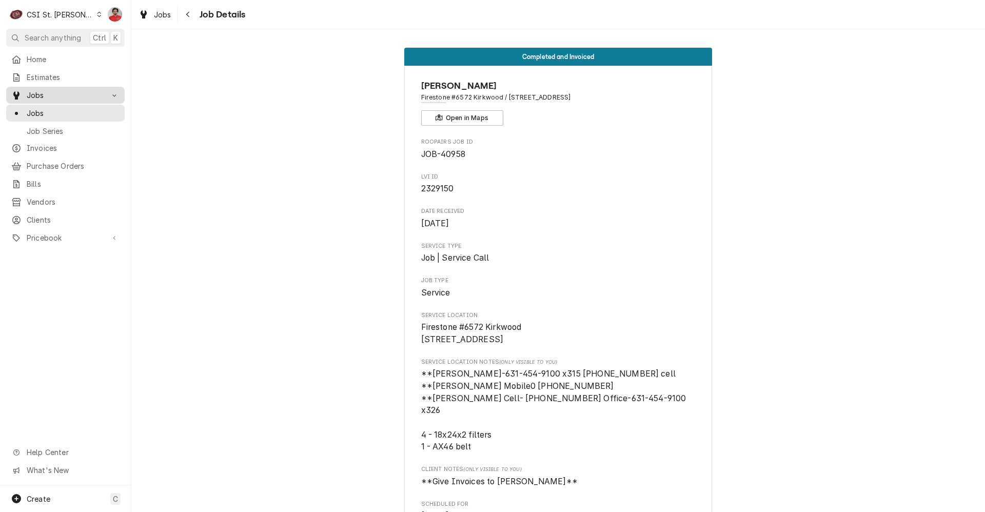
click at [52, 94] on span "Jobs" at bounding box center [65, 95] width 77 height 11
click at [51, 168] on link "Purchase Orders" at bounding box center [65, 165] width 118 height 17
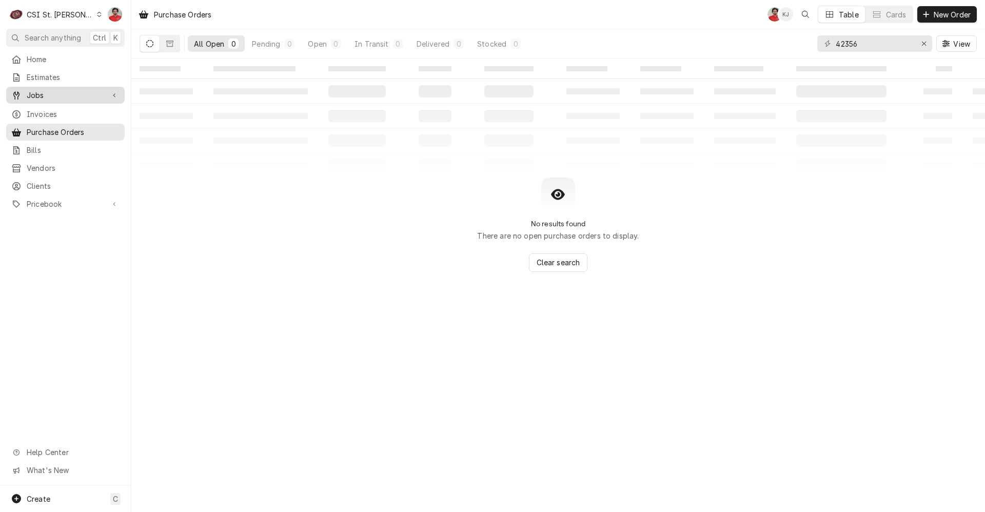
click at [59, 93] on span "Jobs" at bounding box center [65, 95] width 77 height 11
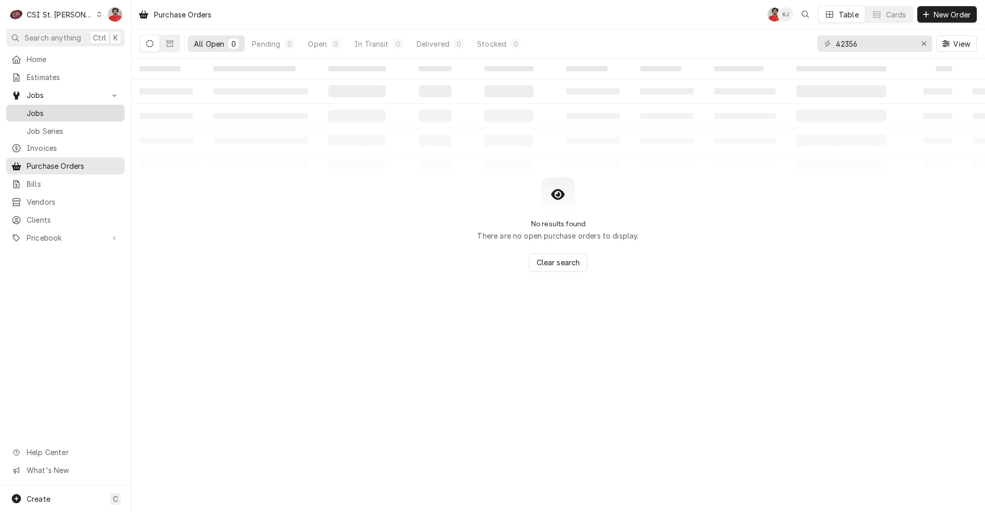
click at [57, 115] on div "Jobs" at bounding box center [65, 113] width 114 height 13
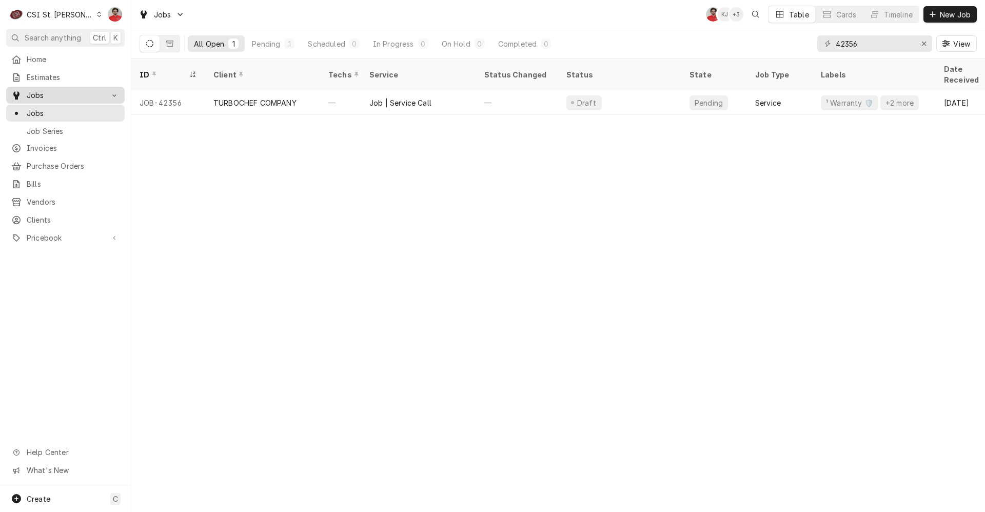
click at [54, 92] on span "Jobs" at bounding box center [65, 95] width 77 height 11
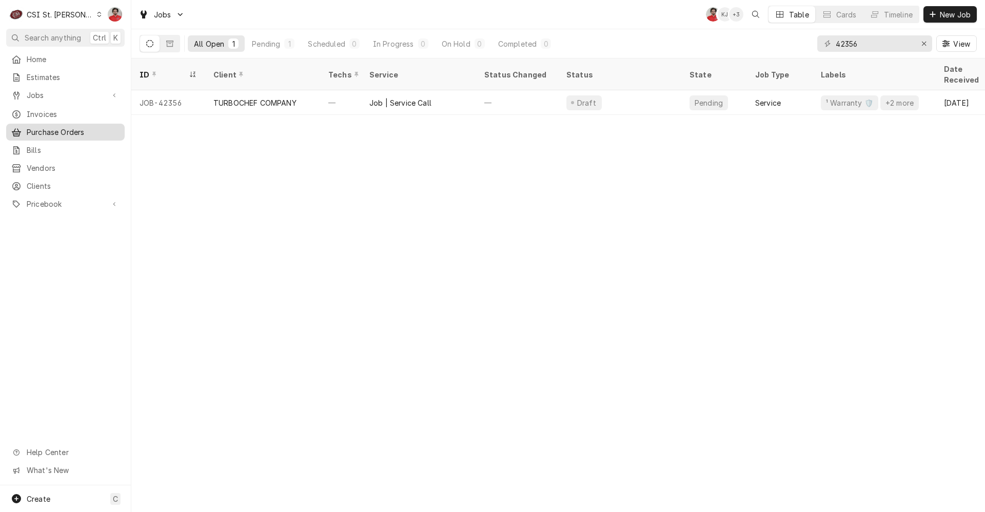
click at [48, 131] on span "Purchase Orders" at bounding box center [73, 132] width 93 height 11
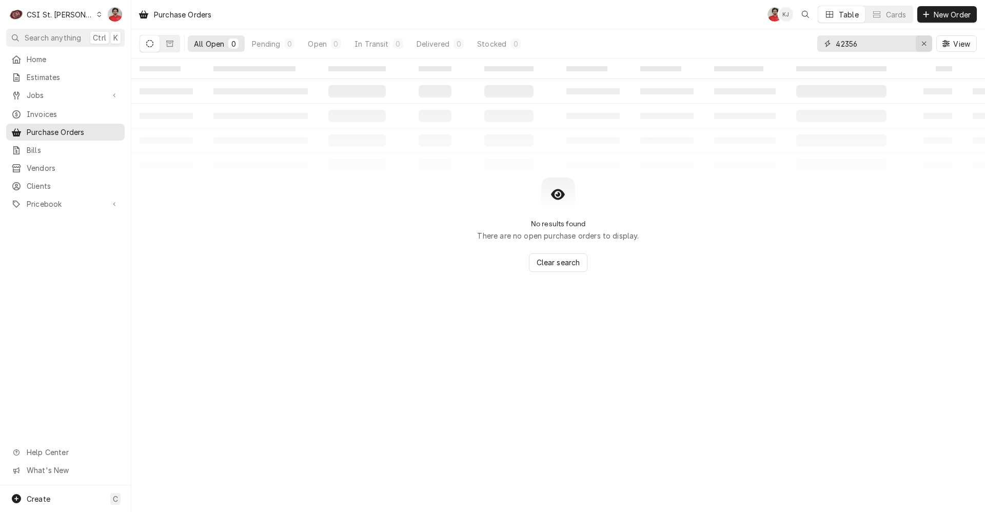
click at [925, 45] on icon "Erase input" at bounding box center [924, 43] width 6 height 7
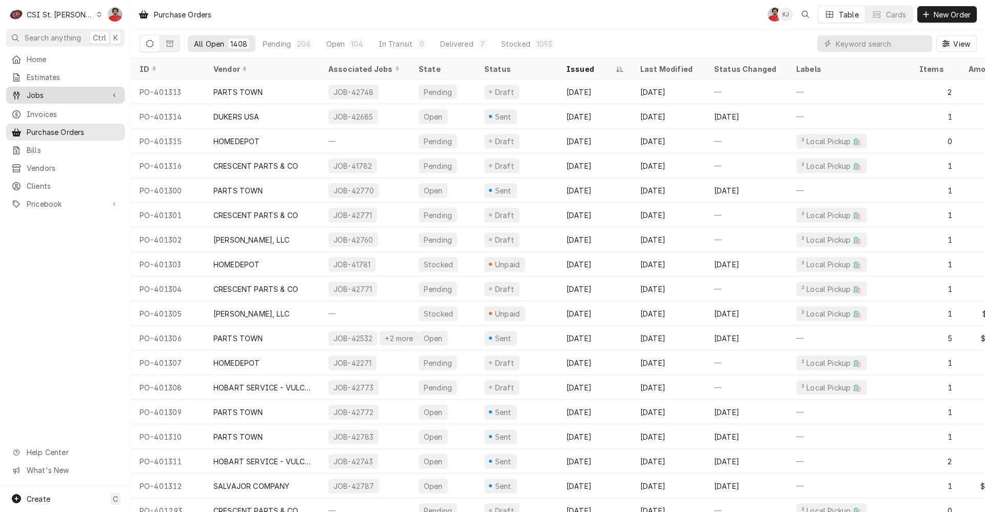
click at [26, 94] on div "Jobs" at bounding box center [57, 95] width 93 height 11
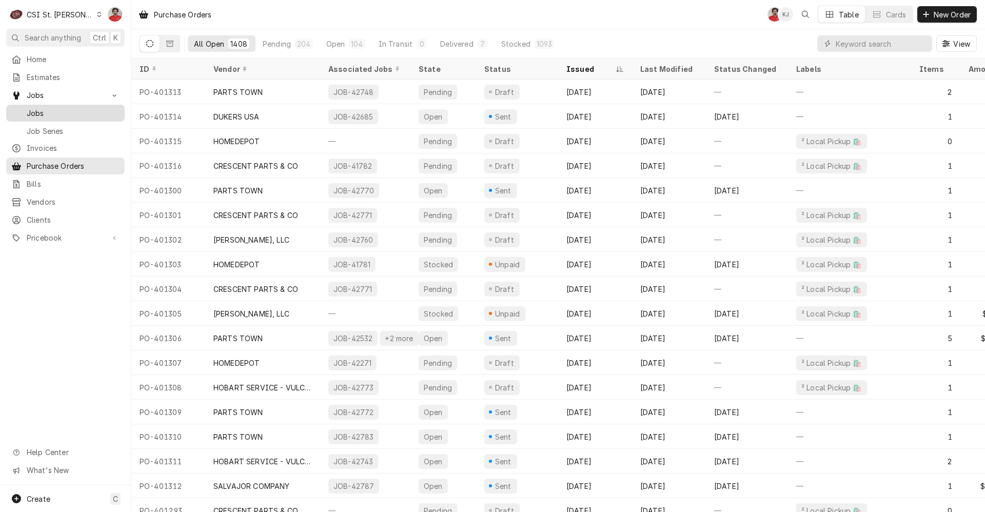
click at [48, 113] on span "Jobs" at bounding box center [73, 113] width 93 height 11
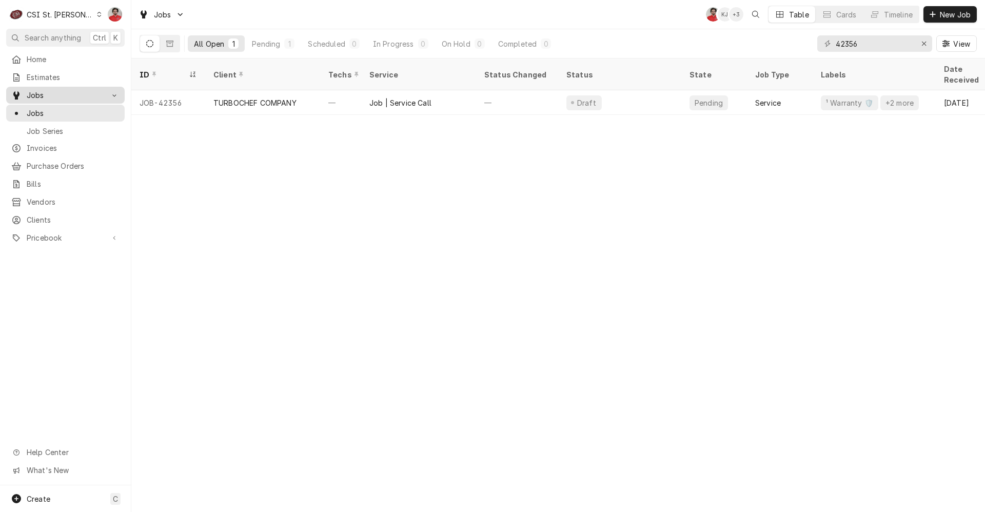
click at [37, 90] on span "Jobs" at bounding box center [65, 95] width 77 height 11
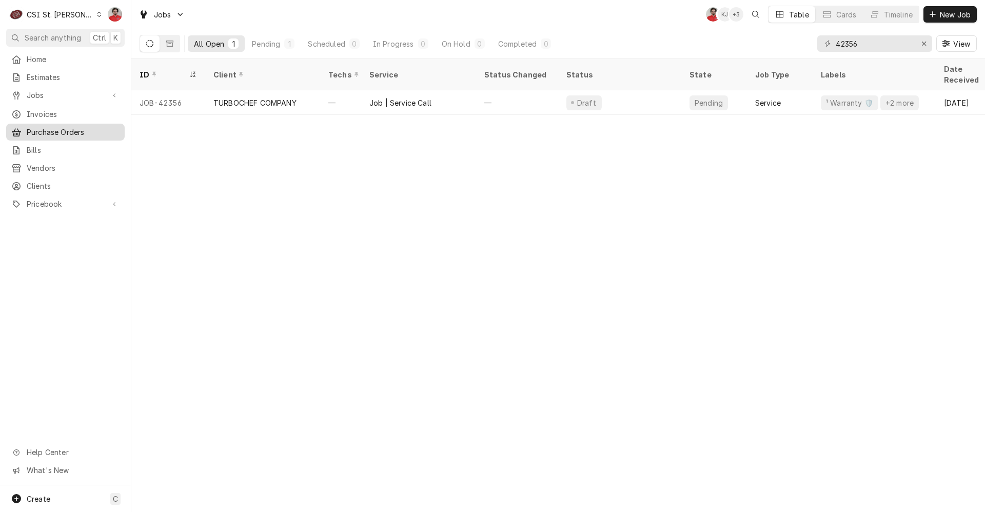
click at [59, 128] on span "Purchase Orders" at bounding box center [73, 132] width 93 height 11
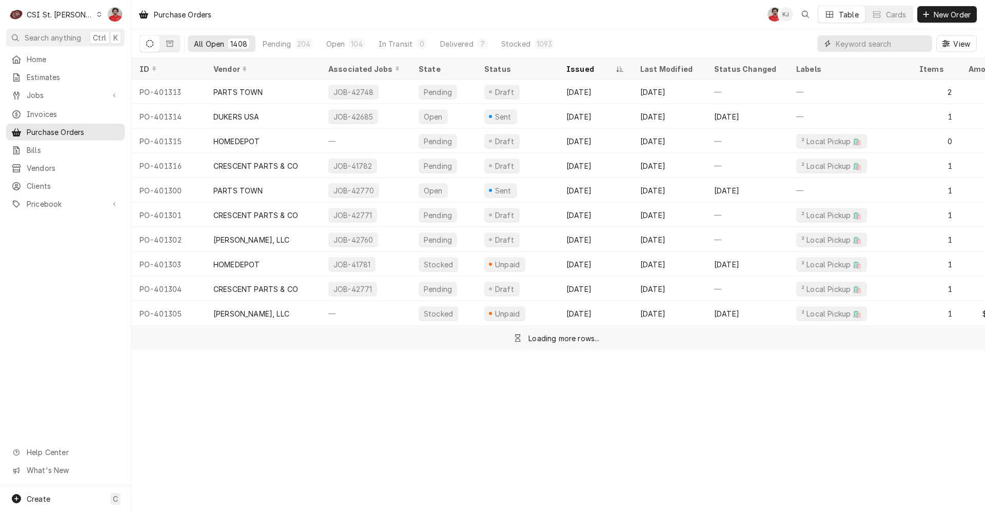
click at [891, 46] on input "Dynamic Content Wrapper" at bounding box center [880, 43] width 91 height 16
paste input "401315"
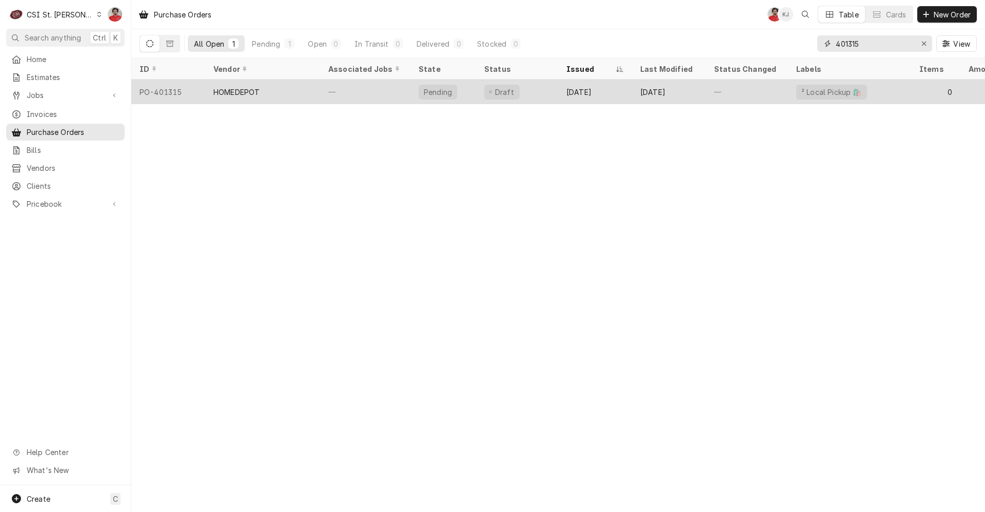
type input "401315"
click at [543, 94] on div "Draft" at bounding box center [517, 91] width 82 height 25
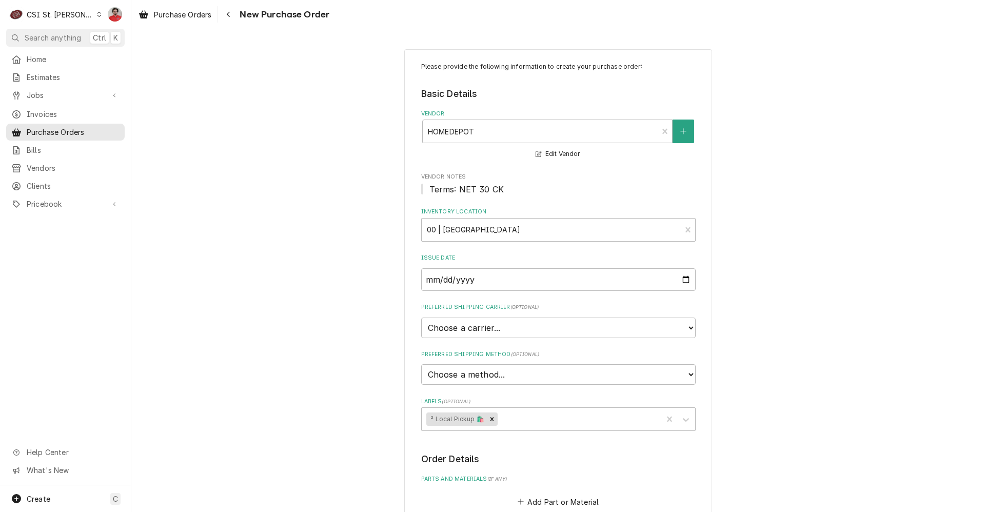
scroll to position [334, 0]
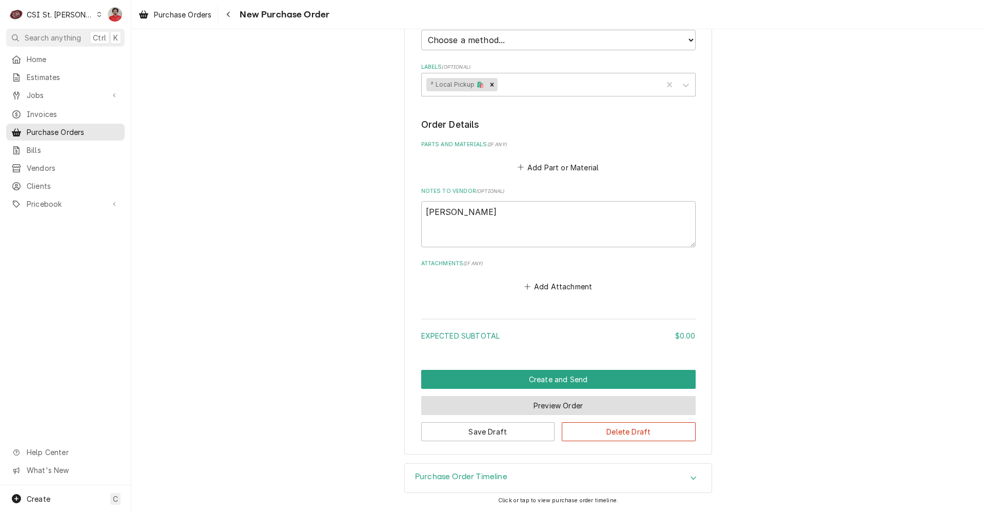
click at [581, 405] on button "Preview Order" at bounding box center [558, 405] width 274 height 19
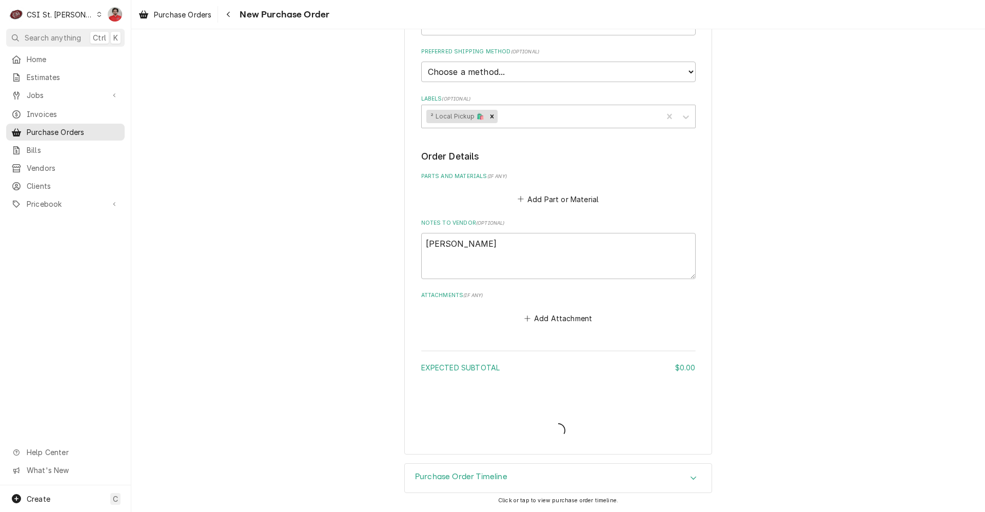
scroll to position [303, 0]
type textarea "x"
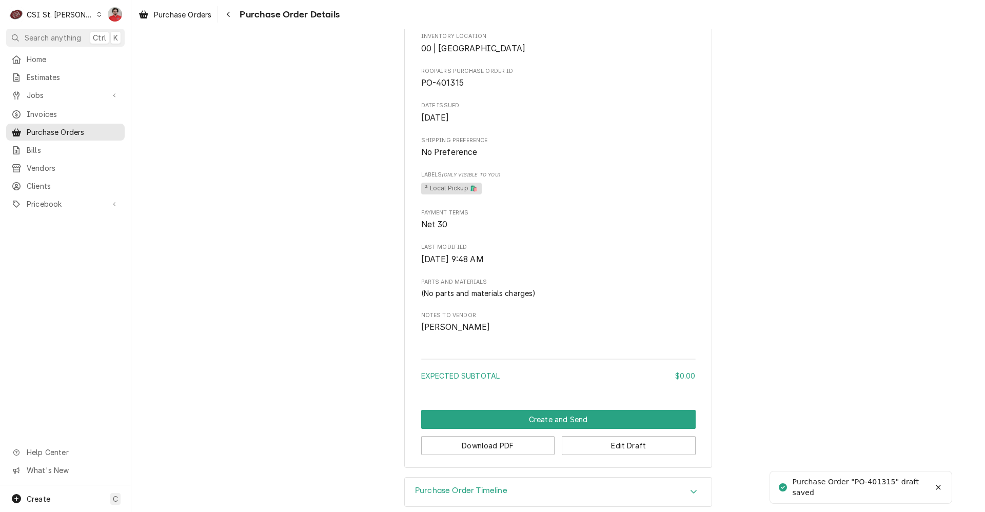
scroll to position [354, 0]
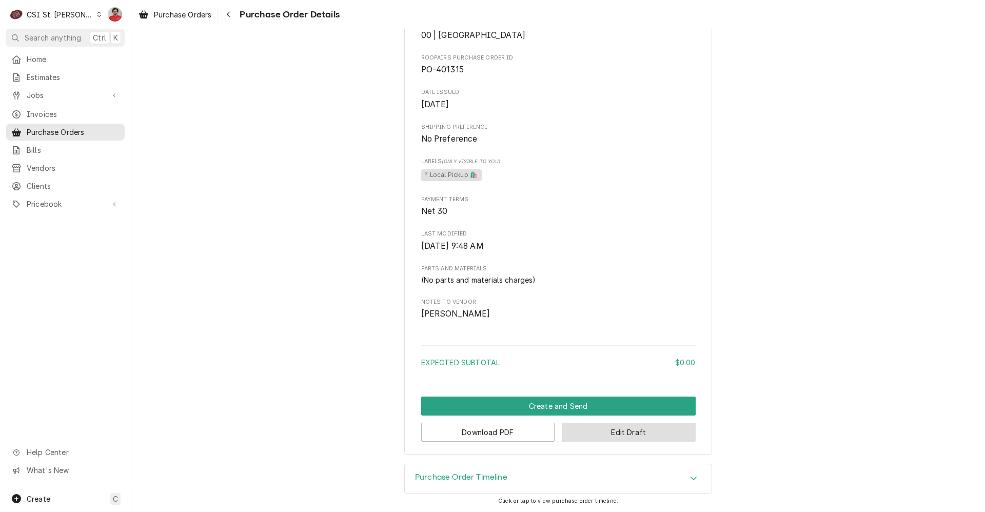
click at [585, 432] on button "Edit Draft" at bounding box center [629, 432] width 134 height 19
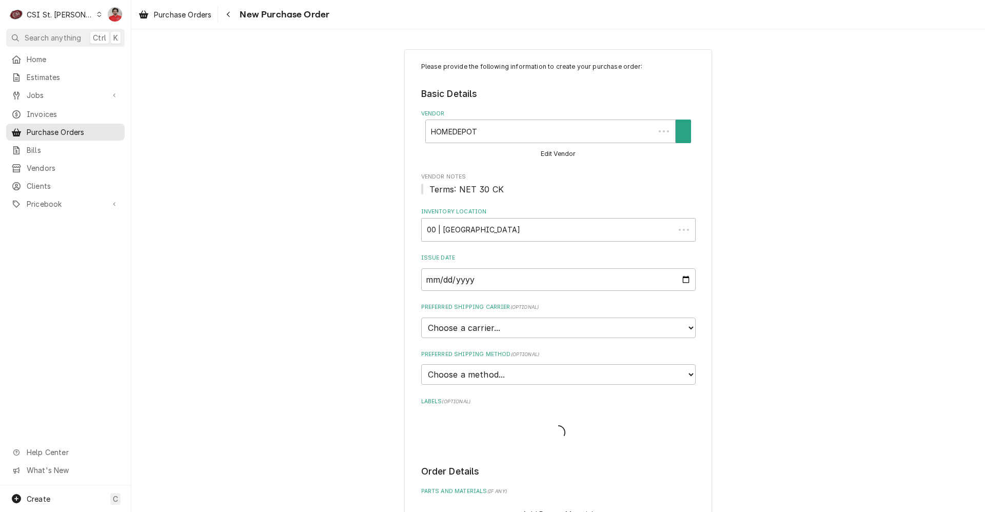
type textarea "x"
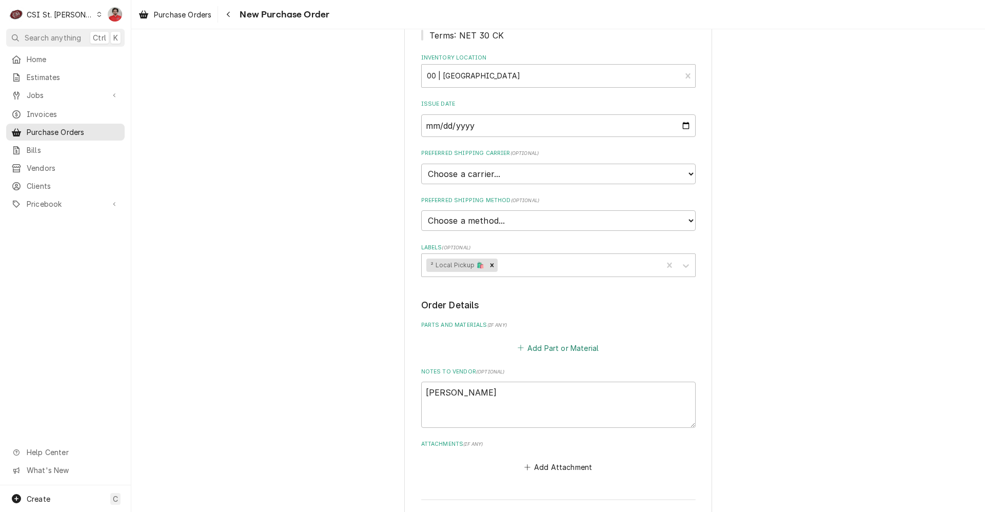
click at [523, 344] on button "Add Part or Material" at bounding box center [557, 348] width 85 height 14
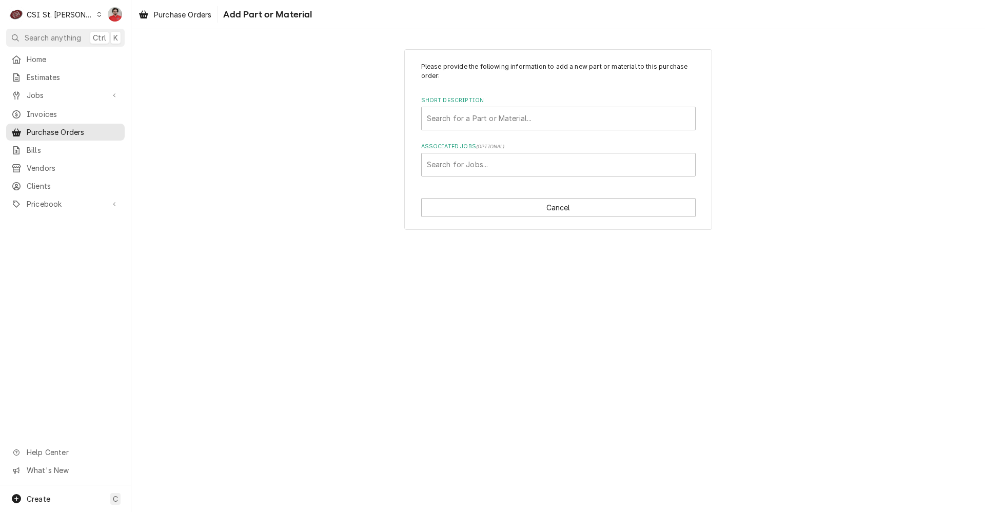
click at [502, 105] on div "Short Description Search for a Part or Material..." at bounding box center [558, 112] width 274 height 33
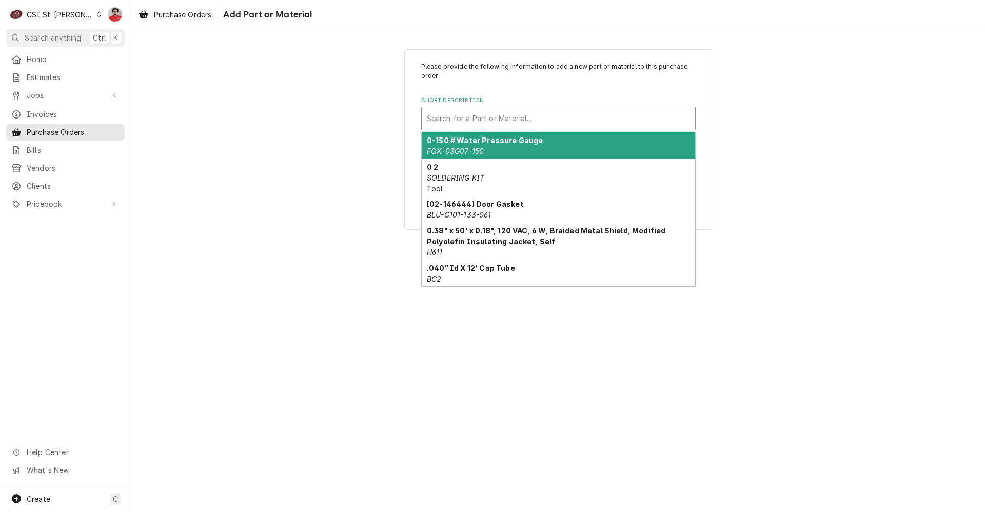
click at [497, 123] on div "Short Description" at bounding box center [558, 118] width 263 height 18
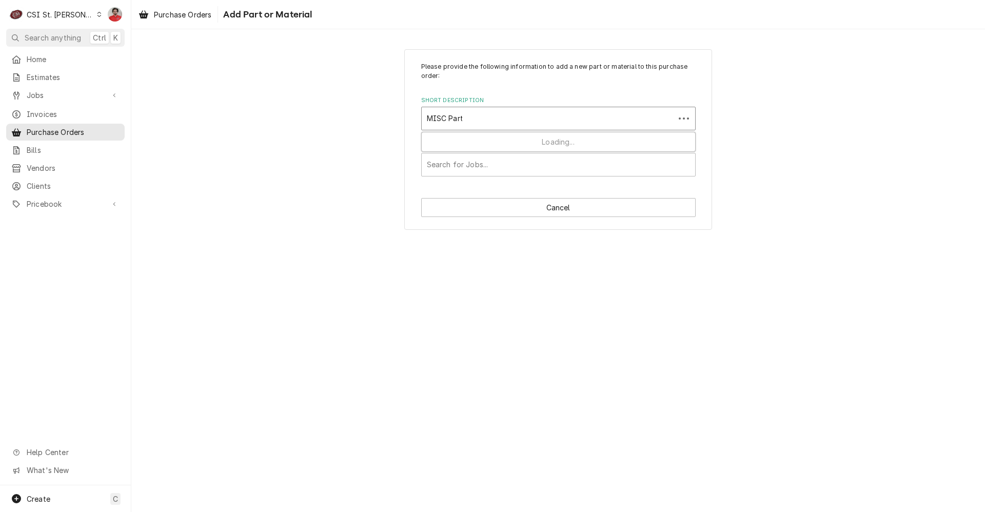
type input "MISC Parts"
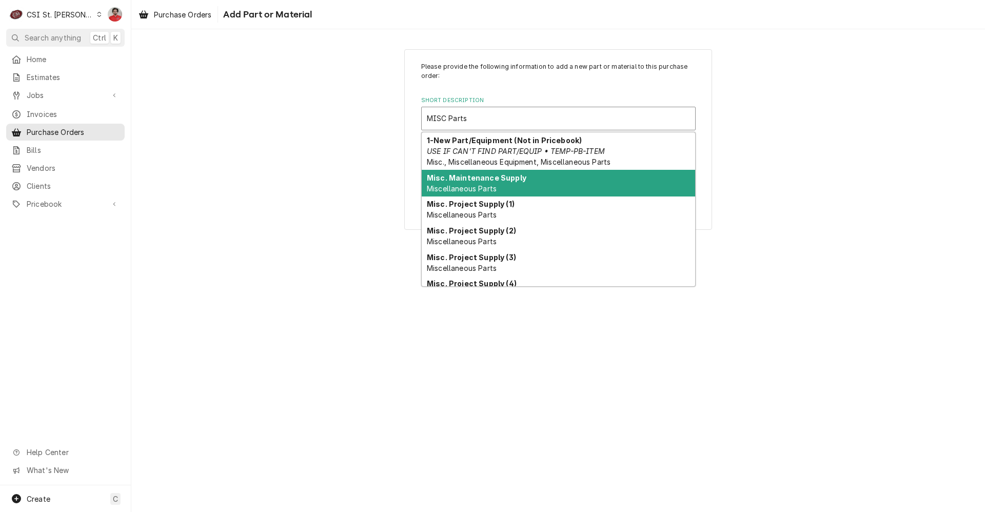
scroll to position [95, 0]
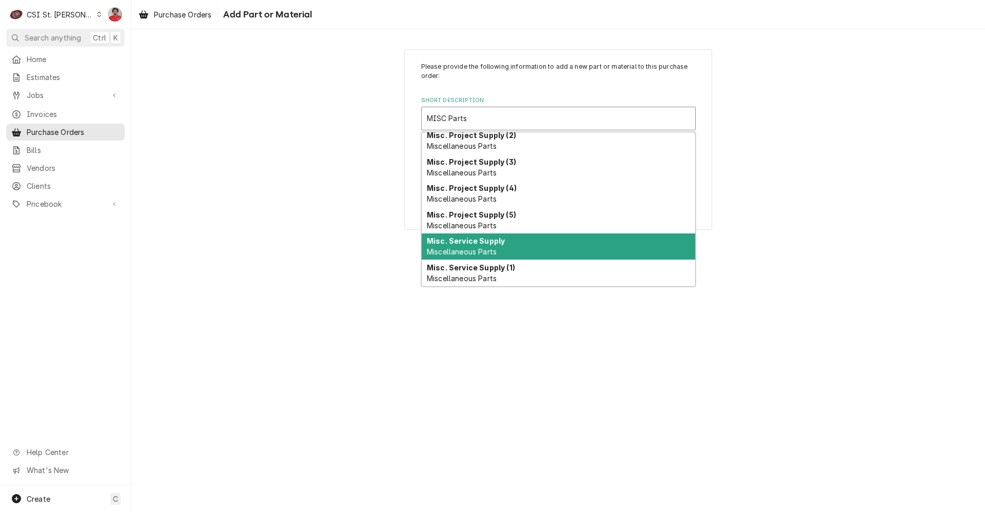
click at [499, 244] on strong "Misc. Service Supply" at bounding box center [466, 240] width 78 height 9
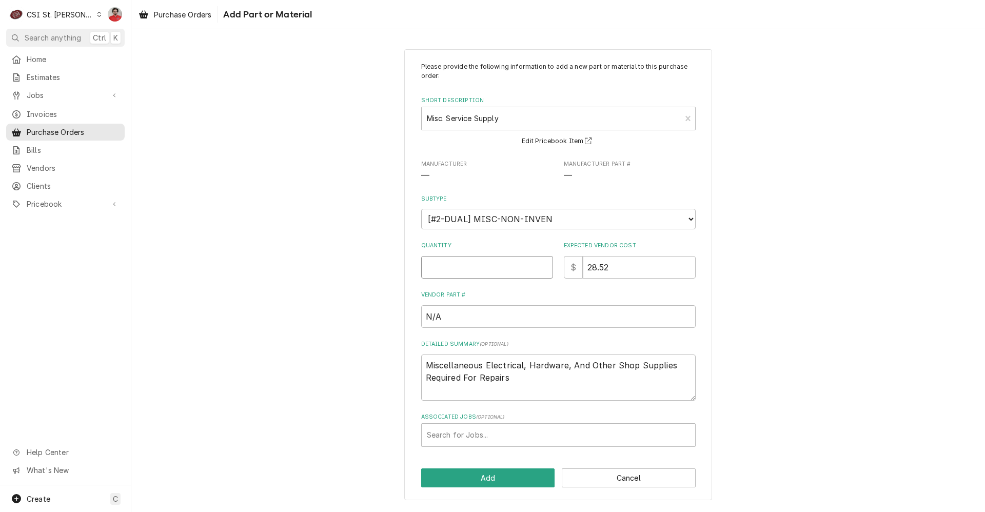
click at [500, 272] on input "Quantity" at bounding box center [487, 267] width 132 height 23
type textarea "x"
type input "1"
drag, startPoint x: 649, startPoint y: 271, endPoint x: 491, endPoint y: 274, distance: 158.0
click at [491, 274] on div "Quantity 1 Expected Vendor Cost $ 28.52" at bounding box center [558, 260] width 274 height 36
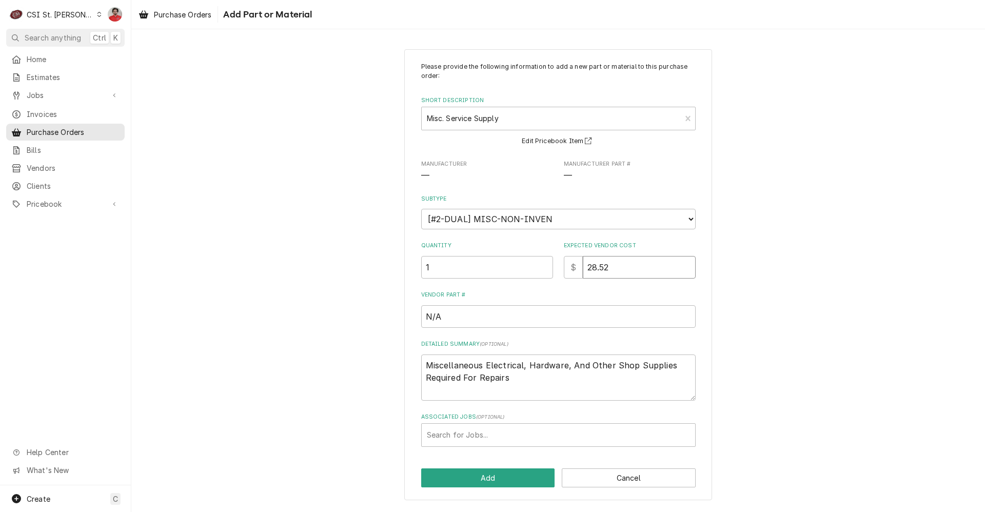
click at [617, 267] on input "28.52" at bounding box center [639, 267] width 113 height 23
type textarea "x"
type input "1"
type textarea "x"
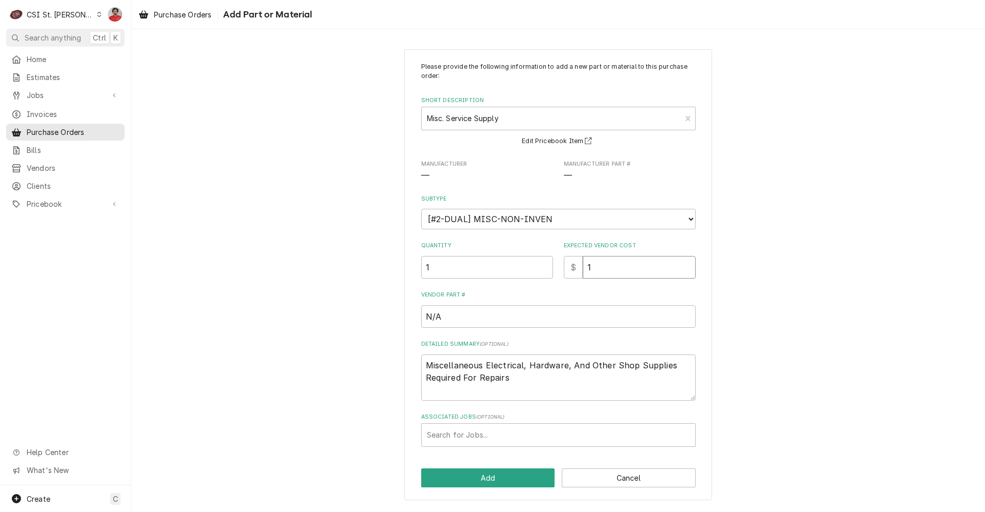
type input "12"
type textarea "x"
type input "12.7"
type textarea "x"
type input "12.73"
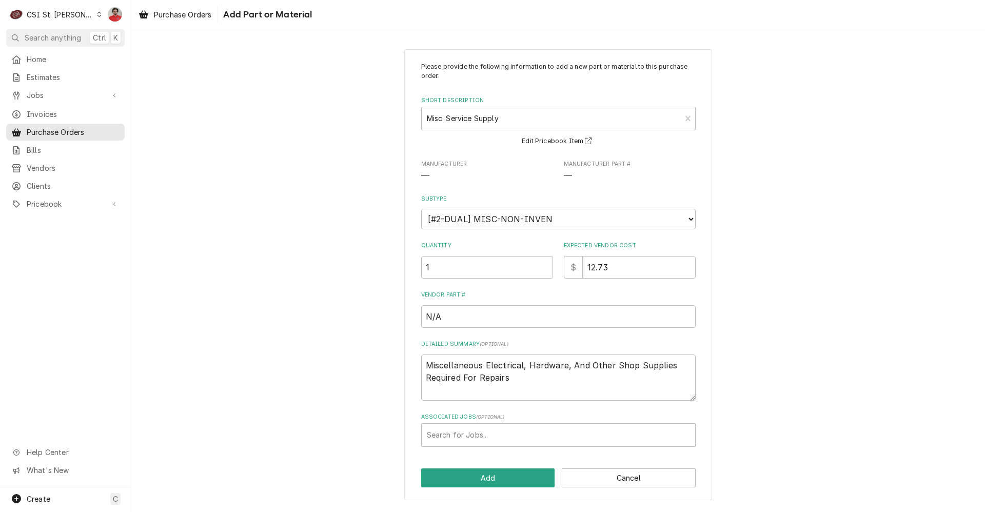
click at [547, 420] on label "Associated Jobs ( optional )" at bounding box center [558, 417] width 274 height 8
click at [547, 425] on div "Search for Jobs..." at bounding box center [558, 435] width 273 height 23
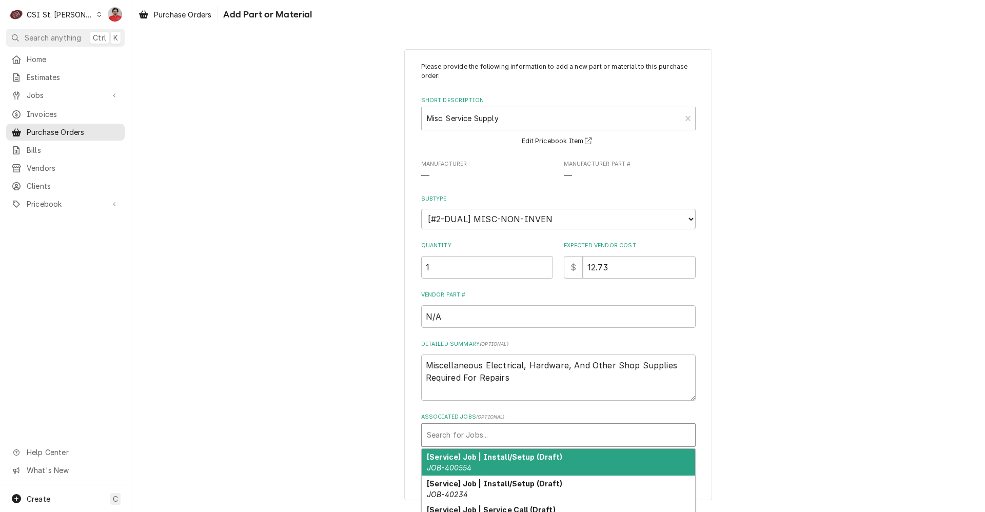
click at [627, 432] on div "Associated Jobs" at bounding box center [558, 435] width 263 height 18
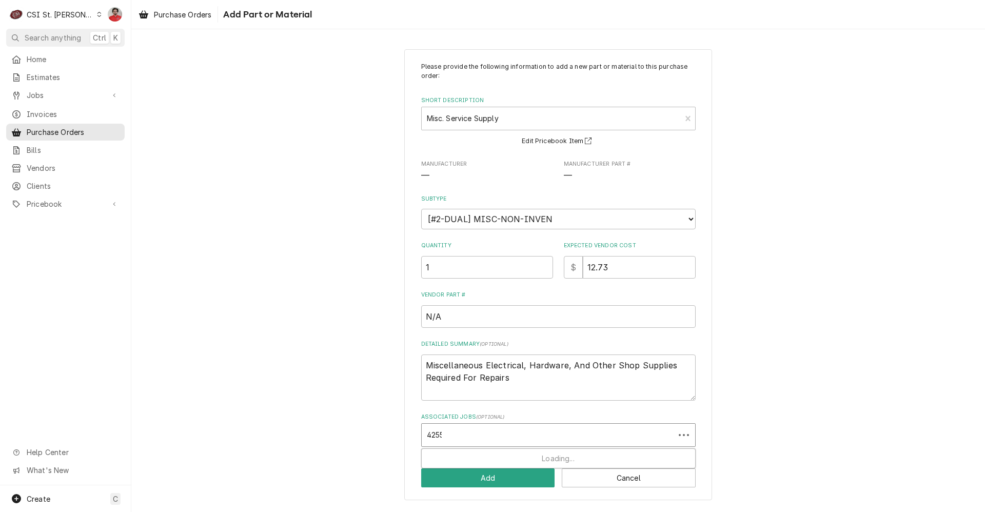
type input "42555"
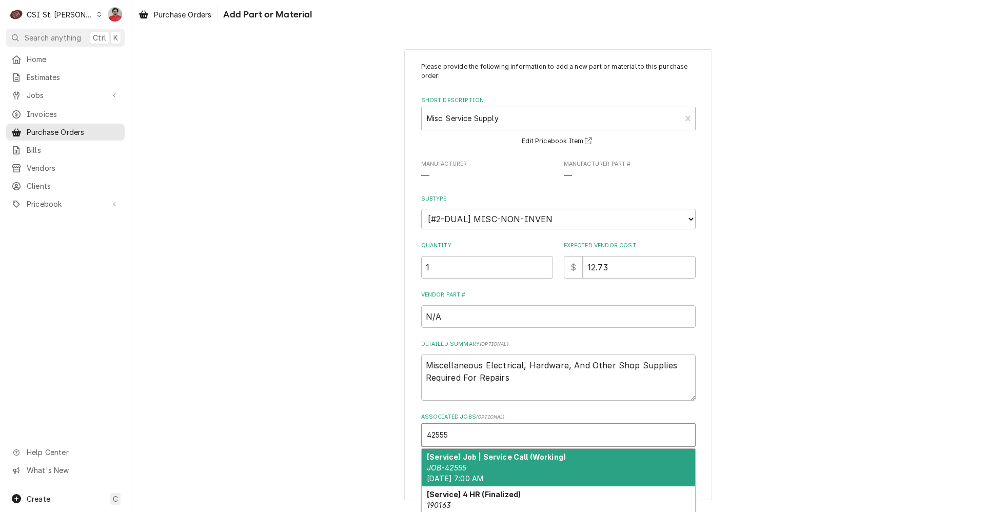
click at [524, 471] on div "[Service] Job | Service Call (Working) JOB-42555 [GEOGRAPHIC_DATA][DATE] 7:00 AM" at bounding box center [558, 467] width 273 height 37
type textarea "x"
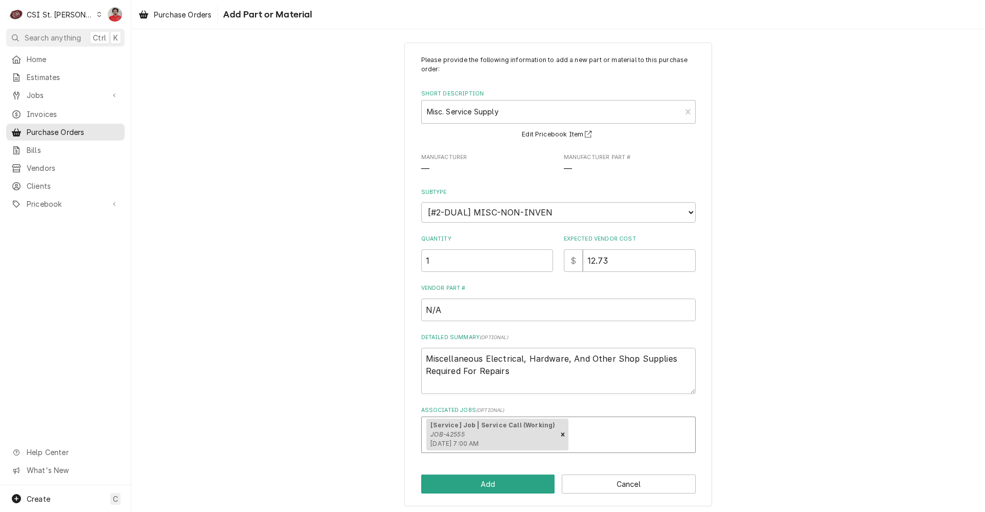
scroll to position [10, 0]
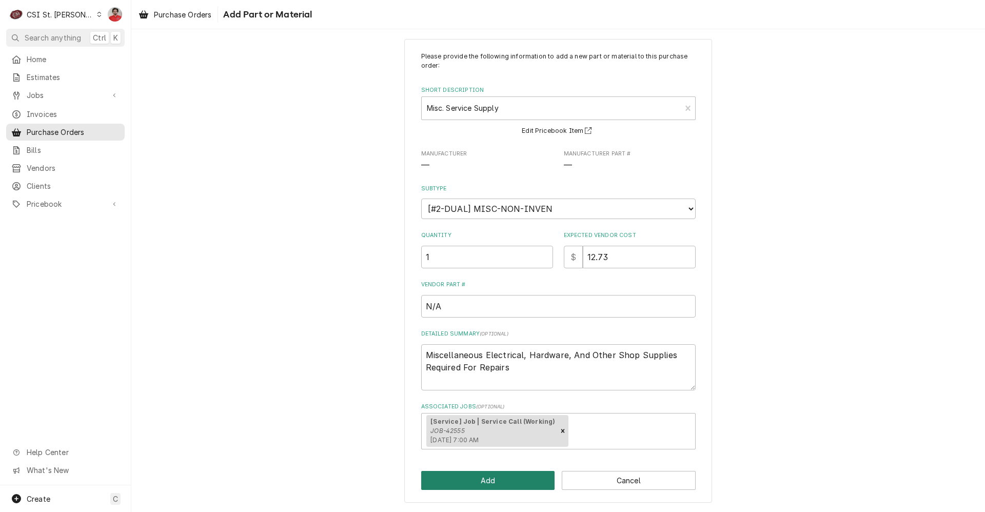
click at [512, 474] on button "Add" at bounding box center [488, 480] width 134 height 19
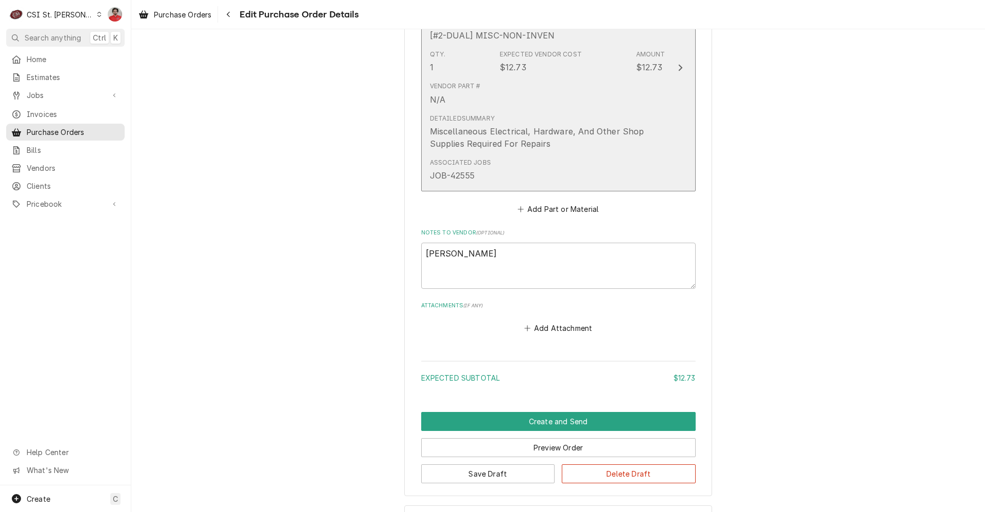
scroll to position [564, 0]
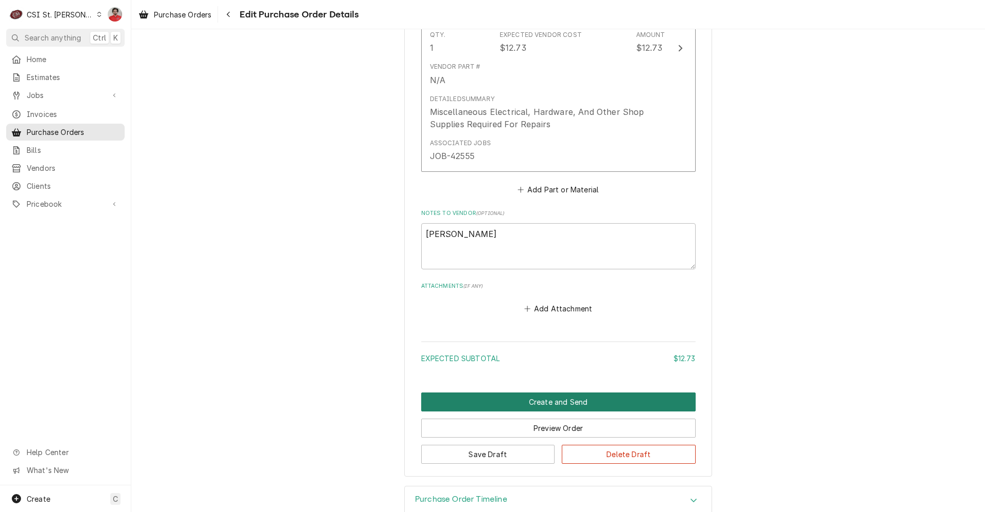
click at [548, 400] on button "Create and Send" at bounding box center [558, 401] width 274 height 19
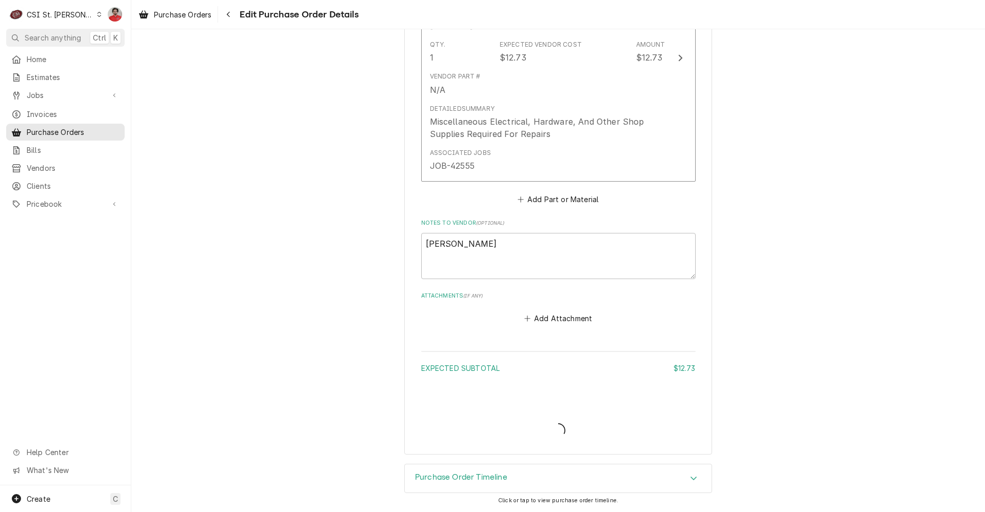
type textarea "x"
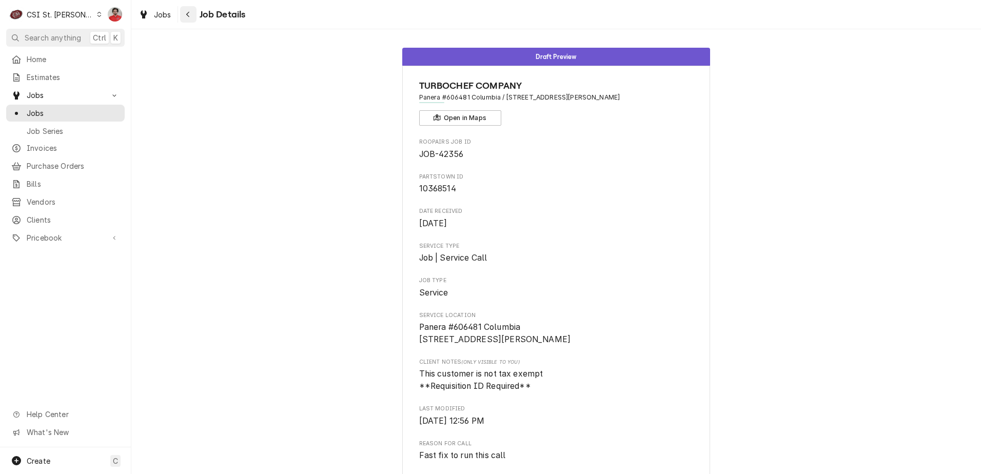
click at [189, 21] on button "Navigate back" at bounding box center [188, 14] width 16 height 16
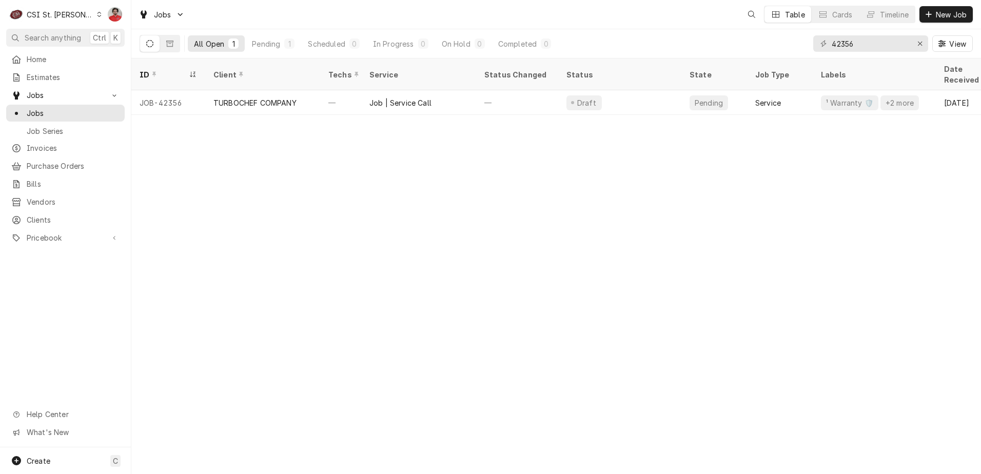
click at [869, 52] on div "42356 View" at bounding box center [893, 43] width 160 height 29
click at [868, 48] on input "42356" at bounding box center [869, 43] width 77 height 16
type input "42555"
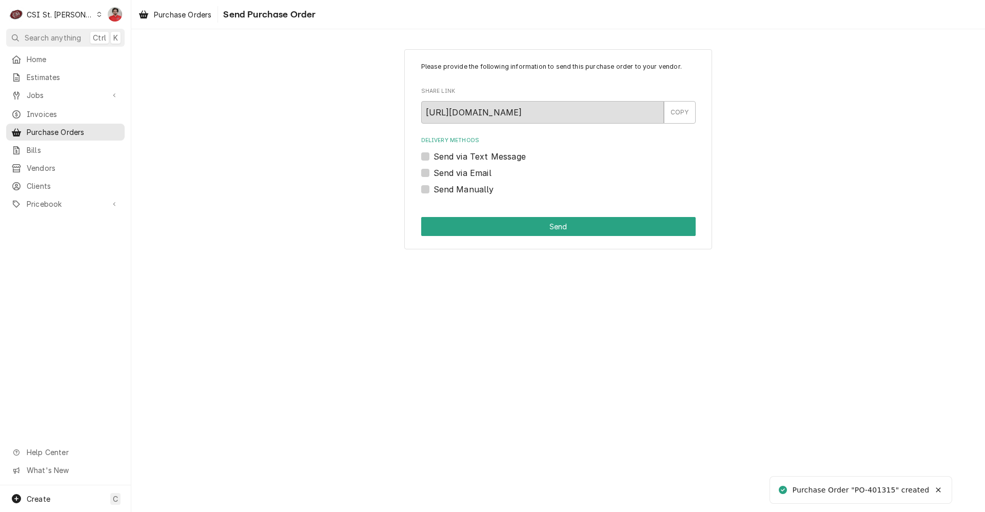
click at [468, 191] on label "Send Manually" at bounding box center [463, 189] width 61 height 12
click at [468, 191] on input "Send Manually" at bounding box center [570, 194] width 274 height 23
checkbox input "true"
click at [482, 231] on button "Send" at bounding box center [558, 226] width 274 height 19
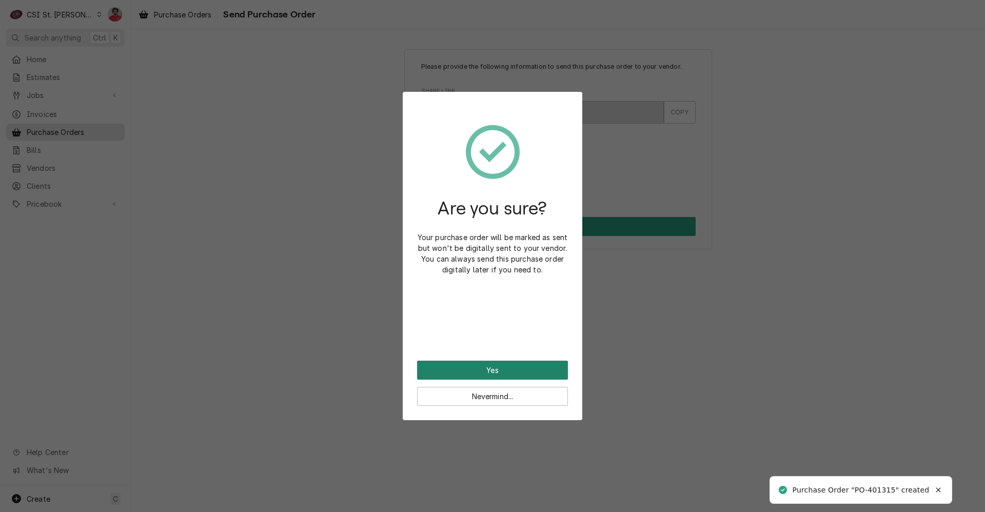
click at [500, 367] on button "Yes" at bounding box center [492, 370] width 151 height 19
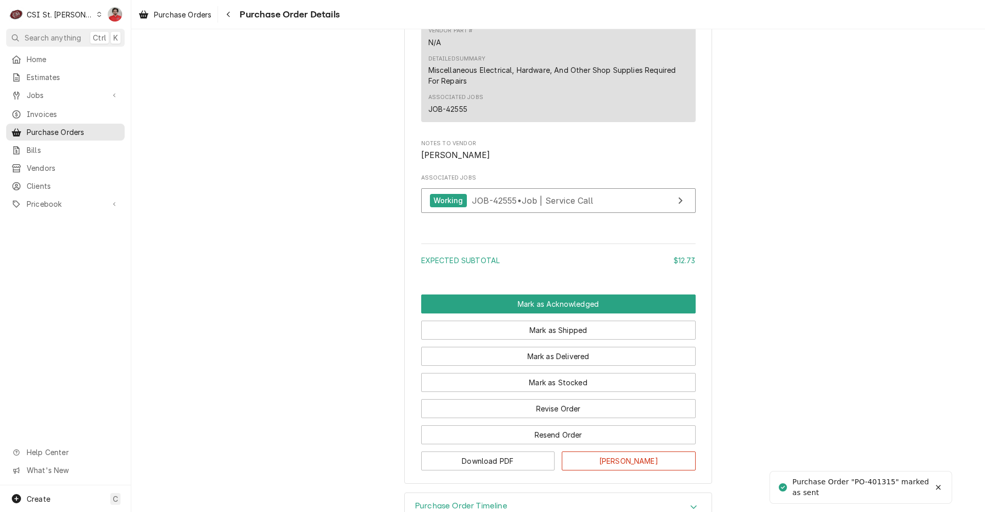
scroll to position [786, 0]
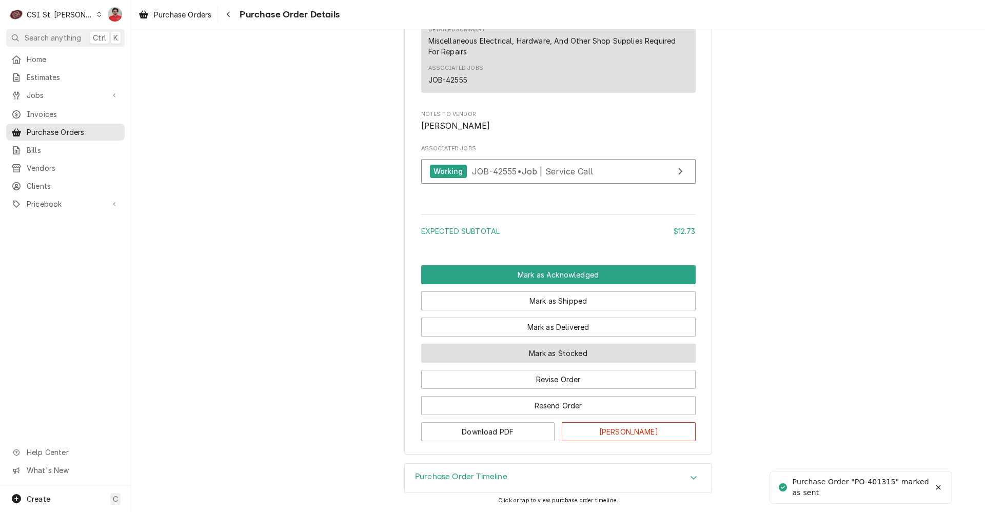
click at [580, 351] on button "Mark as Stocked" at bounding box center [558, 353] width 274 height 19
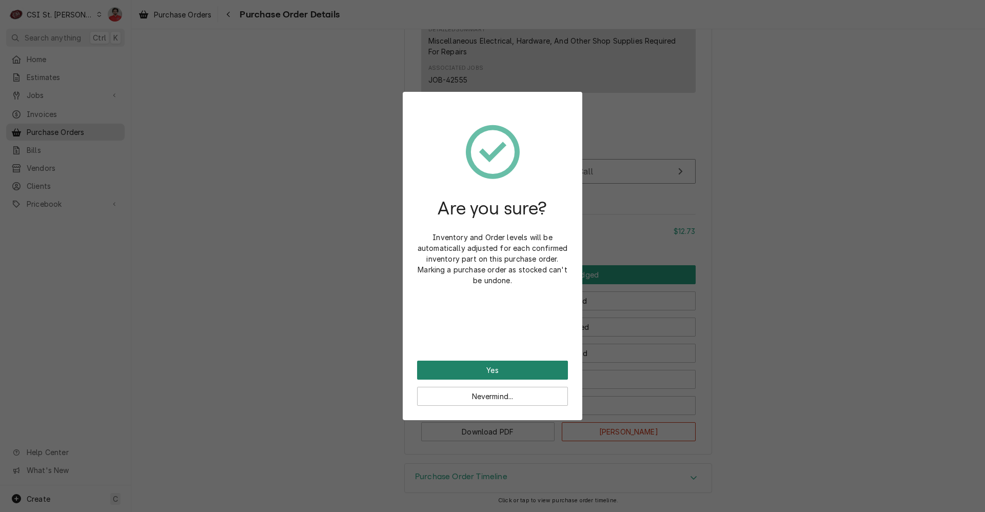
click at [506, 363] on button "Yes" at bounding box center [492, 370] width 151 height 19
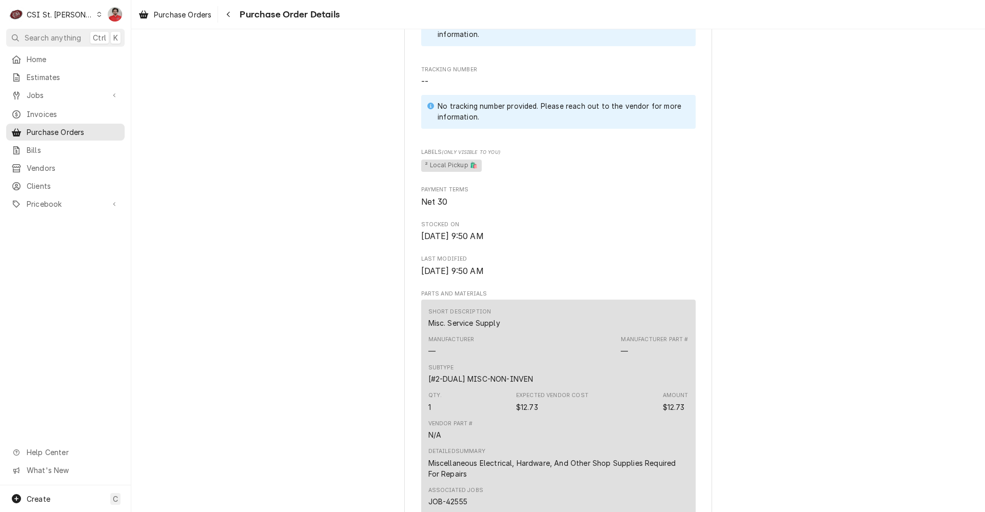
scroll to position [837, 0]
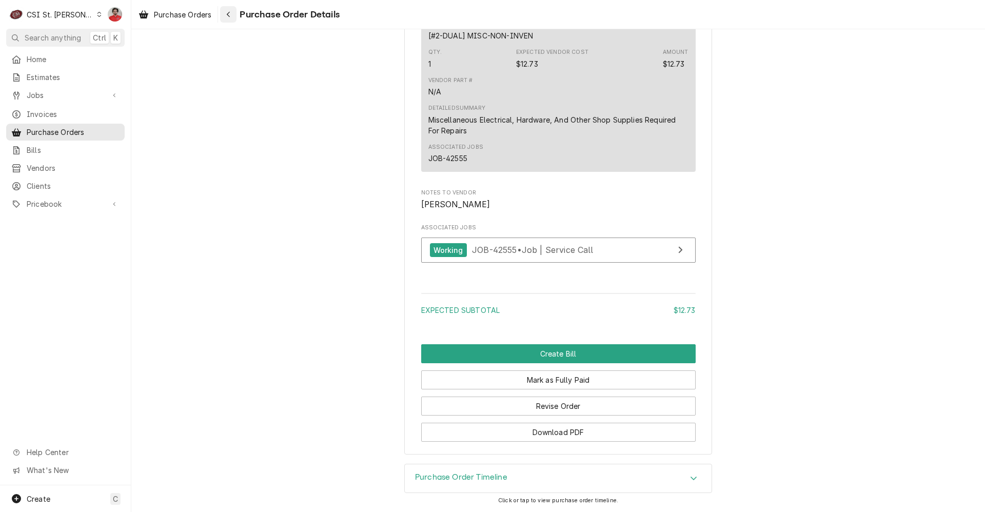
click at [229, 17] on icon "Navigate back" at bounding box center [228, 14] width 5 height 7
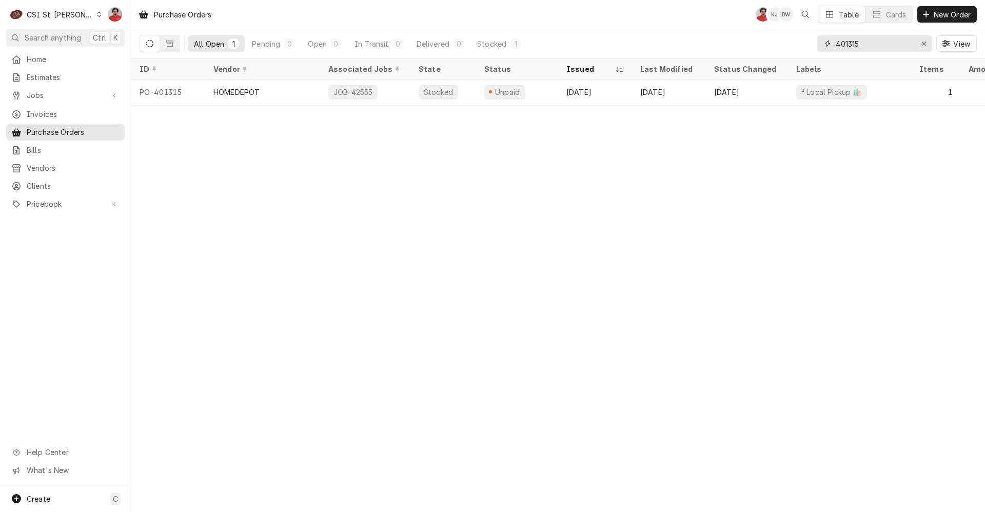
click at [855, 37] on input "401315" at bounding box center [873, 43] width 77 height 16
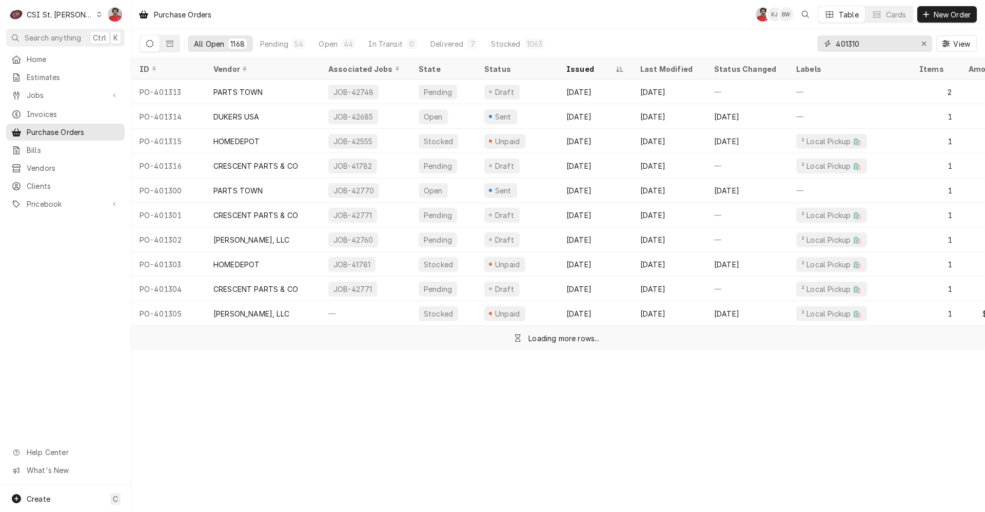
type input "401310"
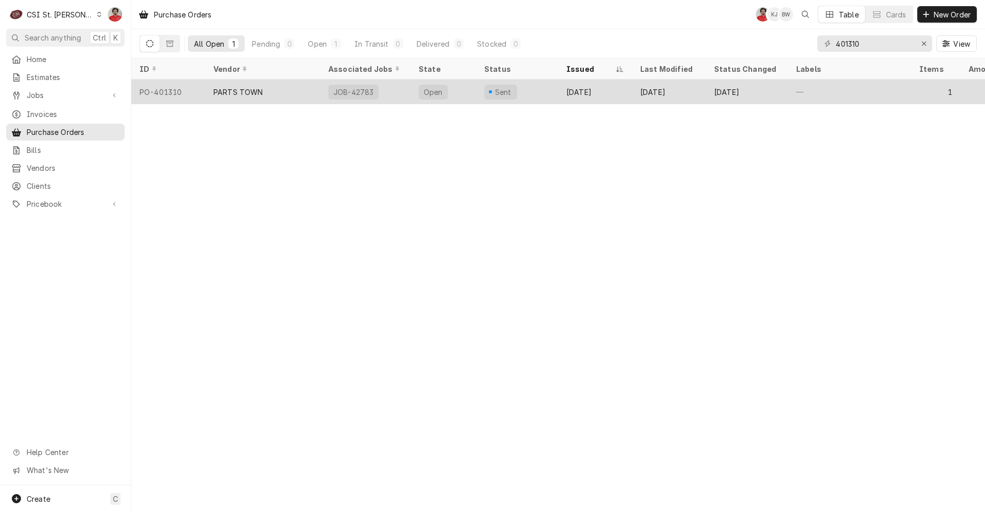
click at [528, 88] on div "Sent" at bounding box center [517, 91] width 82 height 25
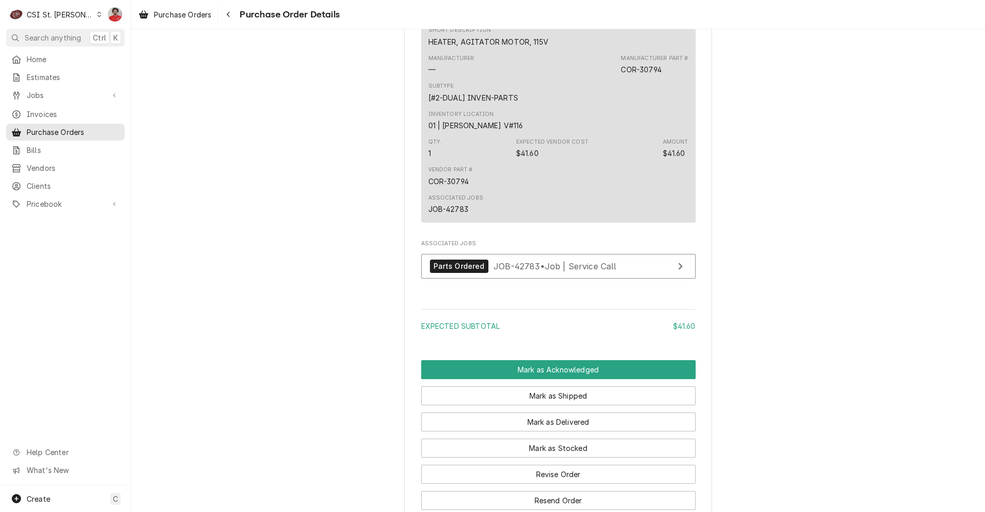
scroll to position [656, 0]
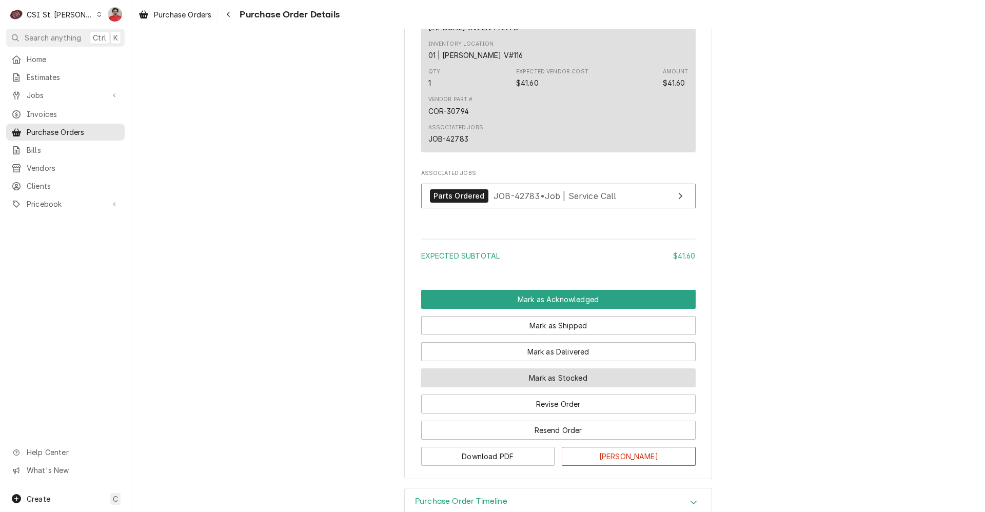
click at [533, 387] on button "Mark as Stocked" at bounding box center [558, 377] width 274 height 19
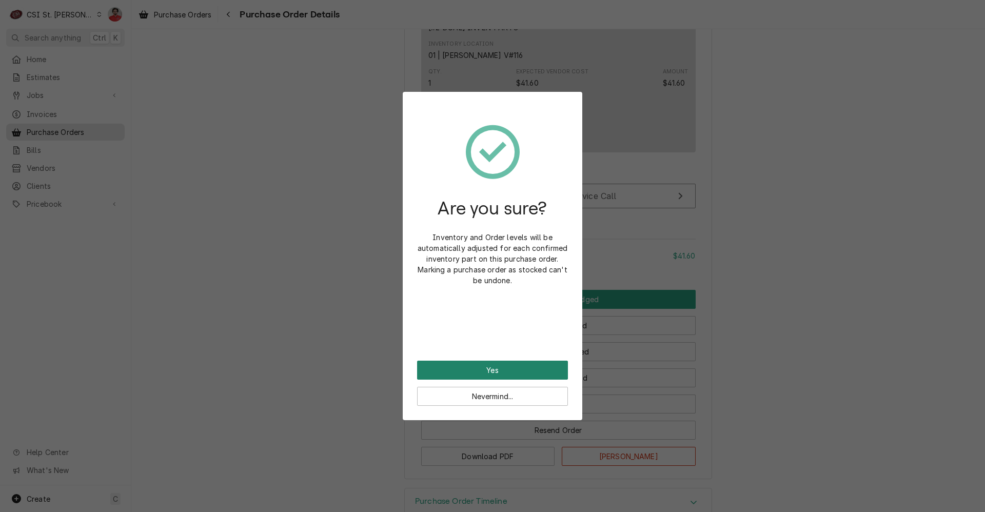
click at [465, 366] on button "Yes" at bounding box center [492, 370] width 151 height 19
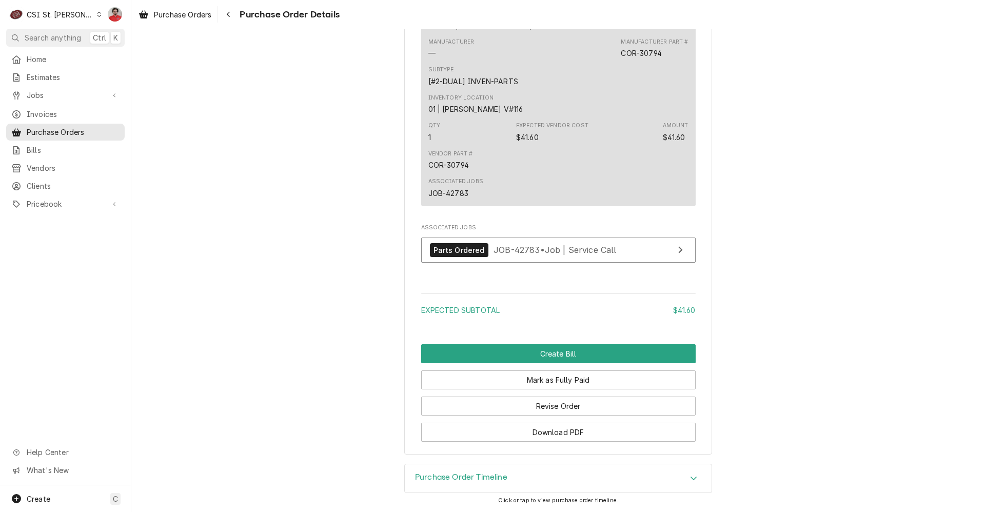
scroll to position [765, 0]
click at [495, 253] on span "JOB-42783 • Job | Service Call" at bounding box center [554, 250] width 123 height 10
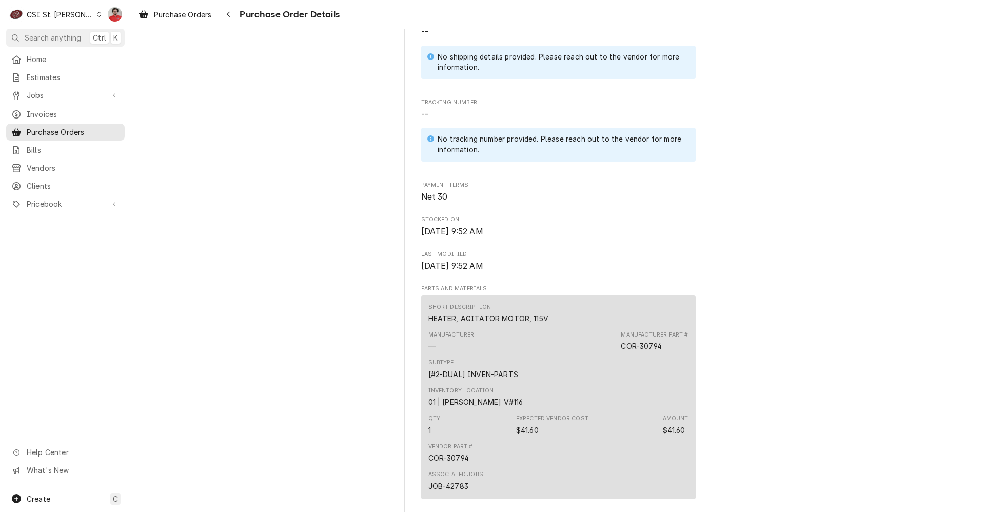
scroll to position [406, 0]
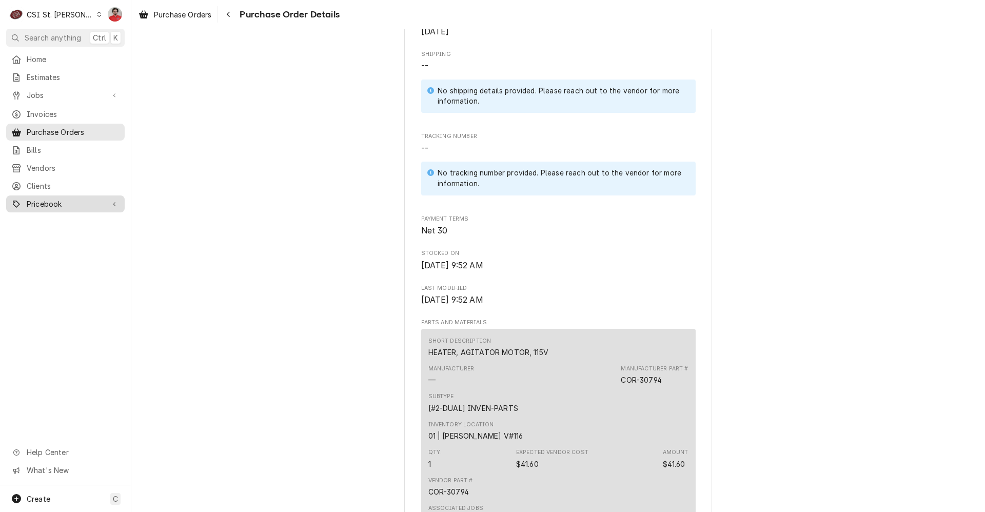
click at [46, 198] on span "Pricebook" at bounding box center [65, 203] width 77 height 11
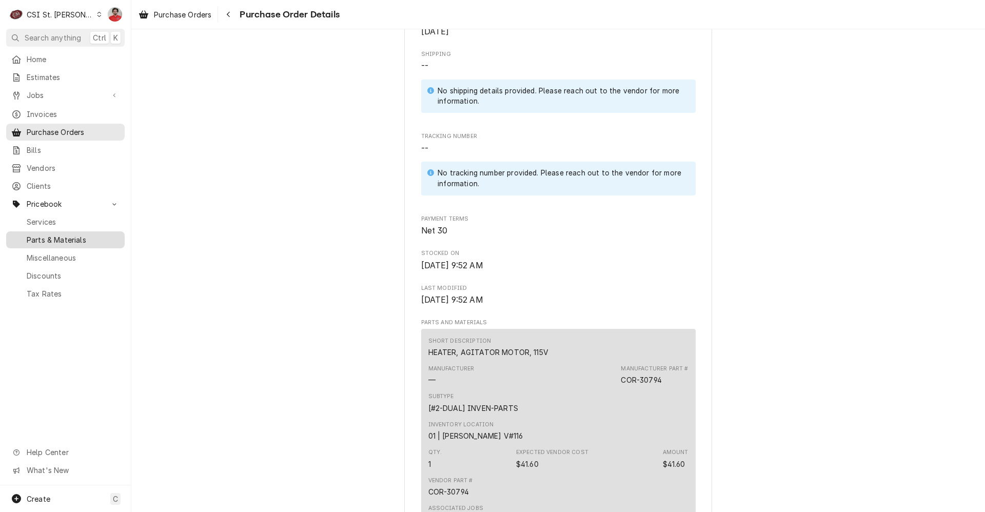
click at [65, 234] on span "Parts & Materials" at bounding box center [73, 239] width 93 height 11
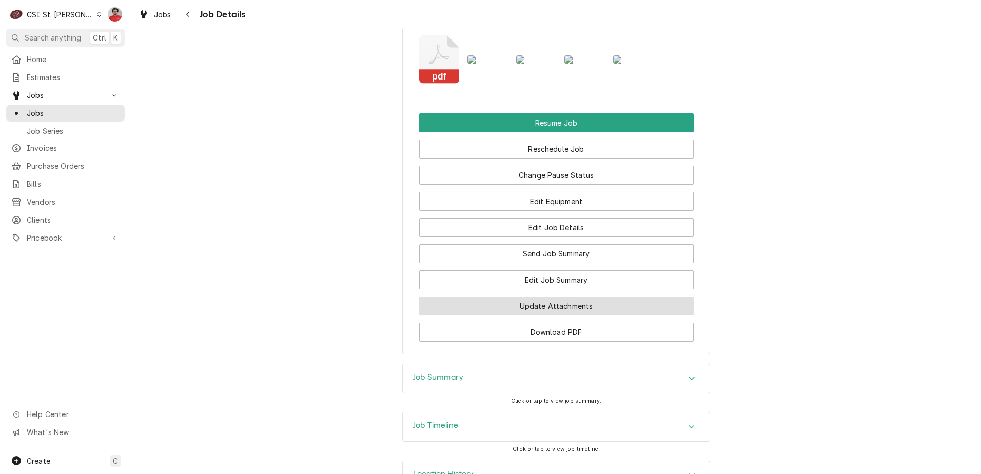
scroll to position [1360, 0]
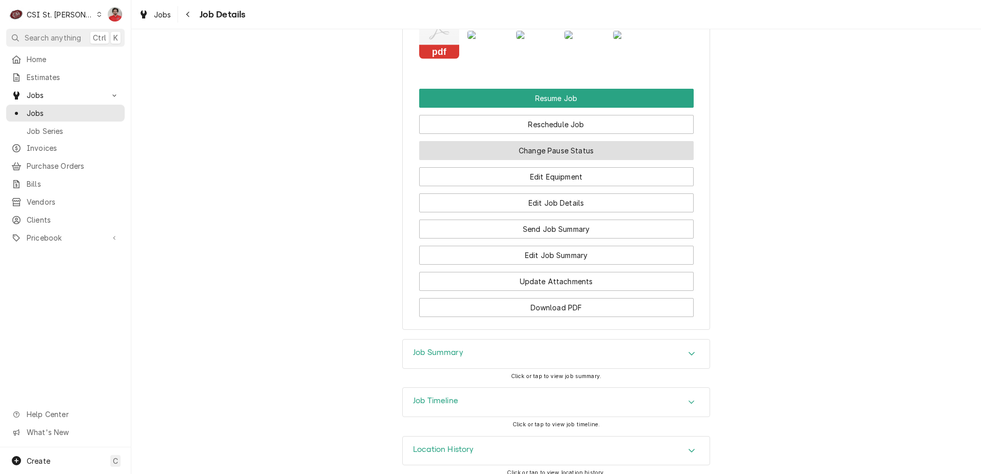
click at [522, 141] on button "Change Pause Status" at bounding box center [556, 150] width 274 height 19
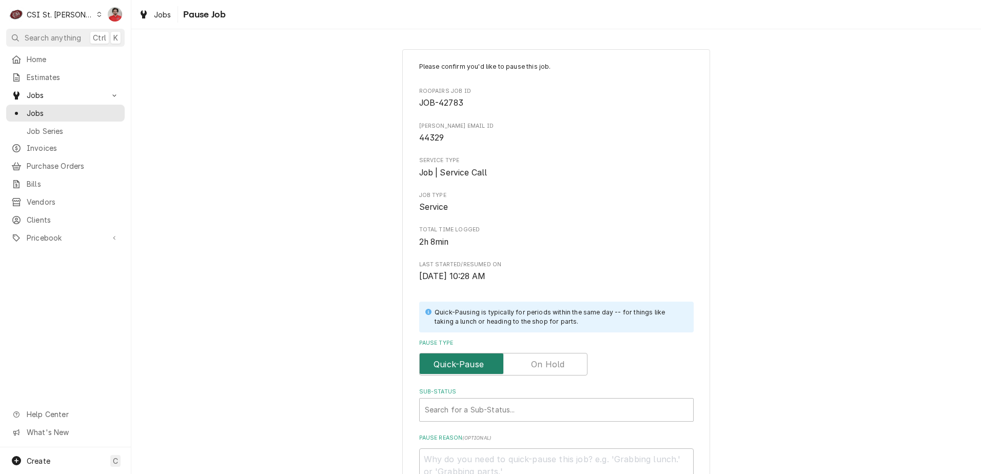
click at [527, 362] on input "Pause Type" at bounding box center [503, 364] width 159 height 23
checkbox input "true"
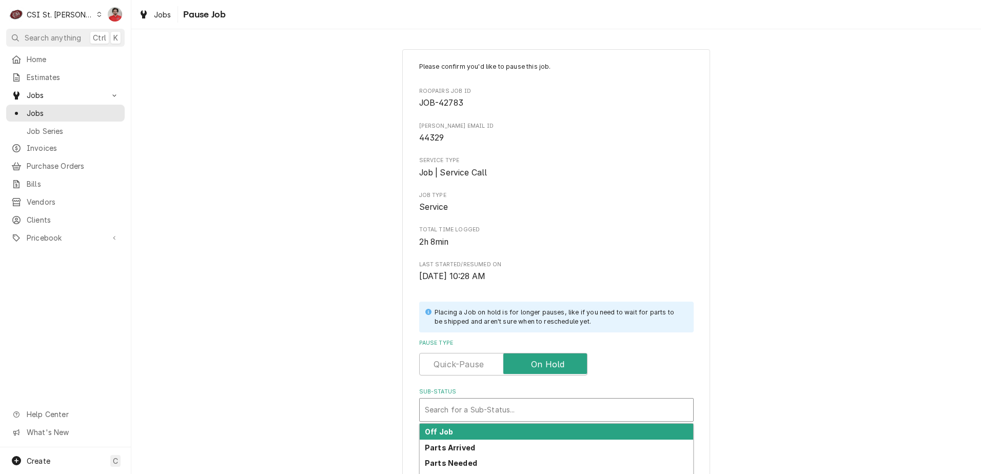
click at [523, 410] on div "Sub-Status" at bounding box center [556, 410] width 263 height 18
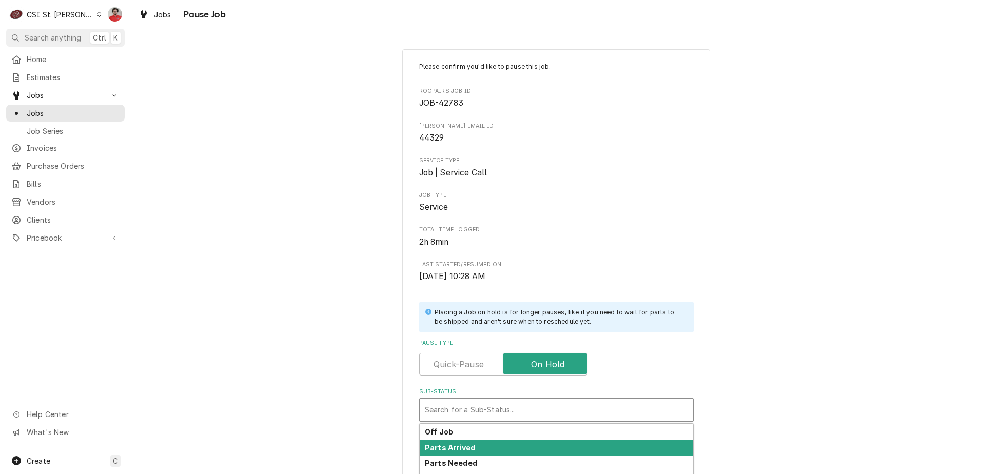
click at [510, 445] on div "Parts Arrived" at bounding box center [556, 448] width 273 height 16
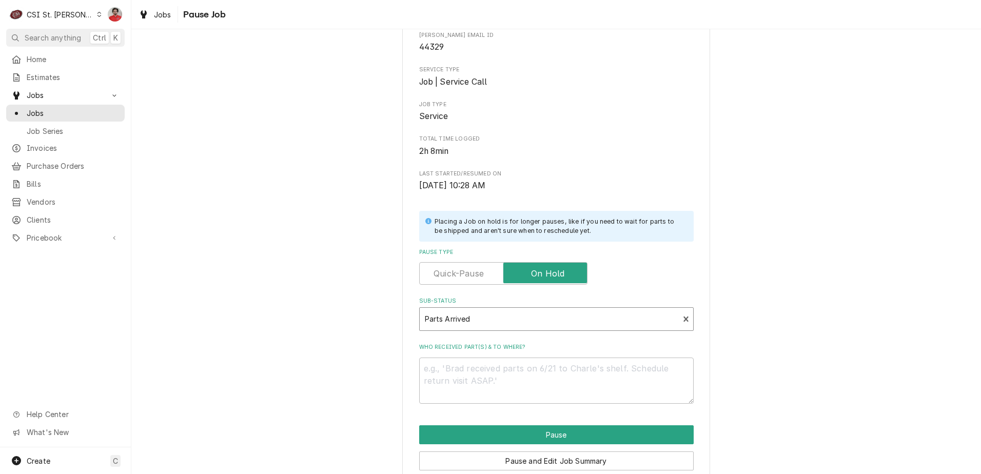
scroll to position [135, 0]
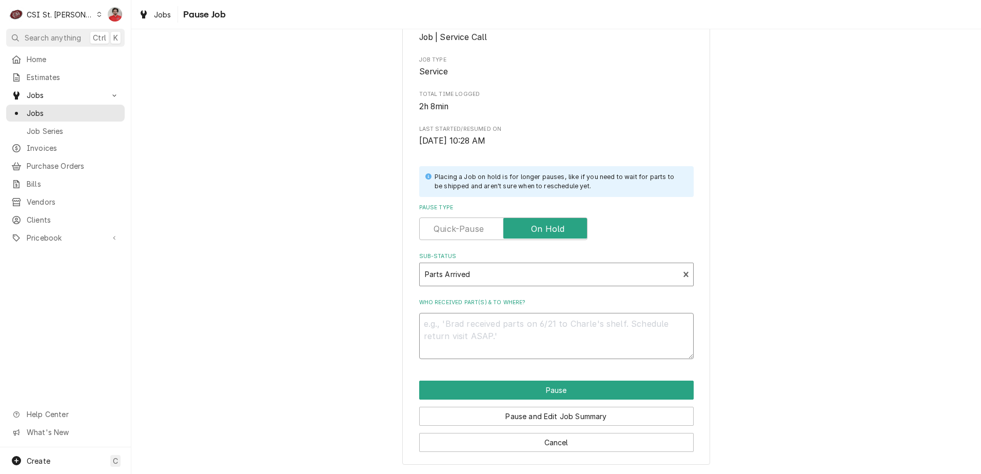
click at [537, 319] on textarea "Who received part(s) & to where?" at bounding box center [556, 336] width 274 height 46
type textarea "x"
type textarea "N"
type textarea "x"
type textarea "Ni"
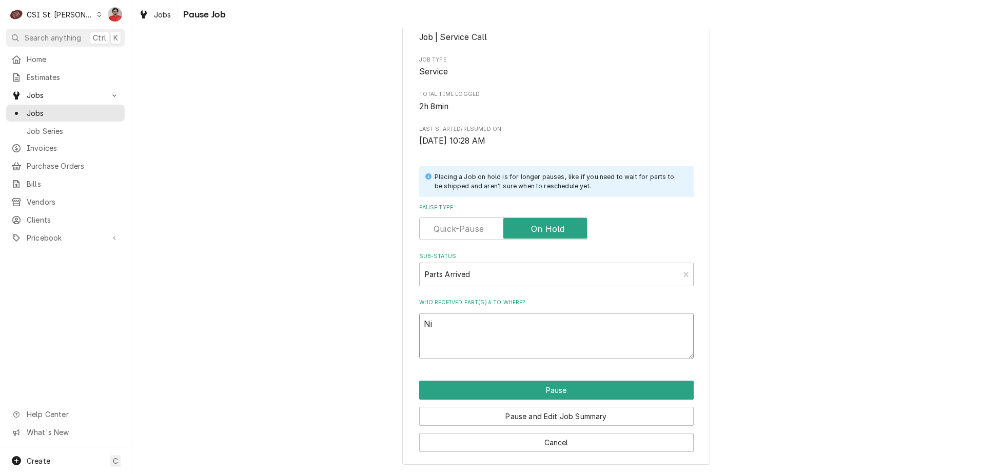
type textarea "x"
type textarea "Nic"
type textarea "x"
type textarea "Ni"
type textarea "x"
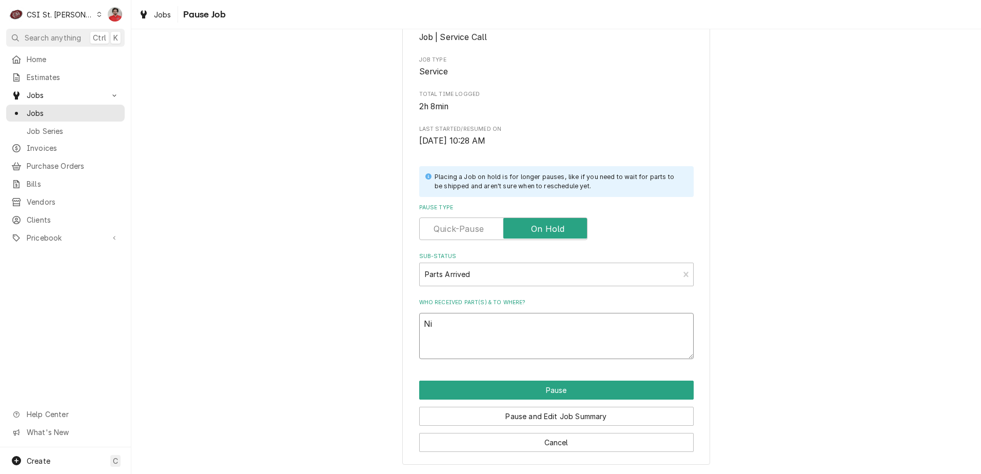
type textarea "N"
type textarea "x"
type textarea "R"
type textarea "x"
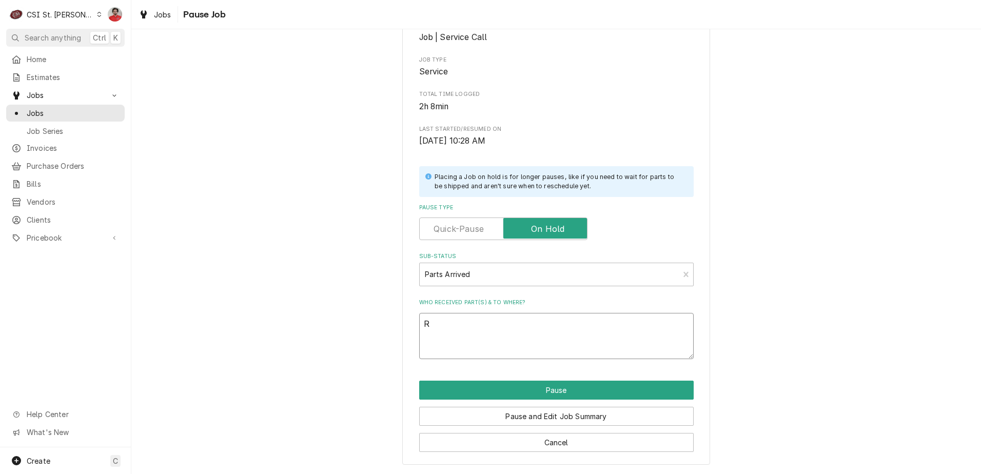
type textarea "Re"
type textarea "x"
type textarea "Rec"
type textarea "x"
type textarea "Rec"
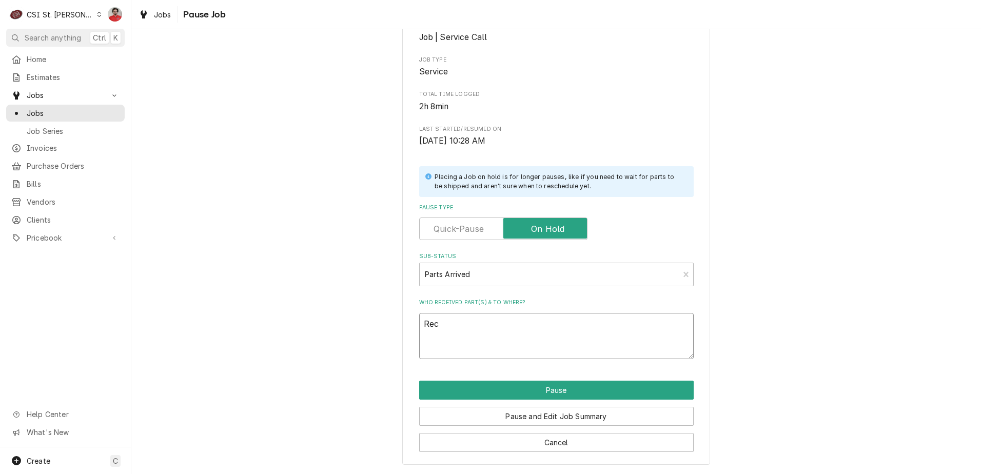
type textarea "x"
type textarea "Rec C"
type textarea "x"
type textarea "Rec CO"
type textarea "x"
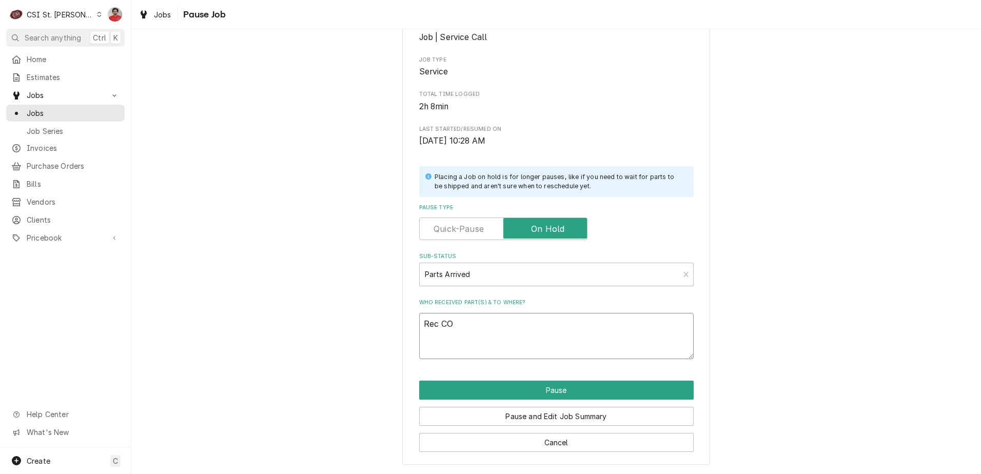
type textarea "Rec COR"
type textarea "x"
type textarea "Rec COR-"
type textarea "x"
type textarea "Rec COR-3"
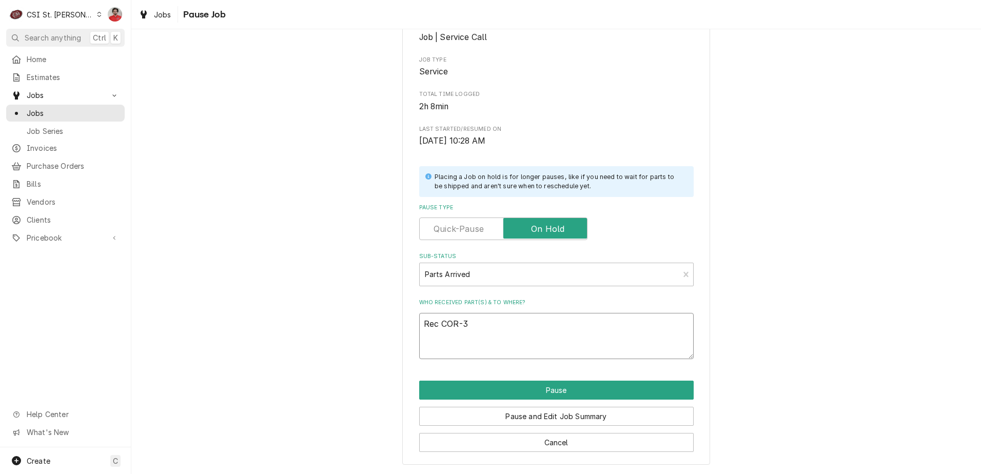
type textarea "x"
type textarea "Rec COR-30"
type textarea "x"
type textarea "Rec COR-307"
type textarea "x"
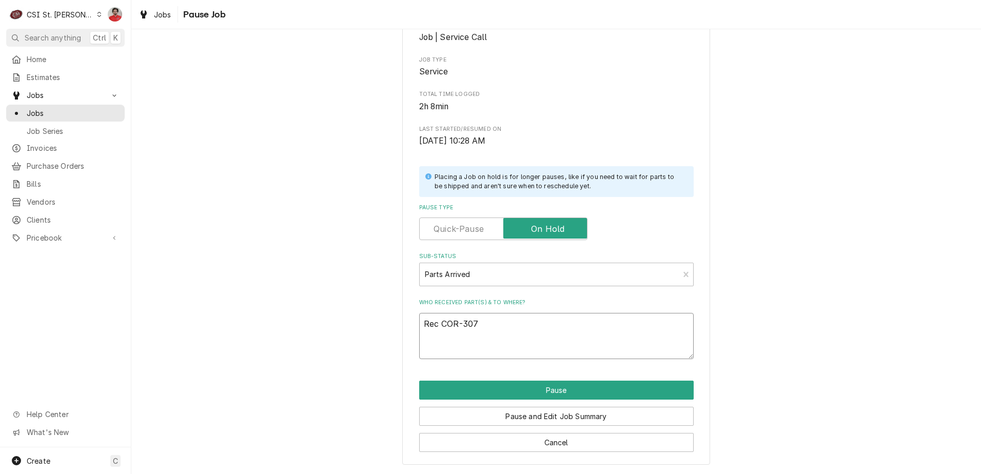
type textarea "Rec COR-3079"
type textarea "x"
type textarea "Rec COR-30794"
type textarea "x"
type textarea "Rec COR-30794"
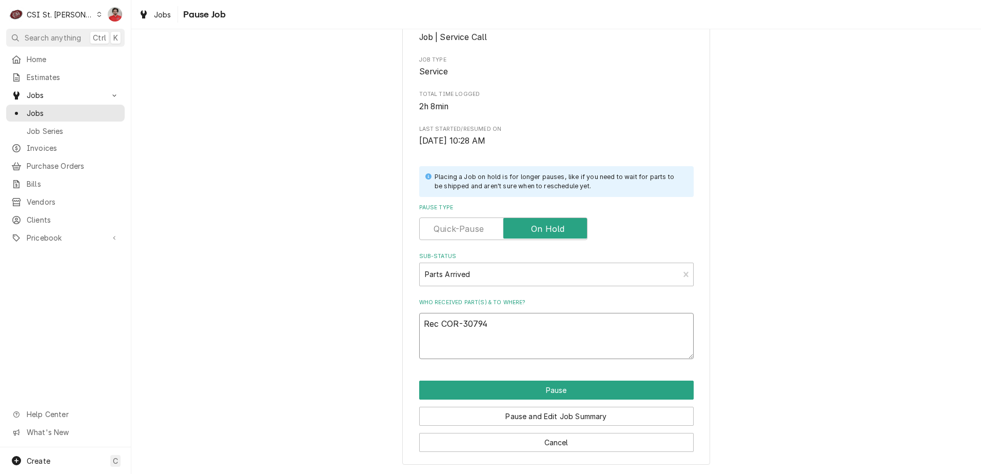
type textarea "x"
type textarea "Rec COR-30794 t"
type textarea "x"
type textarea "Rec COR-30794 to"
type textarea "x"
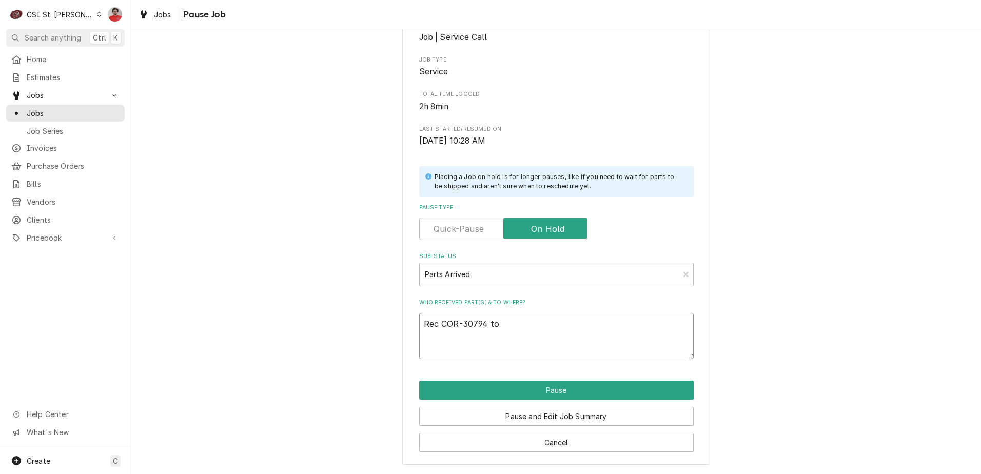
type textarea "Rec COR-30794 to"
type textarea "x"
type textarea "Rec COR-30794 to T"
type textarea "x"
type textarea "Rec COR-30794 to Th"
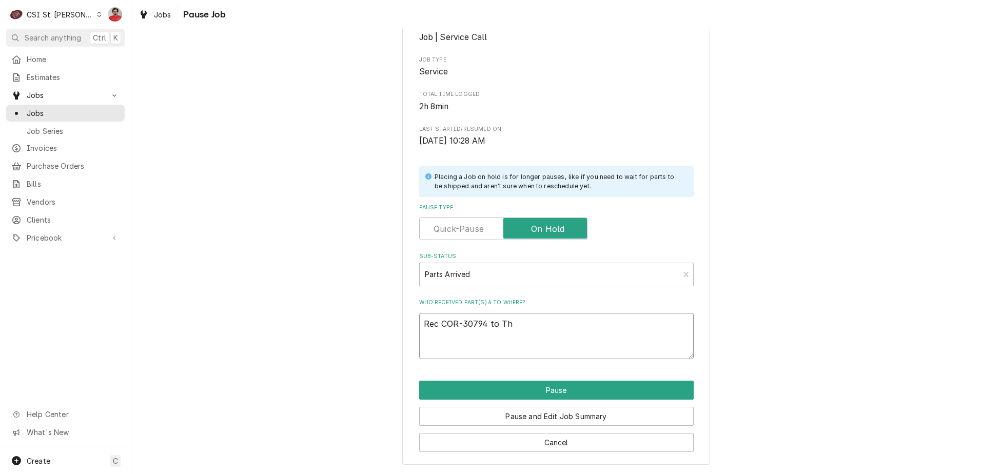
type textarea "x"
type textarea "Rec COR-30794 to Tho"
type textarea "x"
type textarea "Rec COR-30794 to Thom"
type textarea "x"
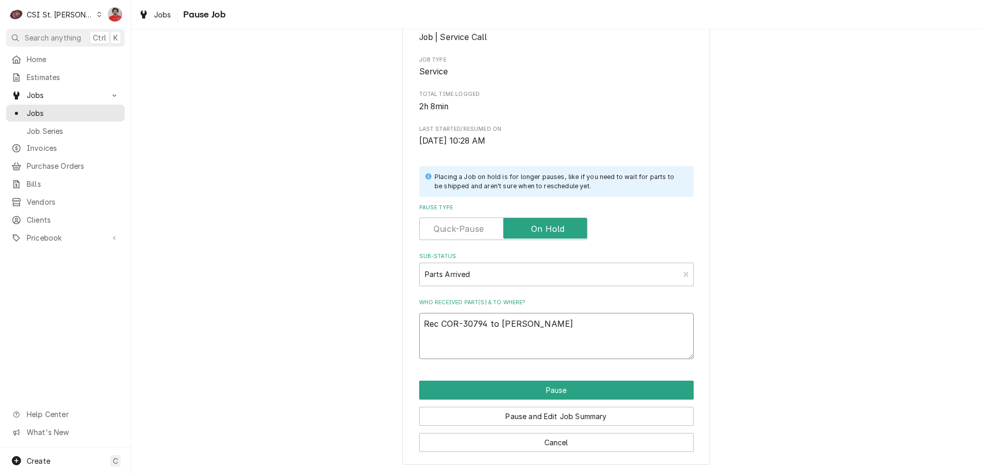
type textarea "Rec COR-30794 to Thoma"
type textarea "x"
type textarea "Rec COR-30794 to Thomas"
type textarea "x"
type textarea "Rec COR-30794 to Thomas"
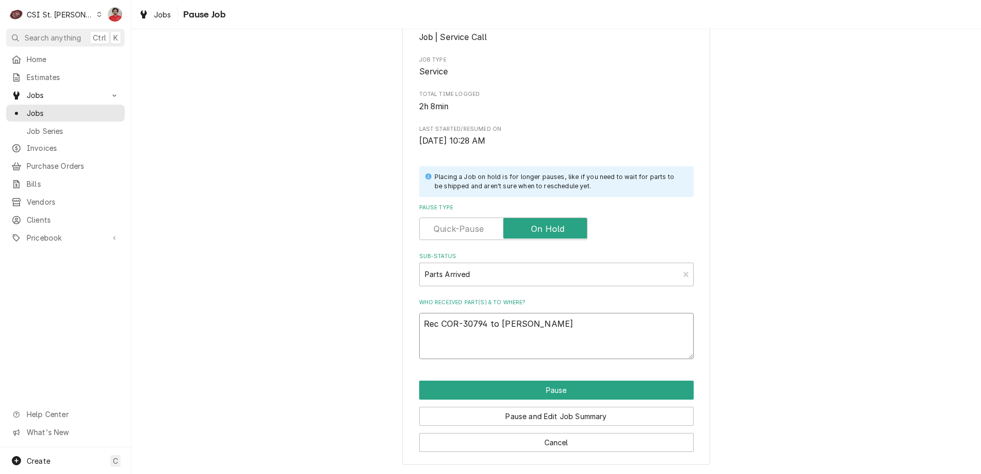
type textarea "x"
type textarea "Rec COR-30794 to Thomas F"
type textarea "x"
type textarea "Rec COR-30794 to Thomas F'"
type textarea "x"
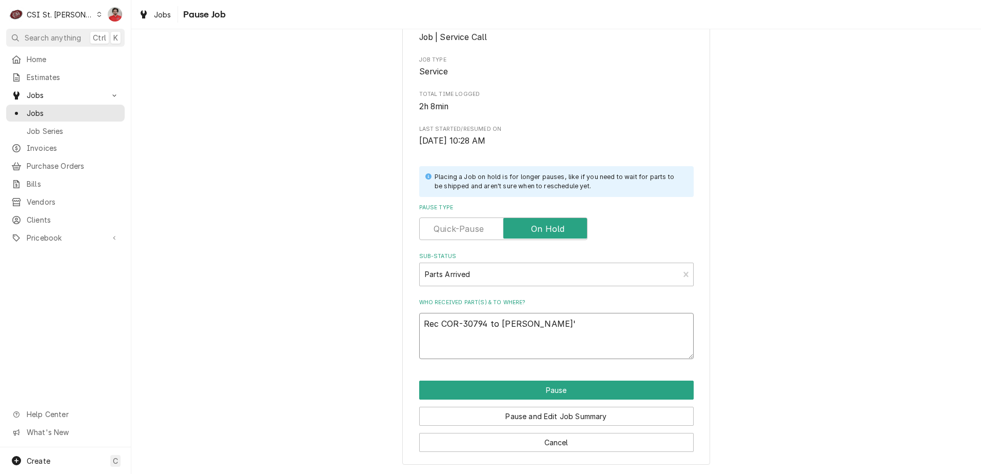
type textarea "Rec COR-30794 to Thomas F's"
type textarea "x"
type textarea "Rec COR-30794 to Thomas F's"
type textarea "x"
type textarea "Rec COR-30794 to Thomas F's s"
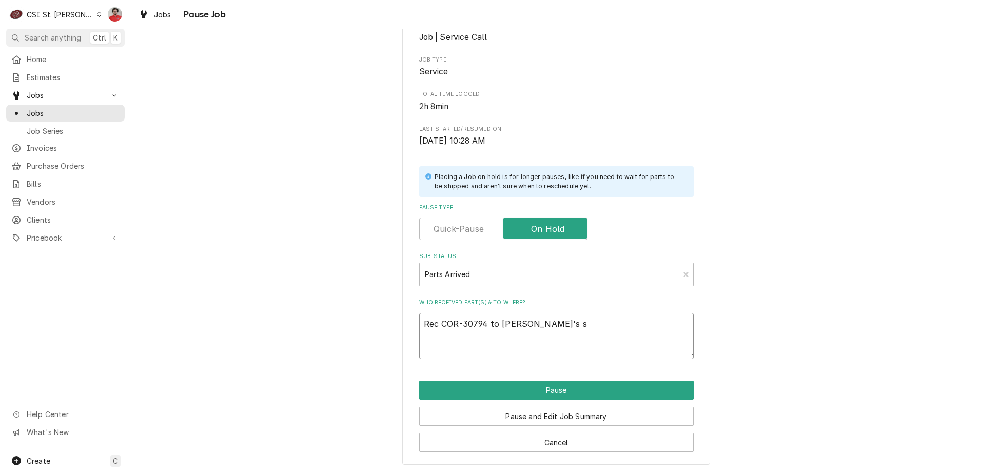
type textarea "x"
type textarea "Rec COR-30794 to Thomas F's sh"
type textarea "x"
type textarea "Rec COR-30794 to Thomas F's she"
type textarea "x"
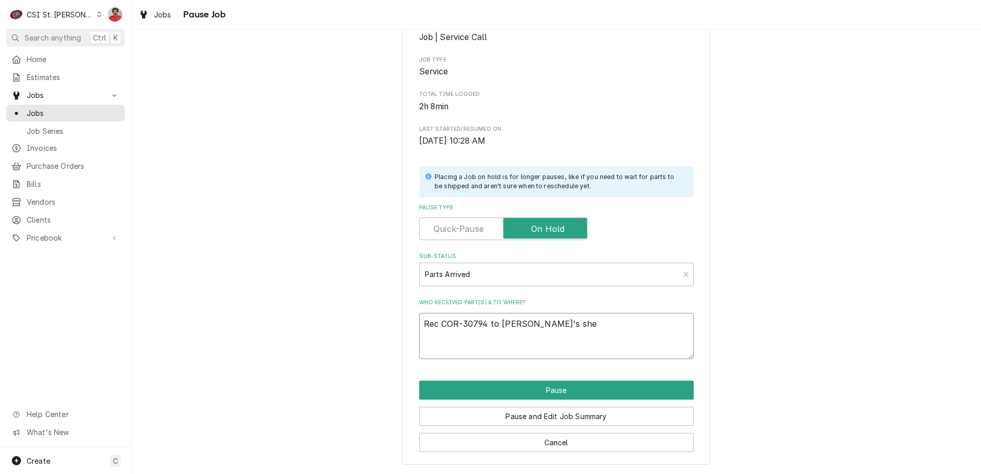
type textarea "Rec COR-30794 to Thomas F's shel"
type textarea "x"
type textarea "Rec COR-30794 to Thomas F's shelf"
click at [550, 392] on button "Pause" at bounding box center [556, 390] width 274 height 19
type textarea "x"
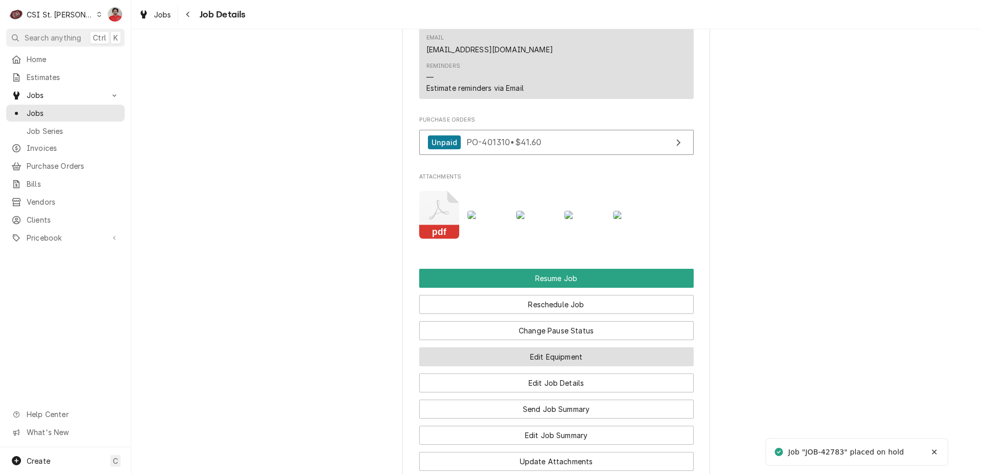
scroll to position [1360, 0]
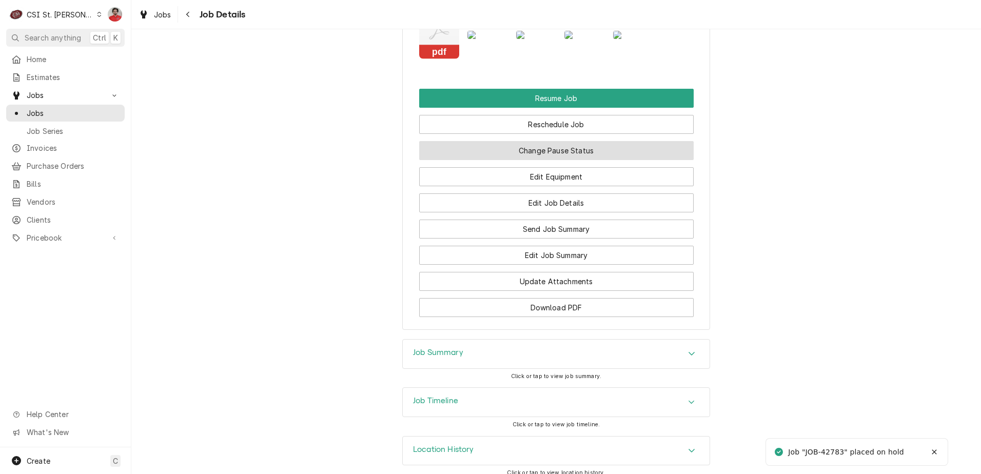
click at [535, 146] on button "Change Pause Status" at bounding box center [556, 150] width 274 height 19
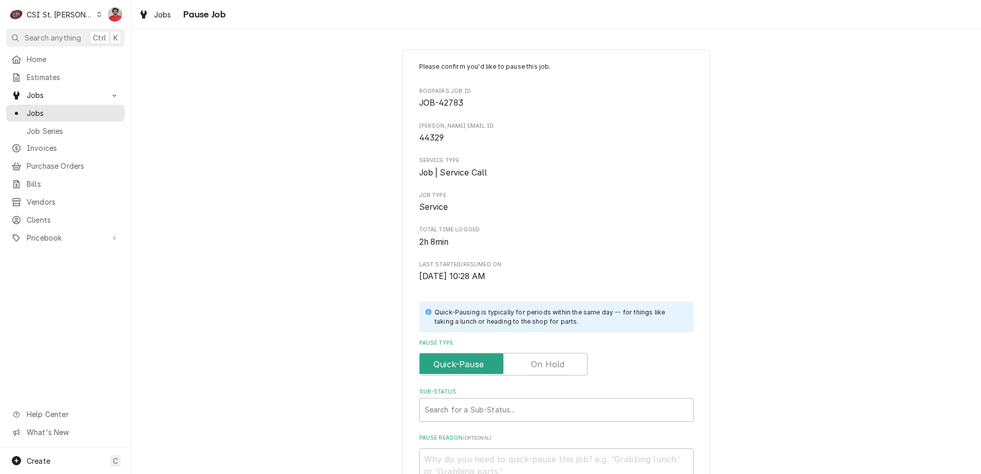
click at [549, 368] on label "Pause Type" at bounding box center [503, 364] width 168 height 23
click at [549, 368] on input "Pause Type" at bounding box center [503, 364] width 159 height 23
checkbox input "true"
type textarea "x"
click at [543, 404] on div "Sub-Status" at bounding box center [556, 410] width 263 height 18
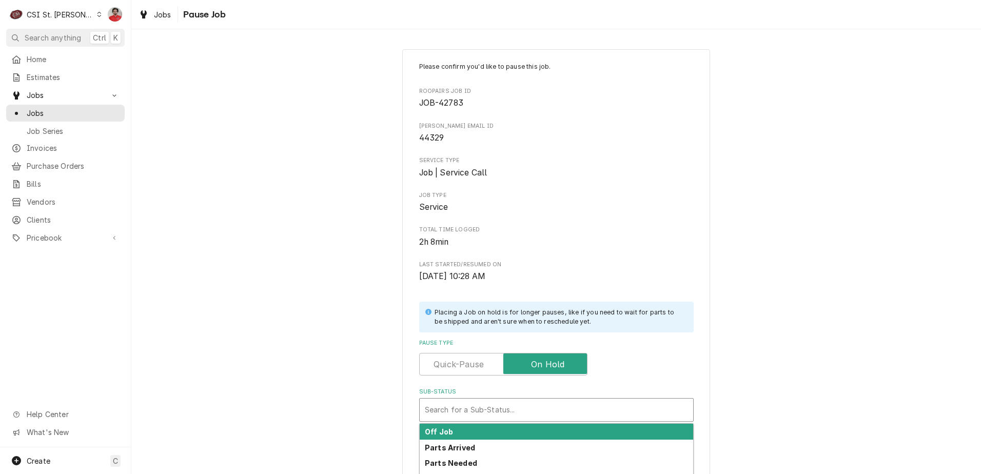
type input "1"
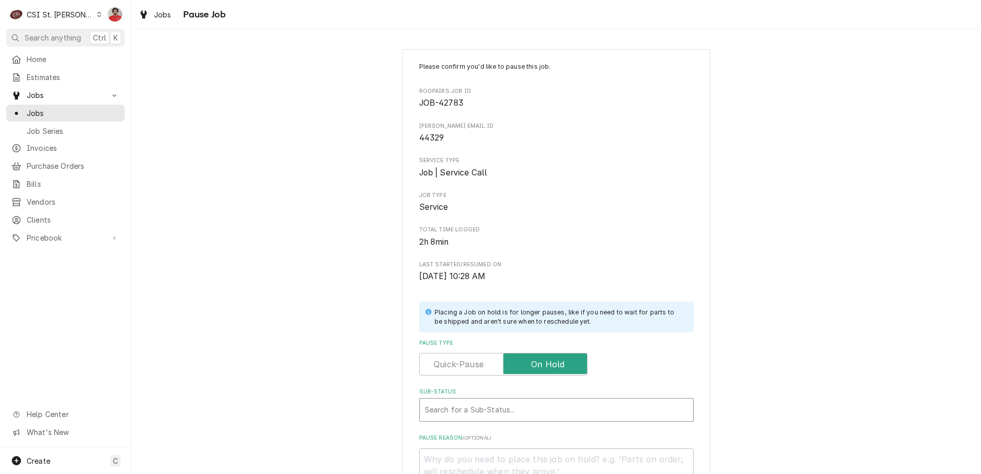
click at [525, 404] on div "Sub-Status" at bounding box center [556, 410] width 263 height 18
click at [526, 404] on div "Sub-Status" at bounding box center [556, 410] width 263 height 18
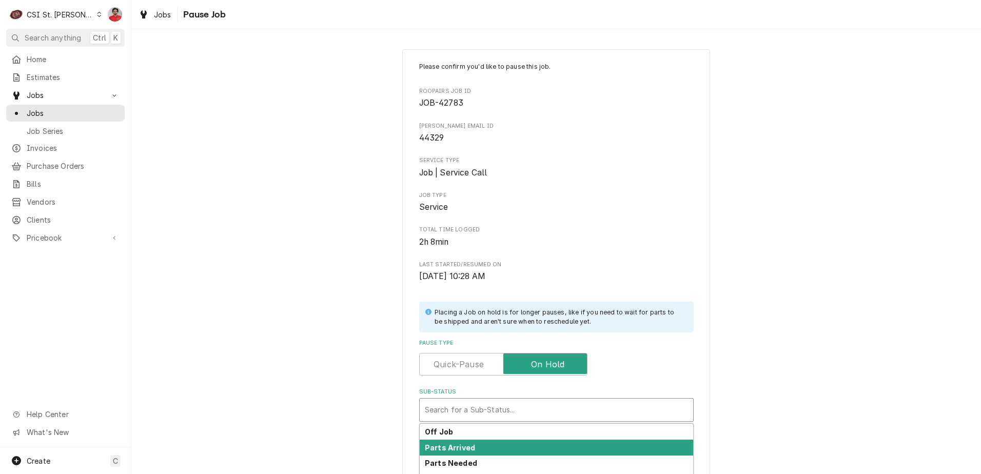
click at [514, 448] on div "Parts Arrived" at bounding box center [556, 448] width 273 height 16
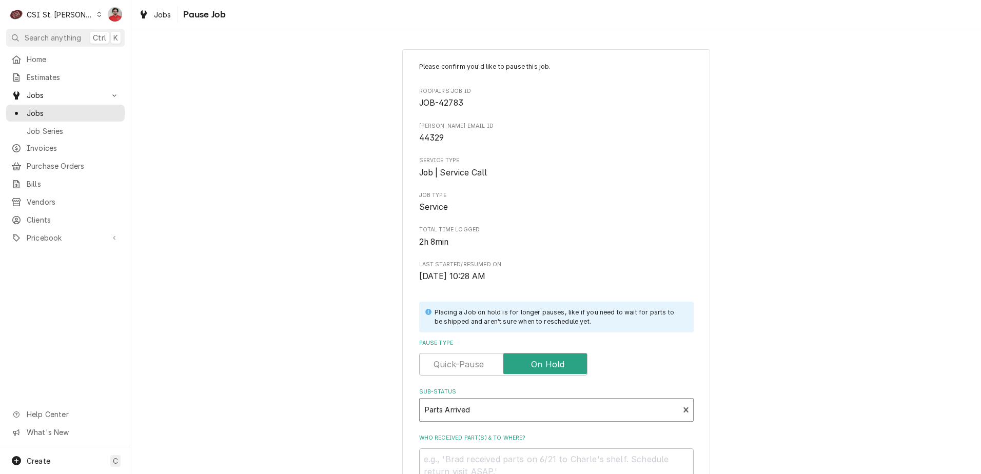
type textarea "x"
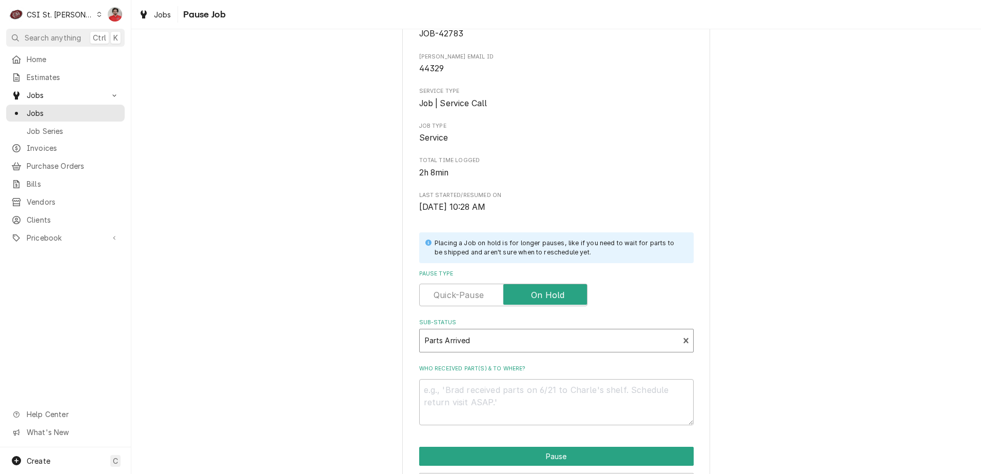
scroll to position [135, 0]
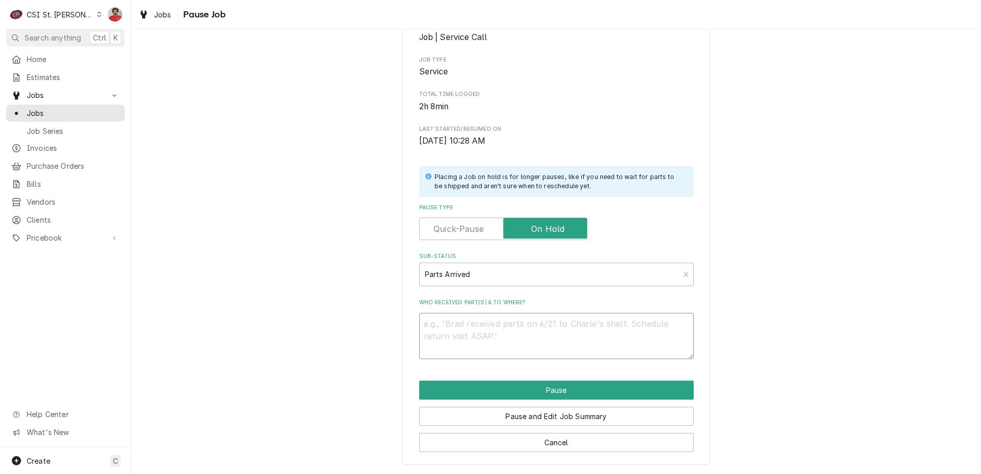
click at [548, 318] on textarea "Who received part(s) & to where?" at bounding box center [556, 336] width 274 height 46
click at [554, 441] on button "Cancel" at bounding box center [556, 442] width 274 height 19
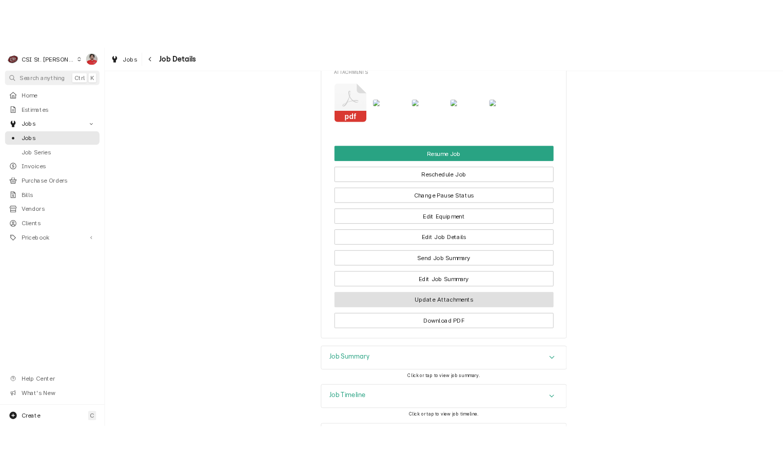
scroll to position [1360, 0]
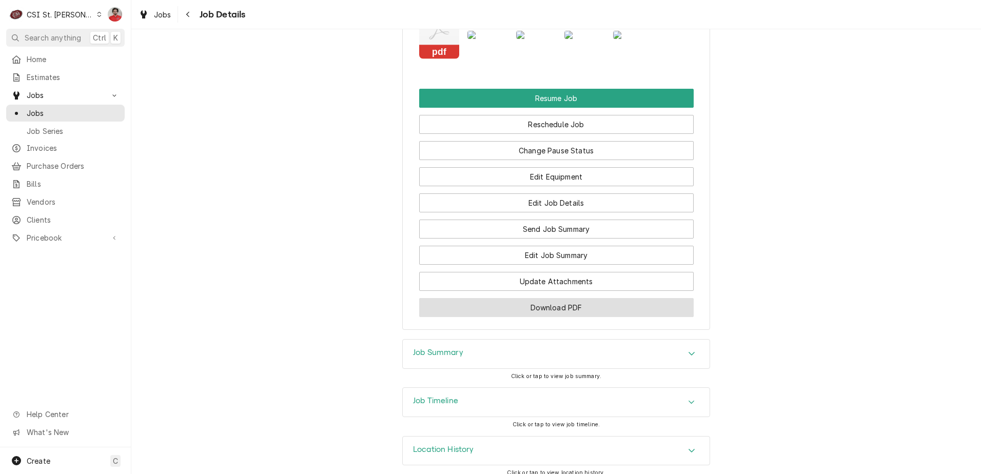
click button "Download PDF"
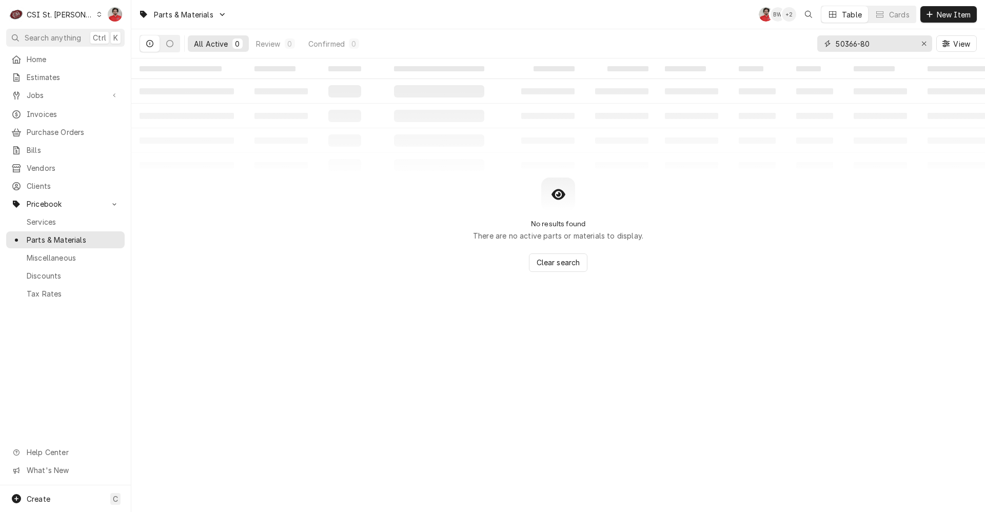
click at [868, 40] on input "50366-80" at bounding box center [873, 43] width 77 height 16
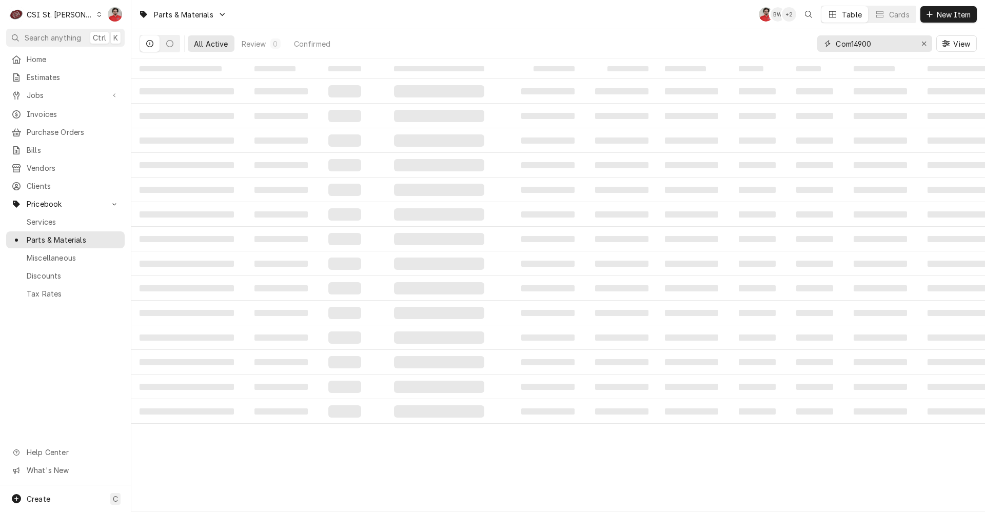
type input "Com14900"
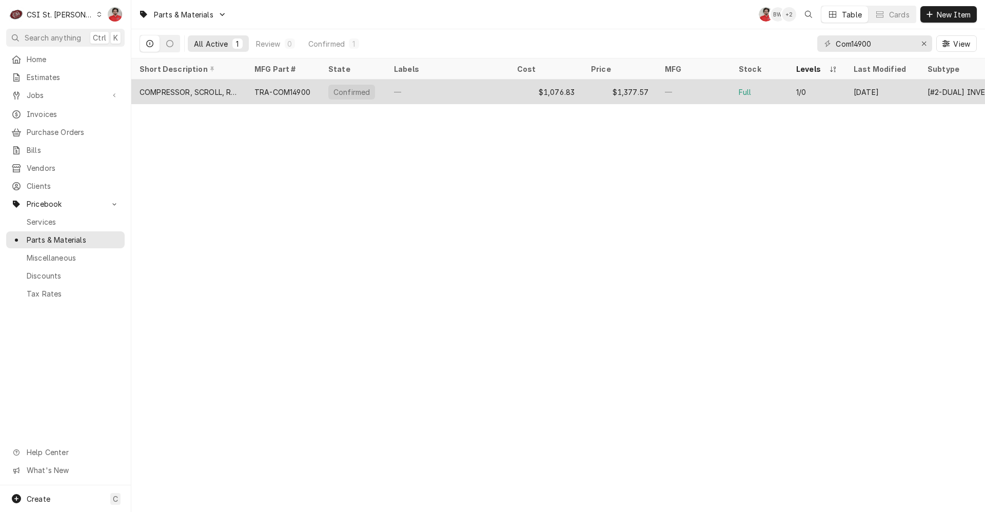
click at [453, 98] on div "—" at bounding box center [447, 91] width 123 height 25
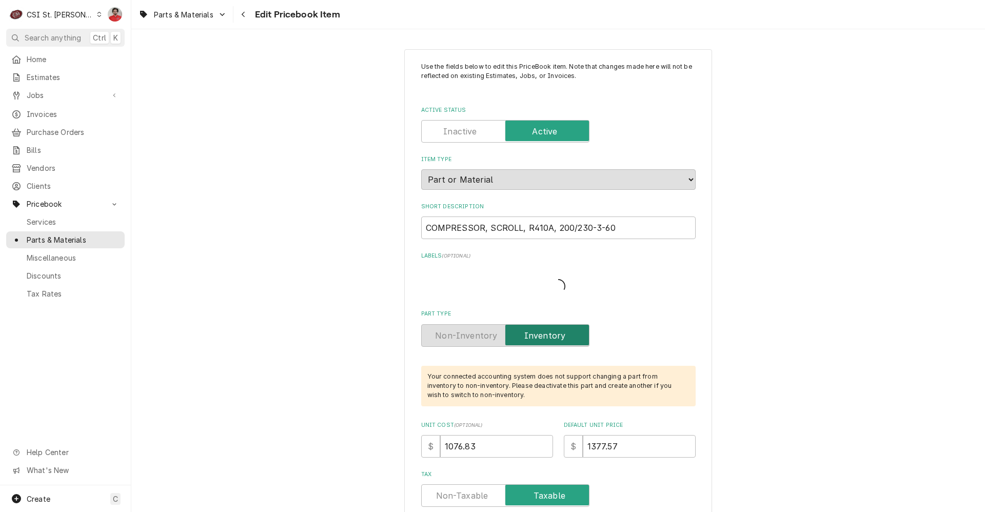
type textarea "x"
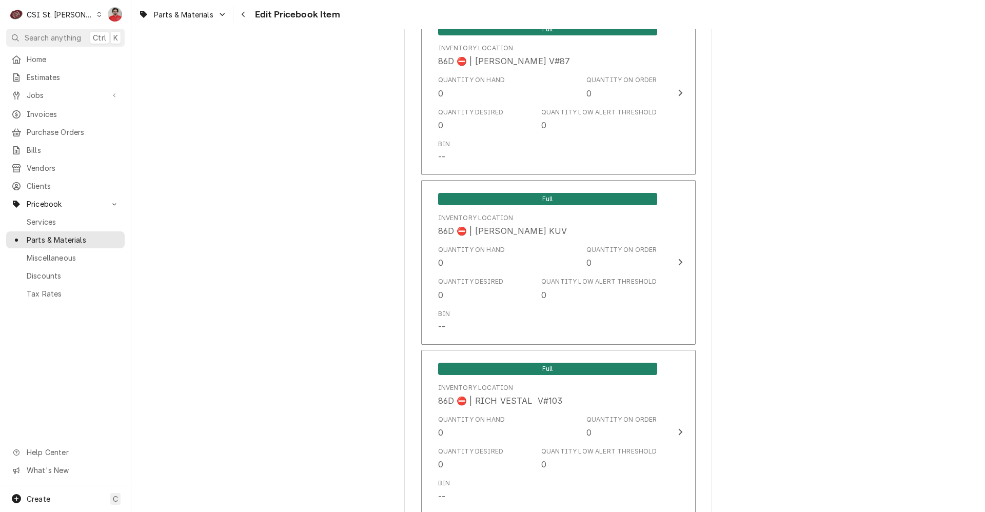
scroll to position [8646, 0]
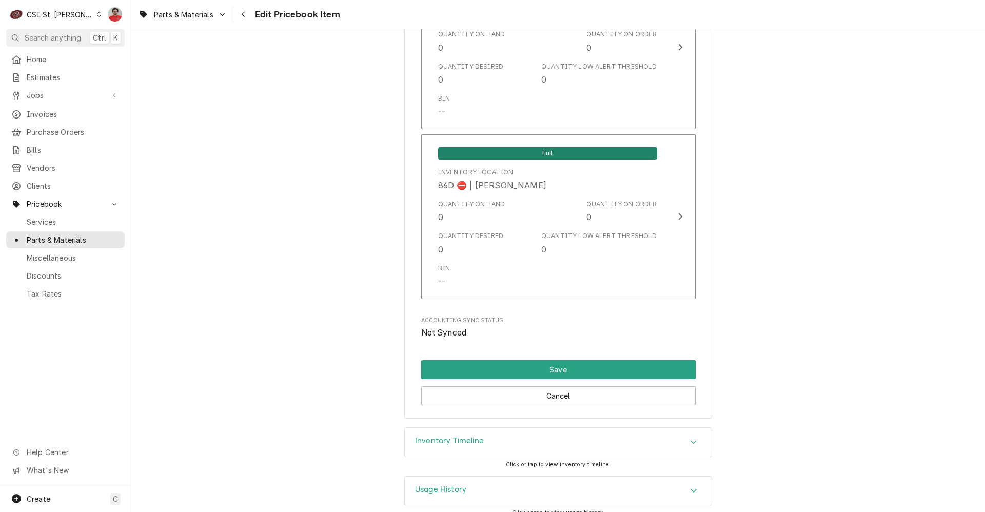
click at [515, 432] on div "Inventory Timeline" at bounding box center [558, 442] width 307 height 29
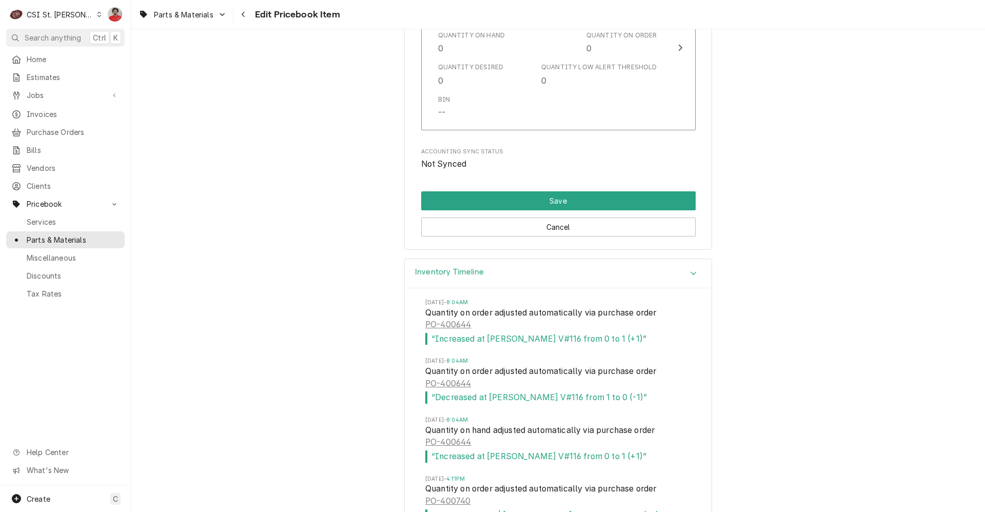
scroll to position [9005, 0]
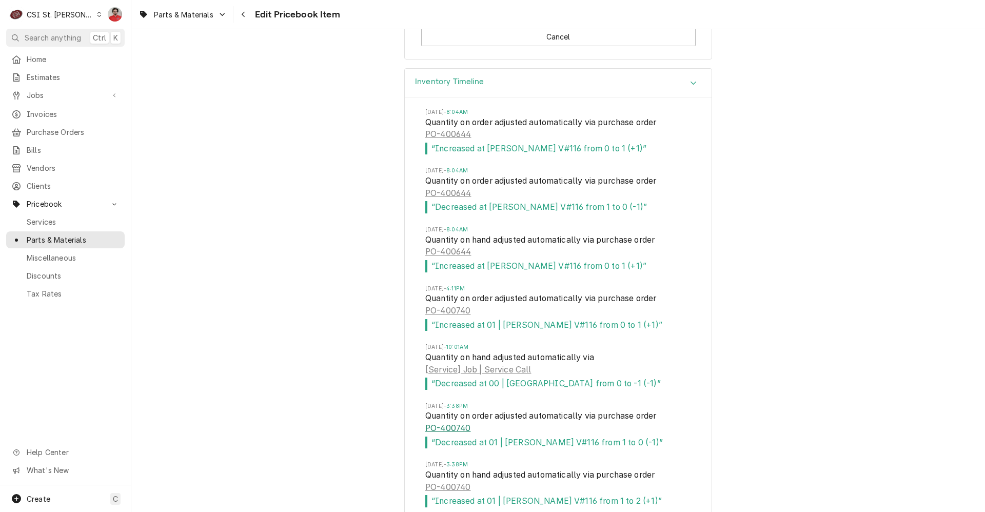
click at [455, 422] on link "PO-400740" at bounding box center [447, 428] width 45 height 12
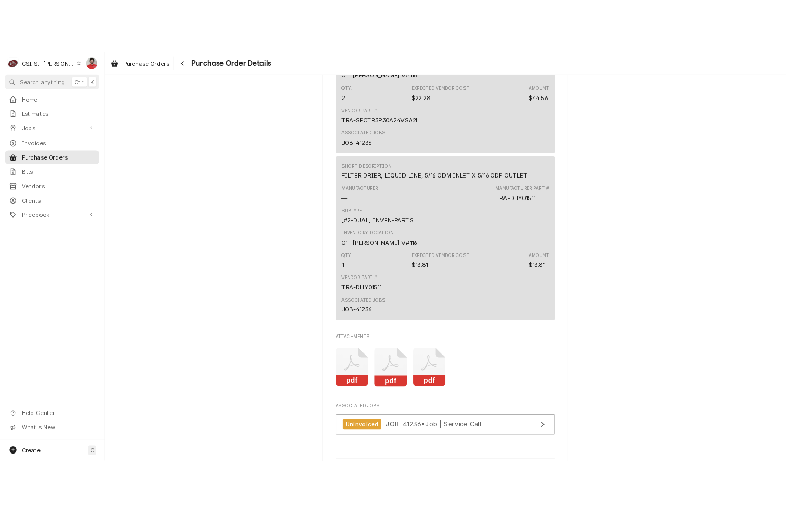
scroll to position [1026, 0]
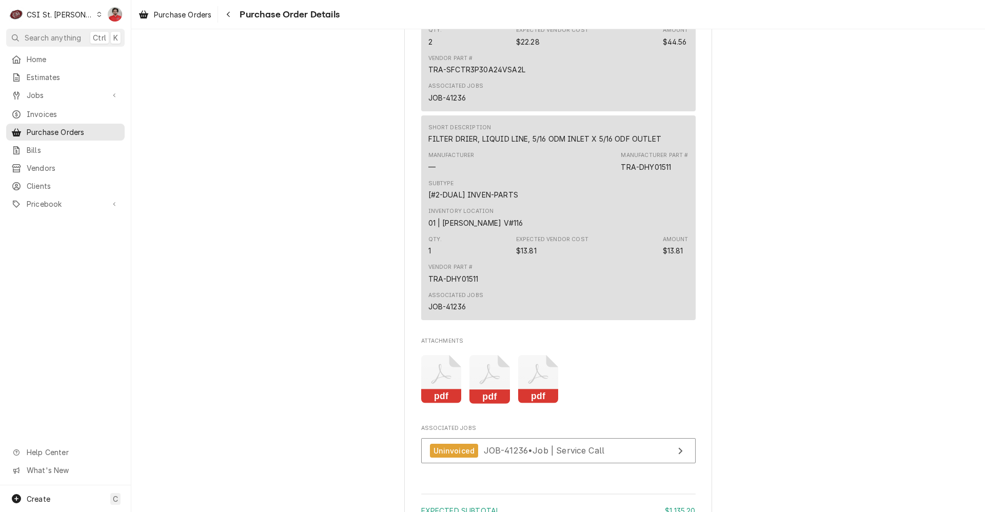
click at [421, 404] on icon "Attachments" at bounding box center [441, 379] width 41 height 49
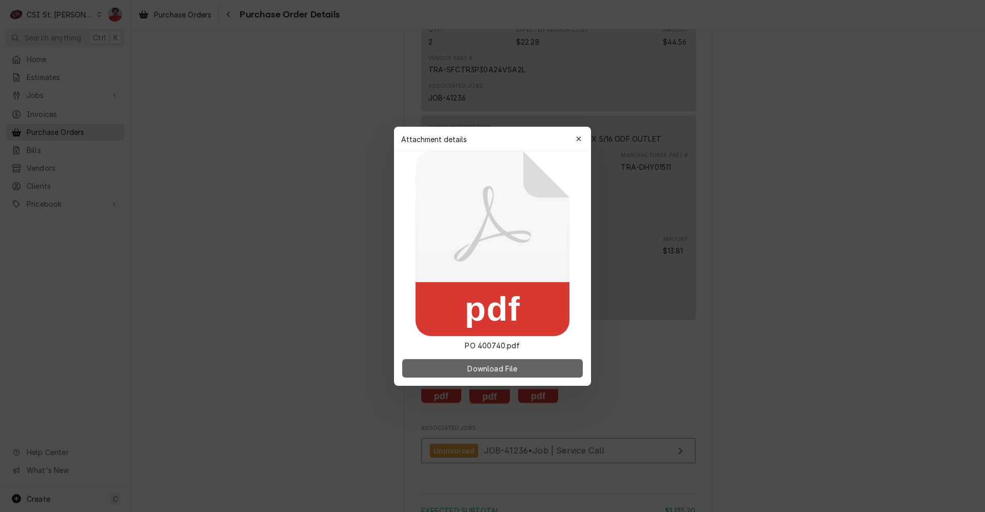
click at [448, 368] on button "Download File" at bounding box center [492, 368] width 181 height 18
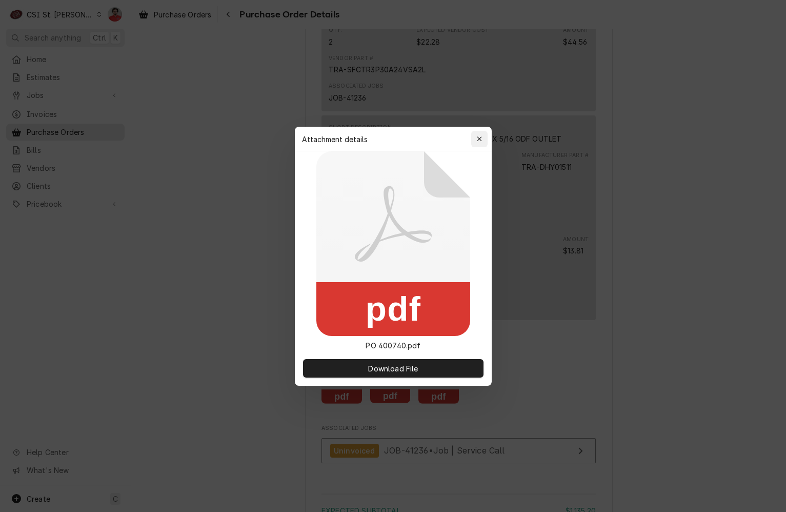
click at [481, 136] on icon "button" at bounding box center [479, 138] width 6 height 7
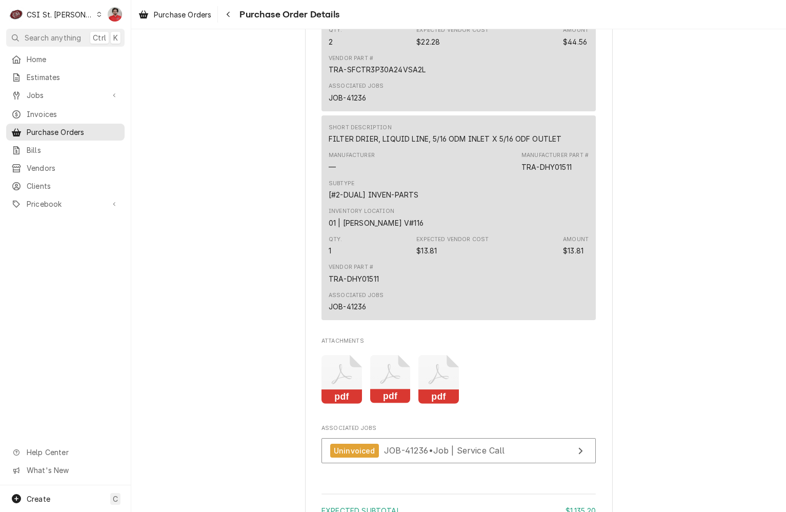
scroll to position [1269, 0]
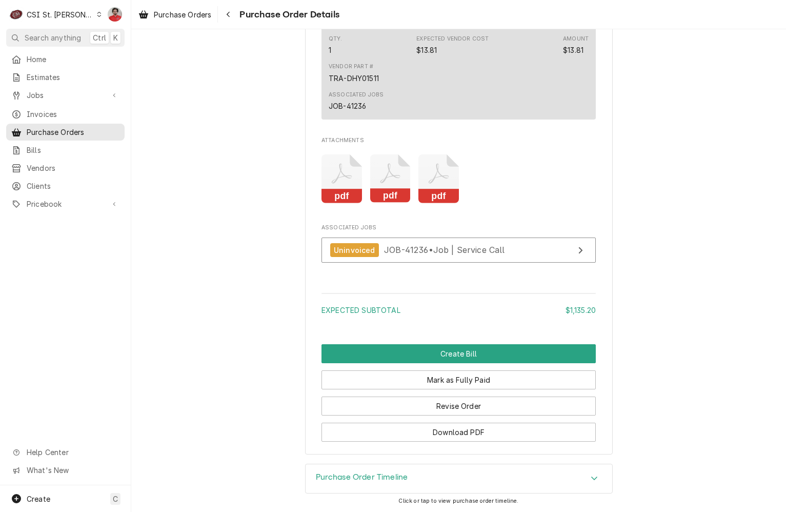
click at [444, 174] on icon "Attachments" at bounding box center [439, 178] width 41 height 49
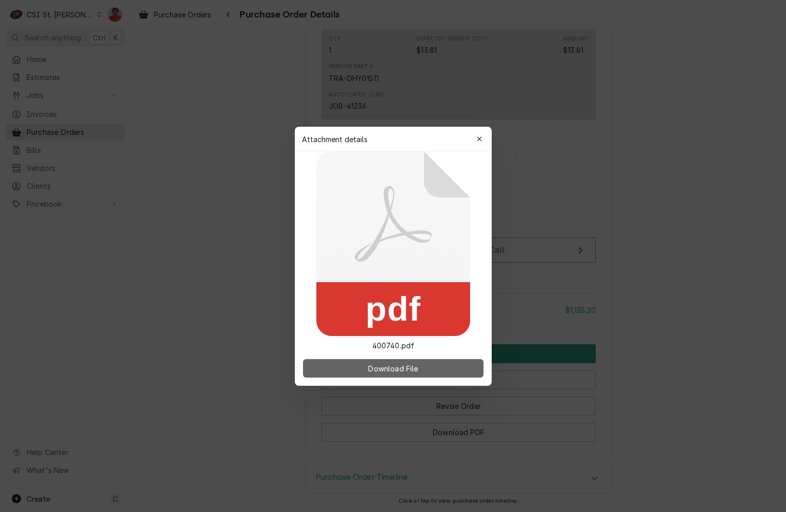
click at [363, 364] on button "Download File" at bounding box center [393, 368] width 181 height 18
click at [480, 137] on icon "button" at bounding box center [479, 138] width 6 height 7
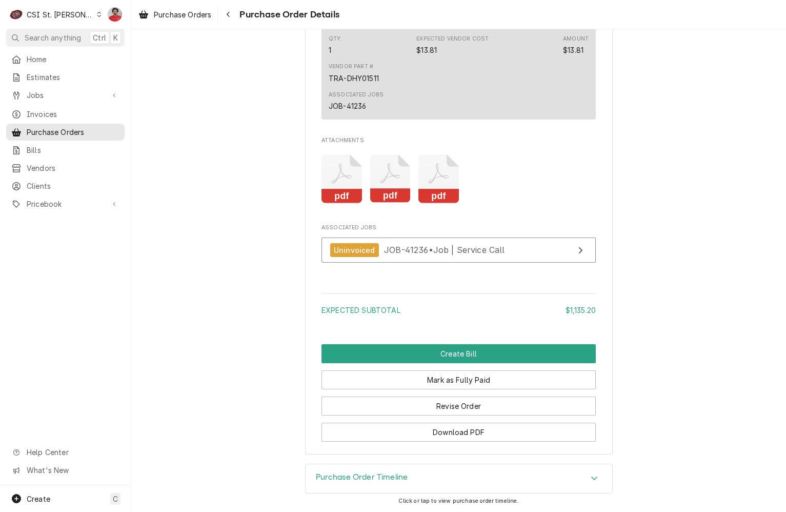
click at [342, 185] on icon "Attachments" at bounding box center [342, 178] width 41 height 49
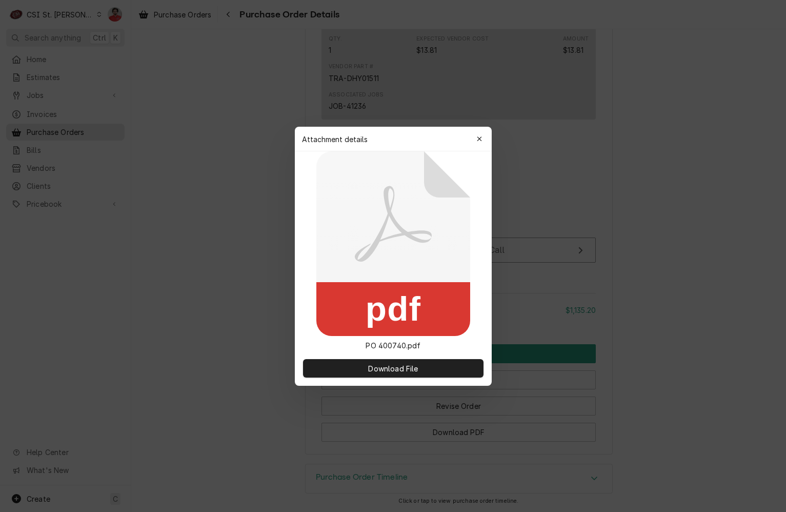
click at [438, 357] on div "Download File" at bounding box center [393, 368] width 197 height 35
click at [436, 360] on button "Download File" at bounding box center [393, 368] width 181 height 18
click at [476, 134] on div "button" at bounding box center [479, 139] width 10 height 10
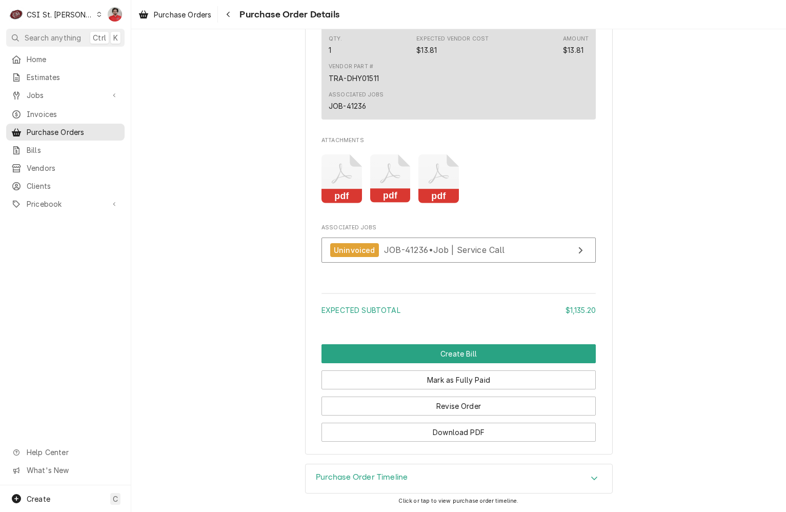
click at [386, 188] on icon "Attachments" at bounding box center [390, 178] width 41 height 49
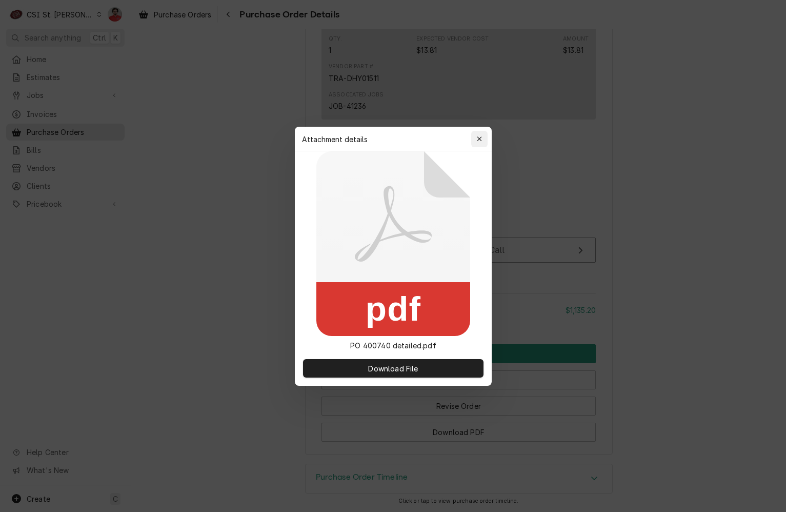
click at [481, 131] on button "button" at bounding box center [479, 139] width 16 height 16
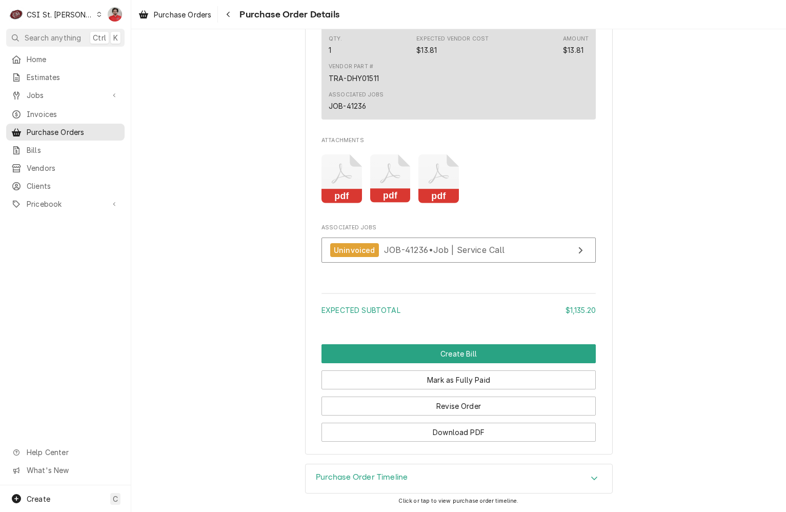
click at [431, 178] on icon "Attachments" at bounding box center [439, 174] width 20 height 20
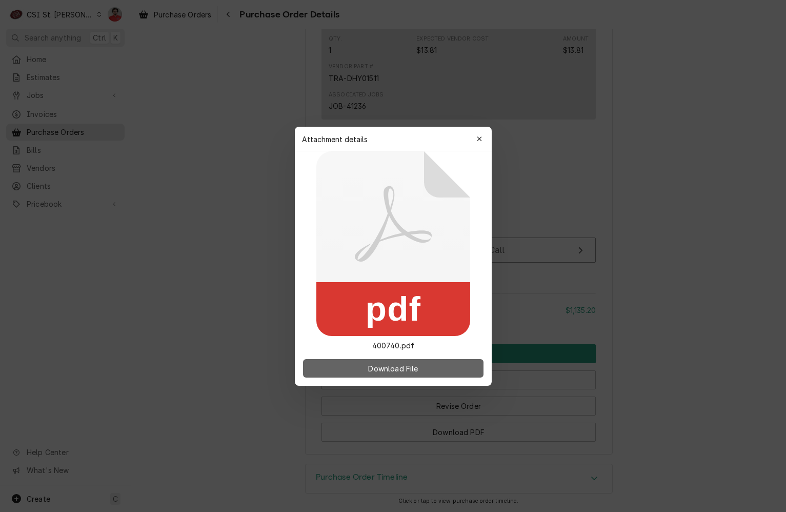
click at [389, 366] on span "Download File" at bounding box center [393, 368] width 54 height 11
click at [483, 132] on button "button" at bounding box center [479, 139] width 16 height 16
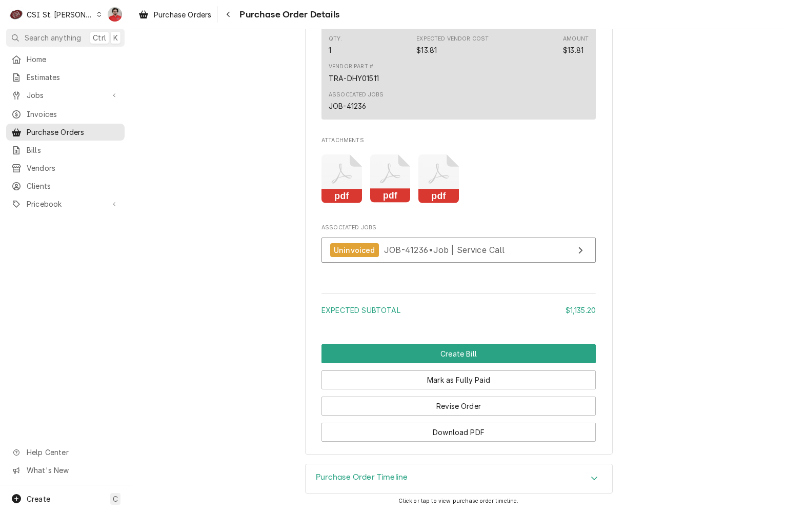
click at [395, 178] on icon "Attachments" at bounding box center [390, 174] width 20 height 20
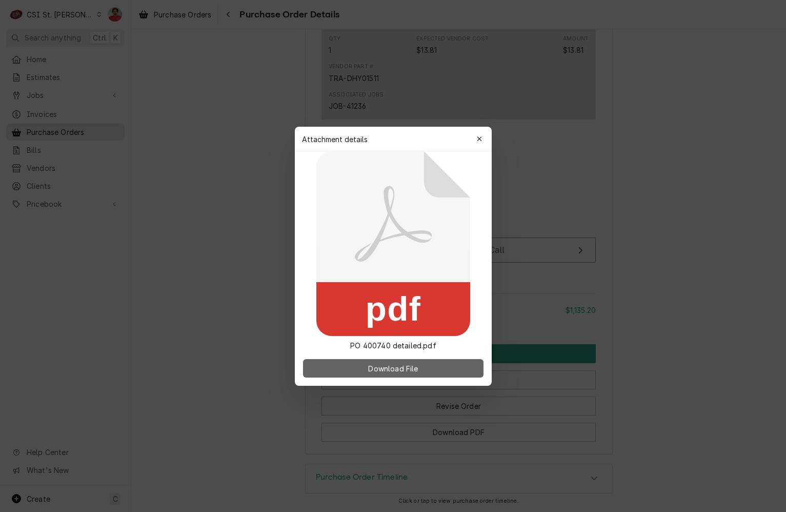
click at [400, 377] on div "Download File" at bounding box center [393, 368] width 197 height 35
click at [400, 375] on button "Download File" at bounding box center [393, 368] width 181 height 18
click at [481, 138] on icon "button" at bounding box center [479, 138] width 6 height 7
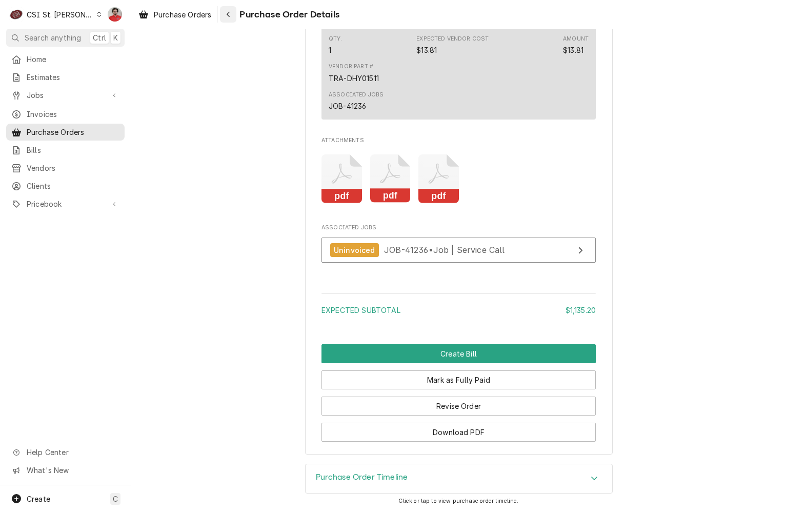
click at [224, 13] on div "Navigate back" at bounding box center [228, 14] width 10 height 10
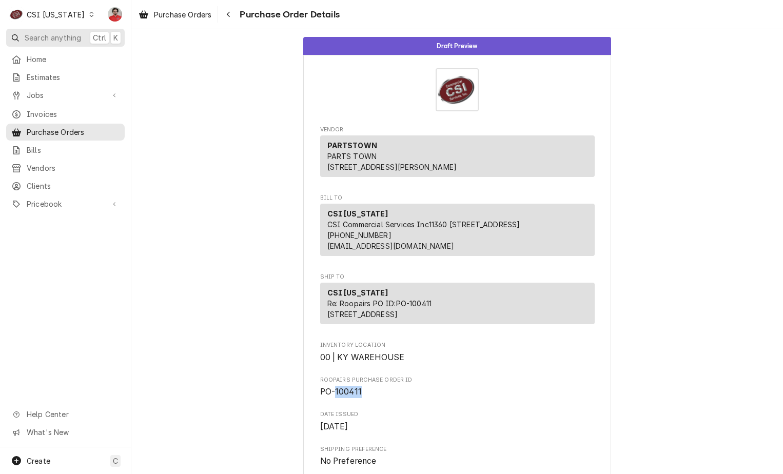
scroll to position [359, 0]
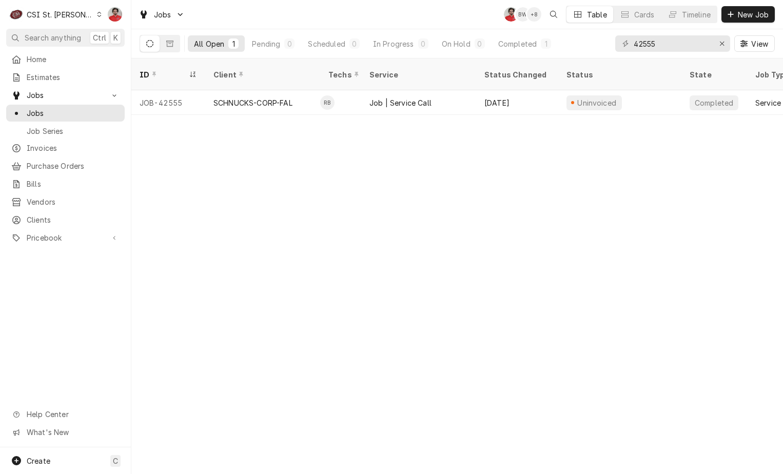
click at [670, 45] on input "42555" at bounding box center [671, 43] width 77 height 16
type input "42414"
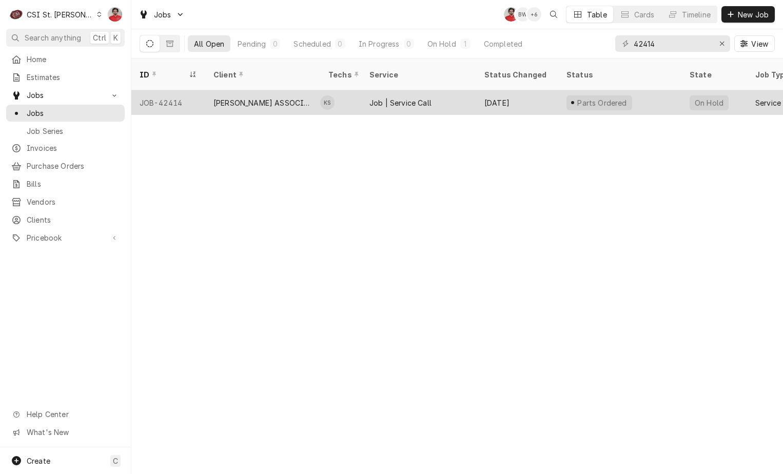
click at [454, 99] on div "Job | Service Call" at bounding box center [418, 102] width 115 height 25
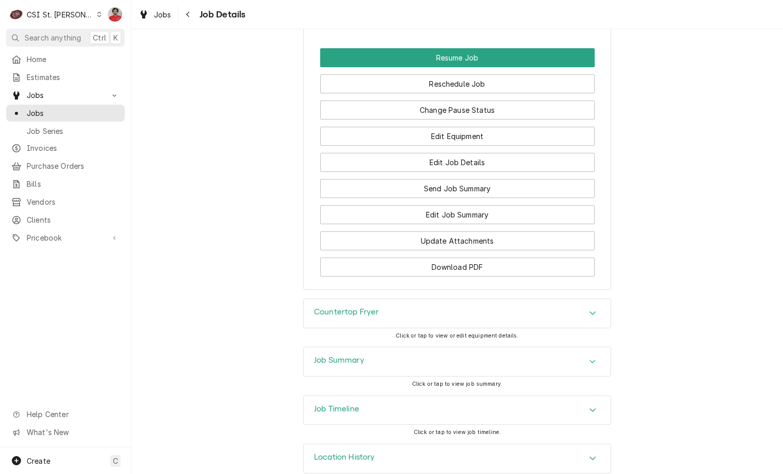
scroll to position [1301, 0]
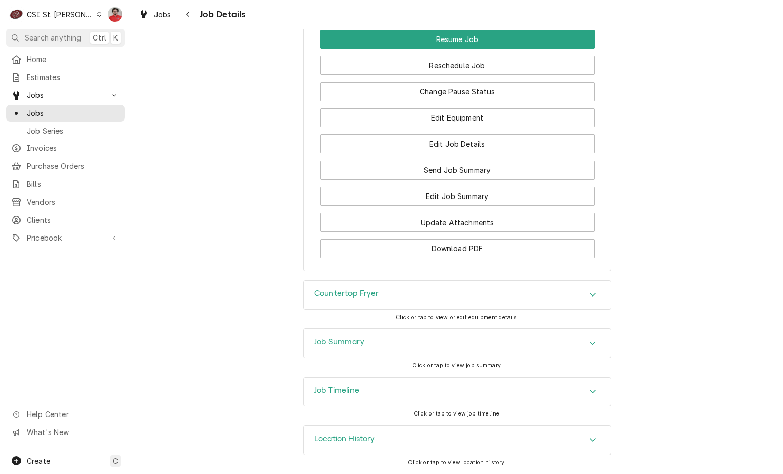
click at [420, 339] on div "Job Summary" at bounding box center [457, 343] width 307 height 29
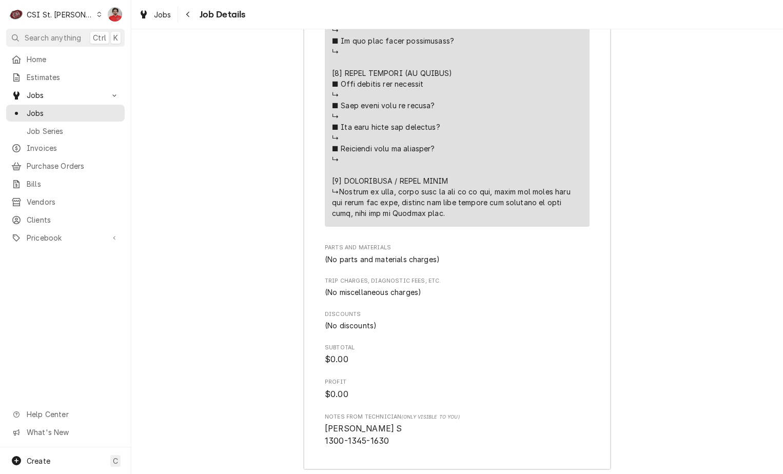
scroll to position [2481, 0]
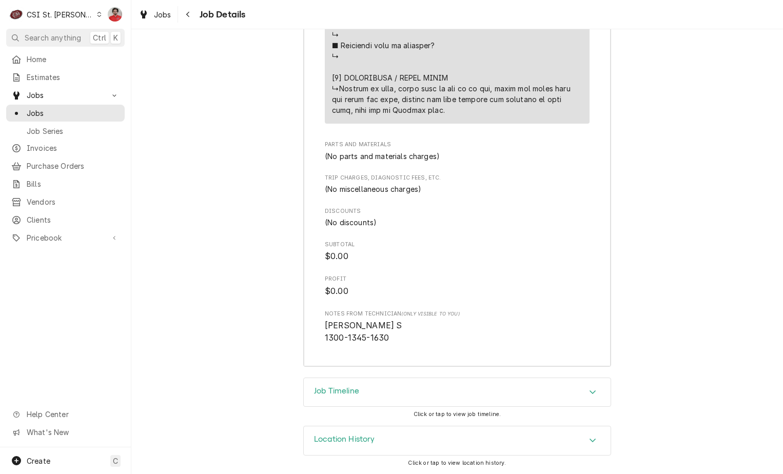
click at [399, 388] on div "Job Timeline" at bounding box center [457, 392] width 307 height 29
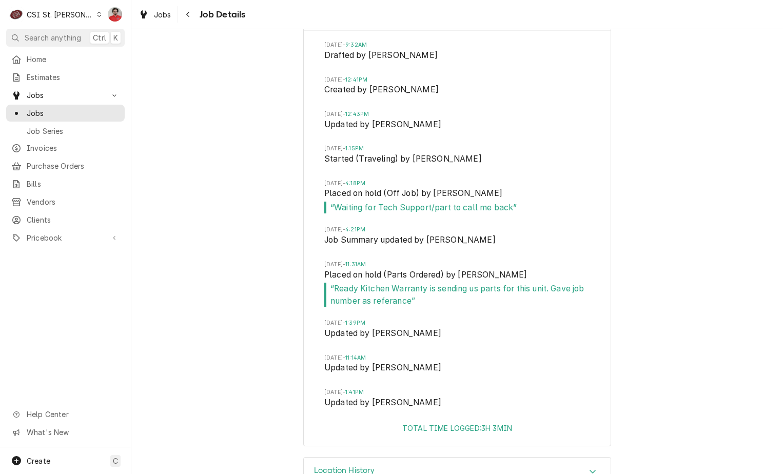
scroll to position [2889, 0]
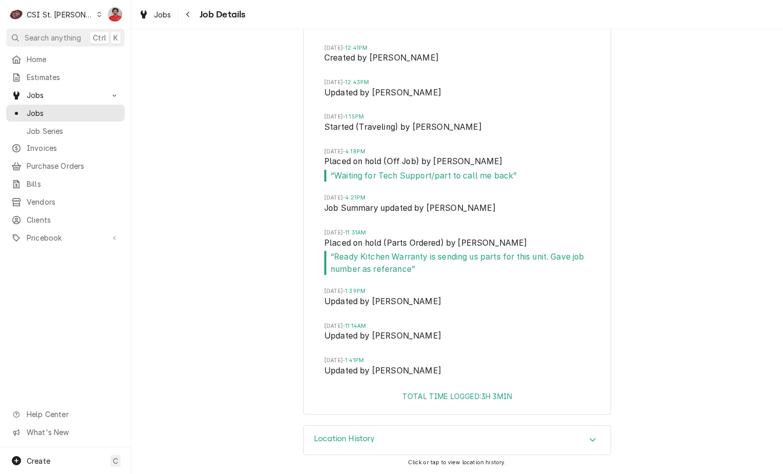
click at [467, 444] on div "Location History" at bounding box center [457, 440] width 307 height 29
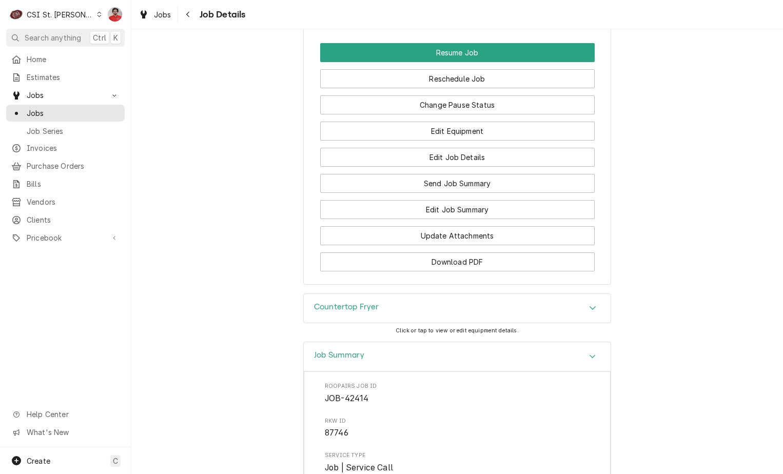
scroll to position [1342, 0]
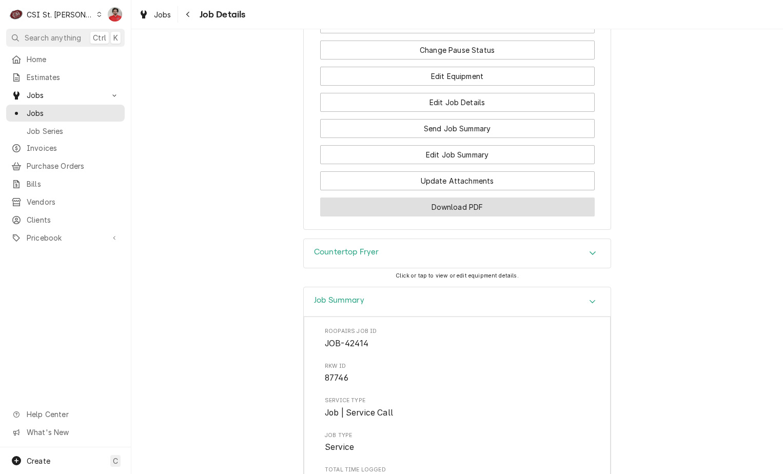
click at [461, 212] on button "Download PDF" at bounding box center [457, 206] width 274 height 19
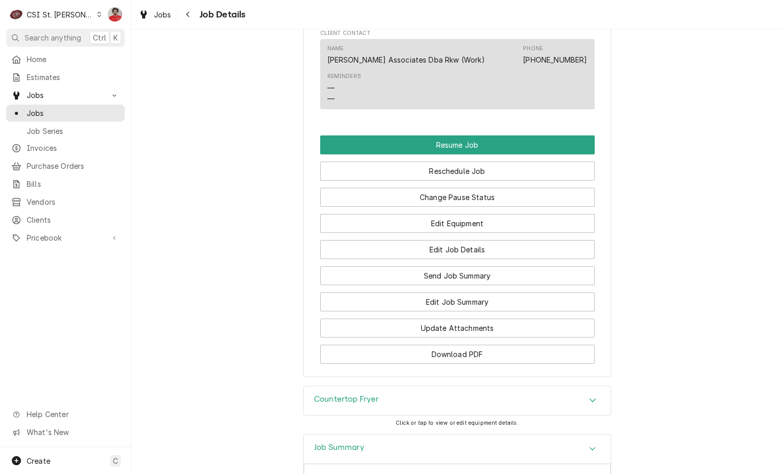
scroll to position [1231, 0]
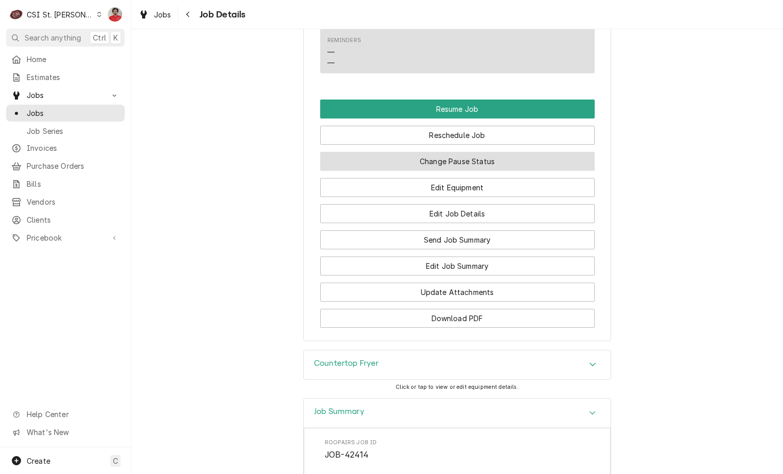
click at [454, 163] on button "Change Pause Status" at bounding box center [457, 161] width 274 height 19
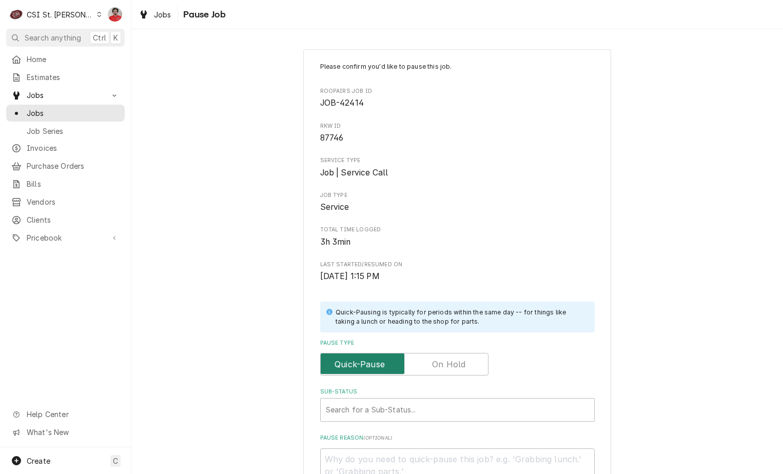
click at [421, 365] on input "Pause Type" at bounding box center [404, 364] width 159 height 23
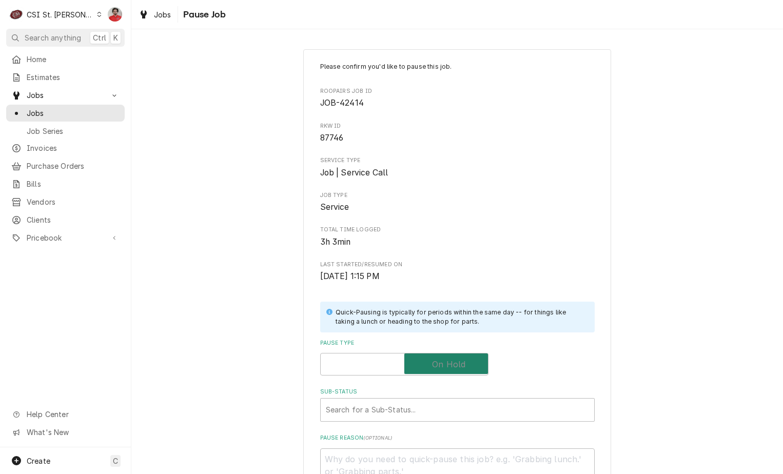
checkbox input "true"
click at [416, 409] on div "Sub-Status" at bounding box center [457, 410] width 263 height 18
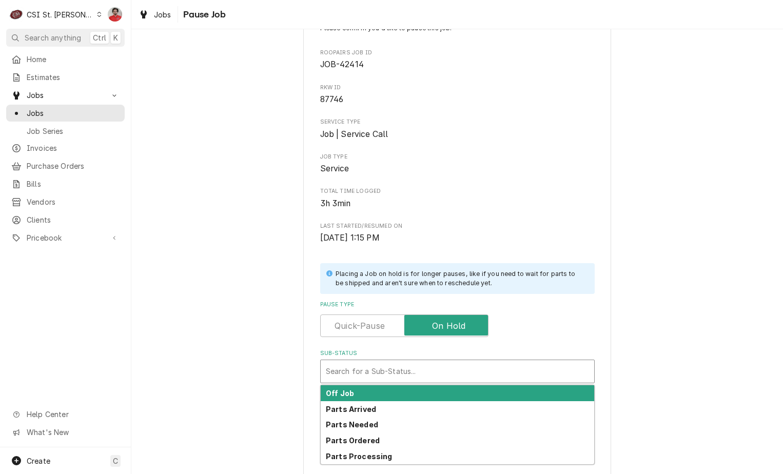
scroll to position [135, 0]
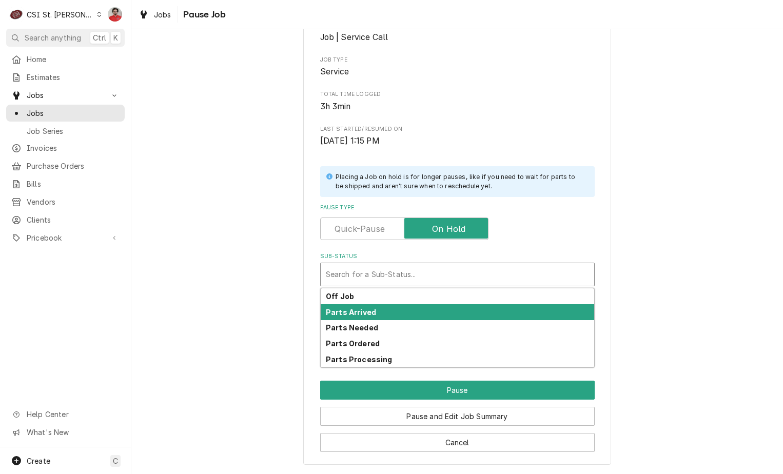
click at [394, 315] on div "Parts Arrived" at bounding box center [457, 312] width 273 height 16
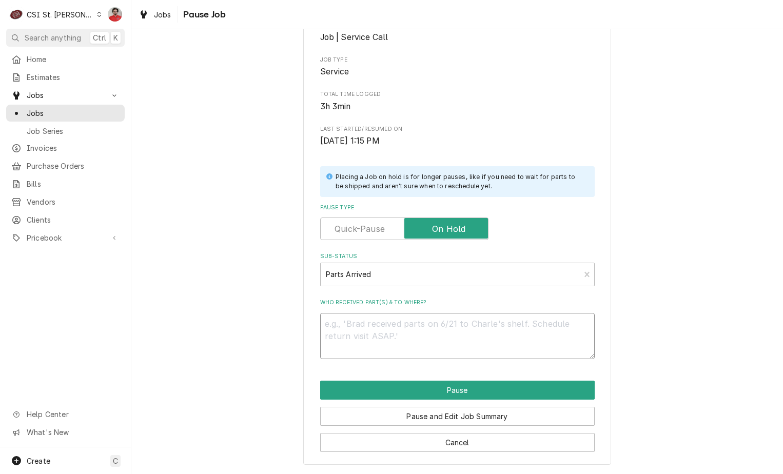
click at [394, 322] on textarea "Who received part(s) & to where?" at bounding box center [457, 336] width 274 height 46
type textarea "x"
type textarea "P"
type textarea "x"
type textarea "Pa"
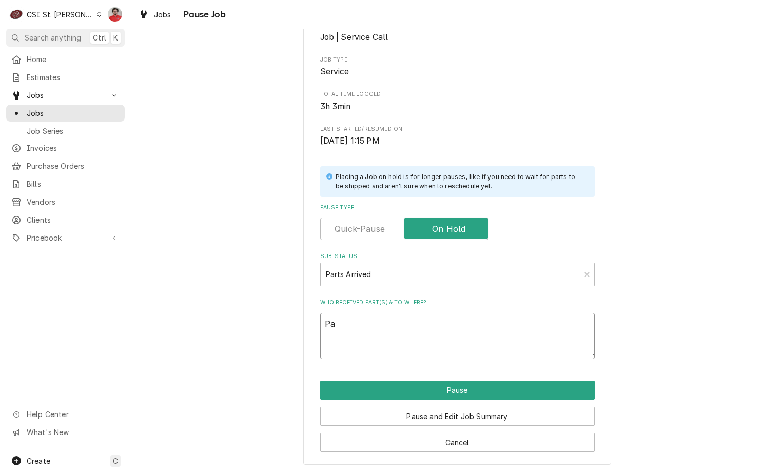
type textarea "x"
type textarea "Pae"
type textarea "x"
type textarea "Pa"
type textarea "x"
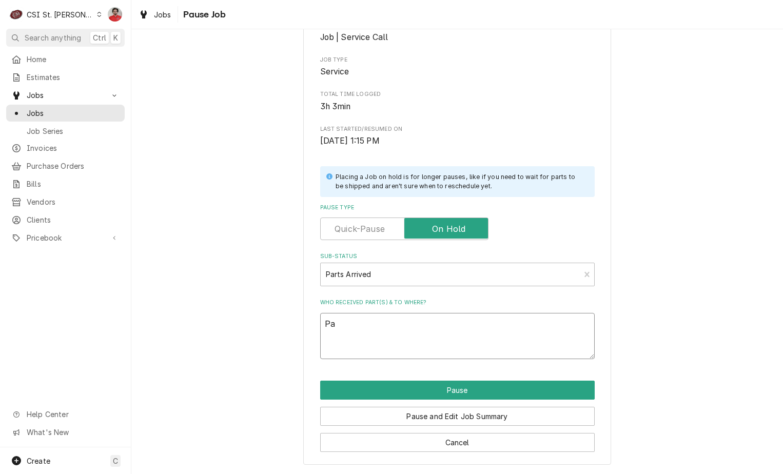
type textarea "Pae"
type textarea "x"
type textarea "Pa"
type textarea "x"
type textarea "Par"
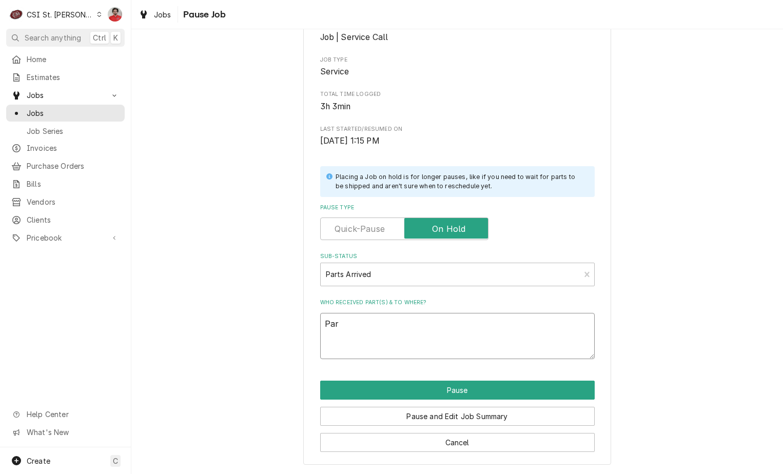
type textarea "x"
type textarea "Part"
type textarea "x"
type textarea "Parts"
type textarea "x"
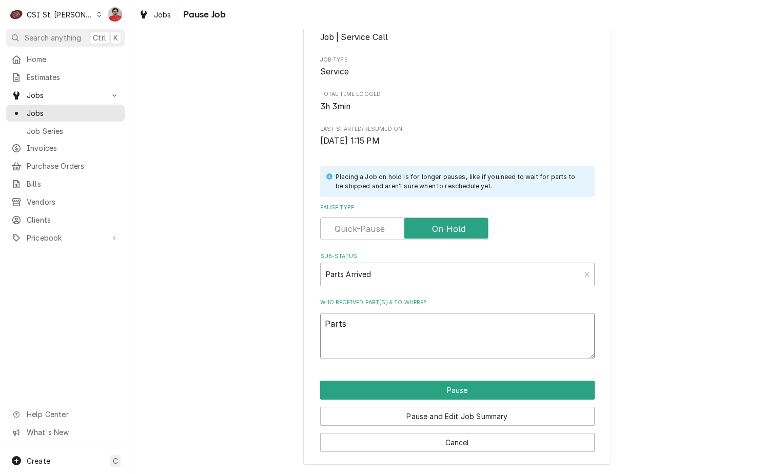
type textarea "Parts"
type textarea "x"
type textarea "Parts e"
type textarea "x"
type textarea "Parts er"
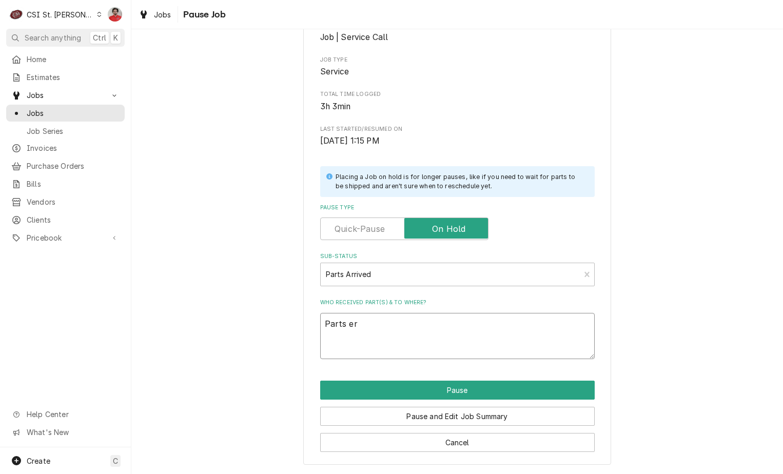
type textarea "x"
type textarea "Parts e"
type textarea "x"
type textarea "Parts"
type textarea "x"
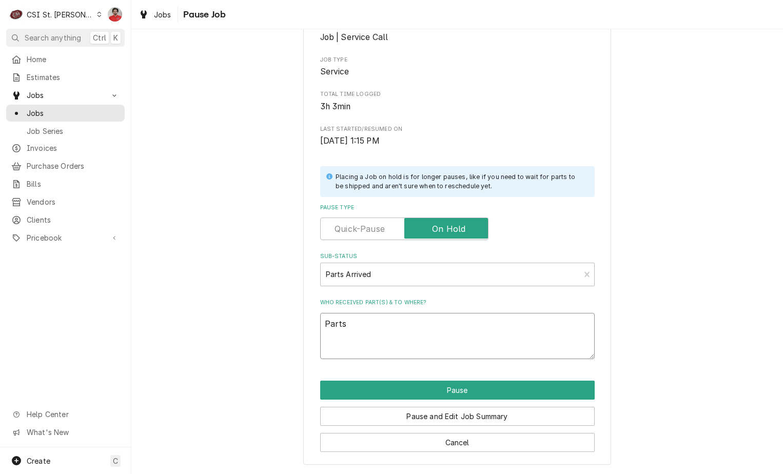
type textarea "Parts r"
type textarea "x"
type textarea "Parts re"
type textarea "x"
type textarea "Parts rec"
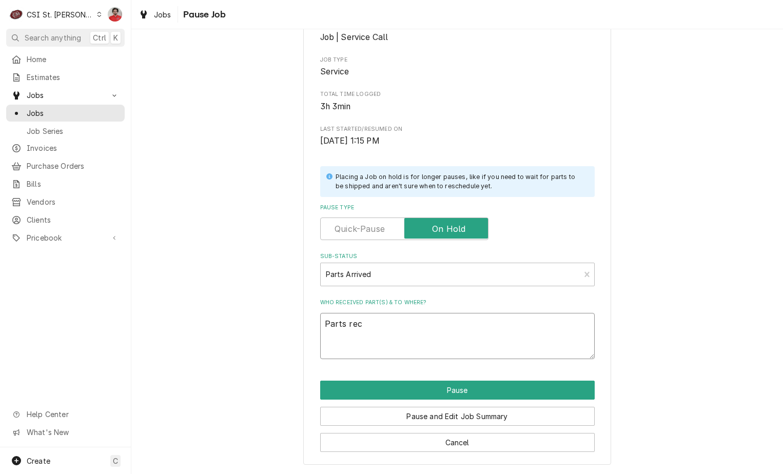
type textarea "x"
type textarea "Parts rece"
type textarea "x"
type textarea "Parts recei"
type textarea "x"
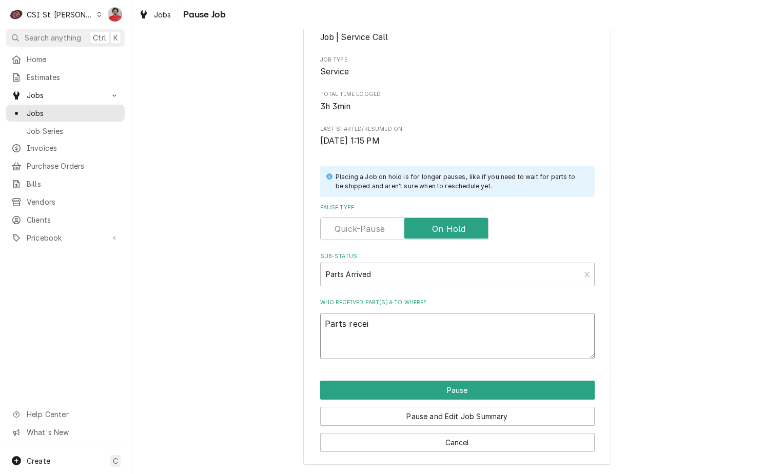
type textarea "Parts receiv"
type textarea "x"
type textarea "Parts receive"
type textarea "x"
type textarea "Parts received"
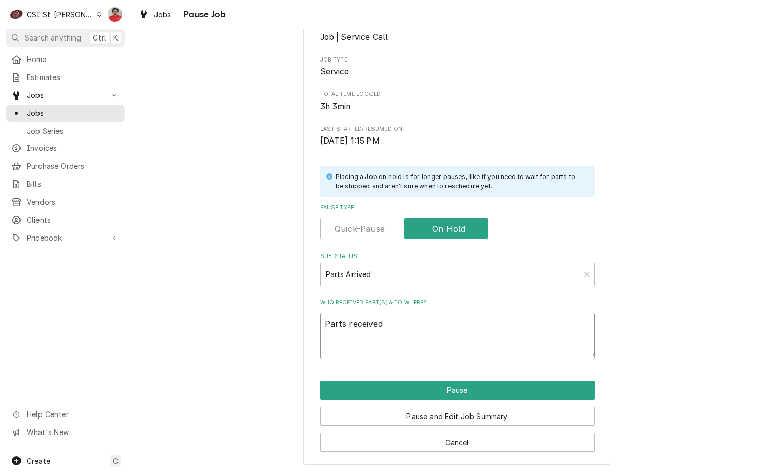
type textarea "x"
type textarea "Parts received"
type textarea "x"
type textarea "Parts received t"
type textarea "x"
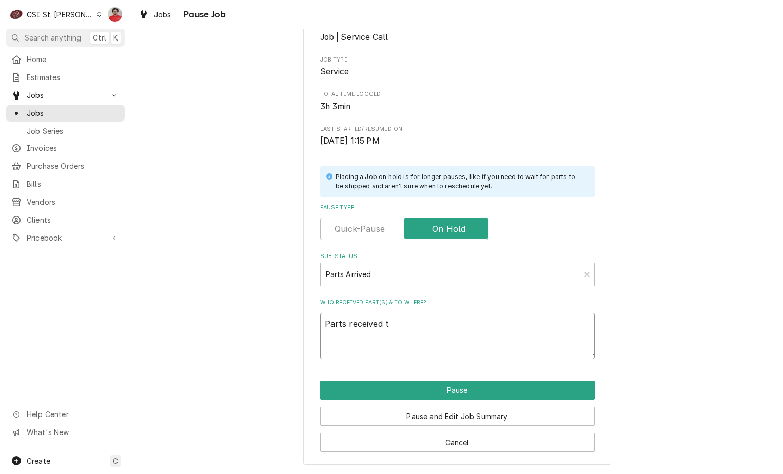
type textarea "Parts received to"
type textarea "x"
type textarea "Parts received to"
type textarea "x"
type textarea "Parts received to K"
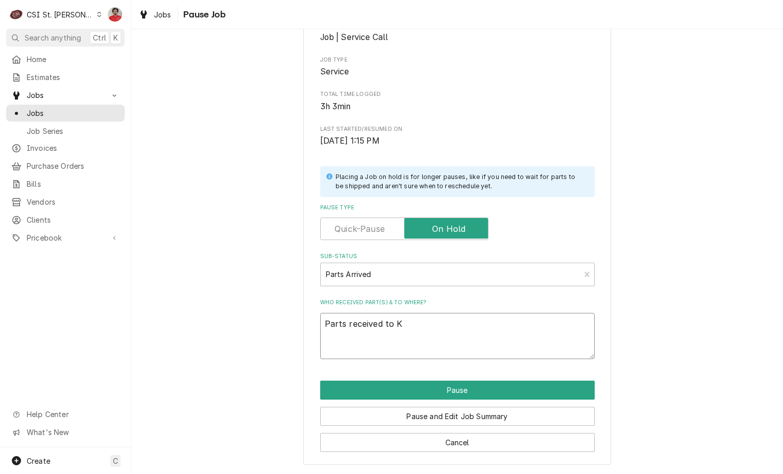
type textarea "x"
type textarea "Parts received to Ky"
type textarea "x"
type textarea "Parts received to Kyl"
type textarea "x"
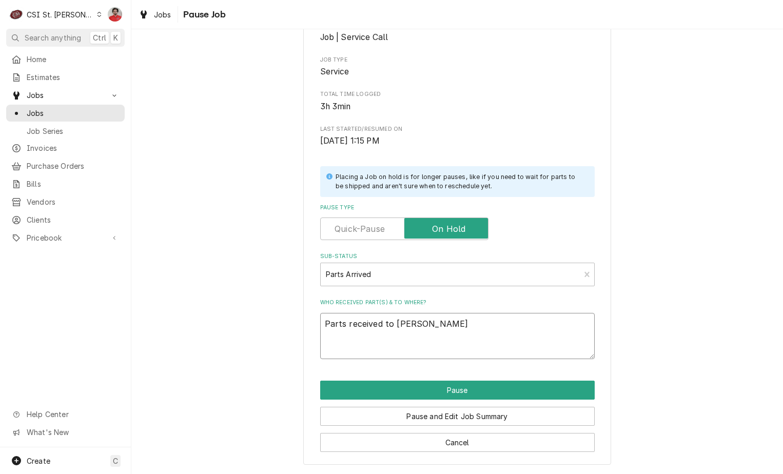
type textarea "Parts received to Kyle"
type textarea "x"
type textarea "Parts received to Kyle'"
type textarea "x"
type textarea "Parts received to Kyle's"
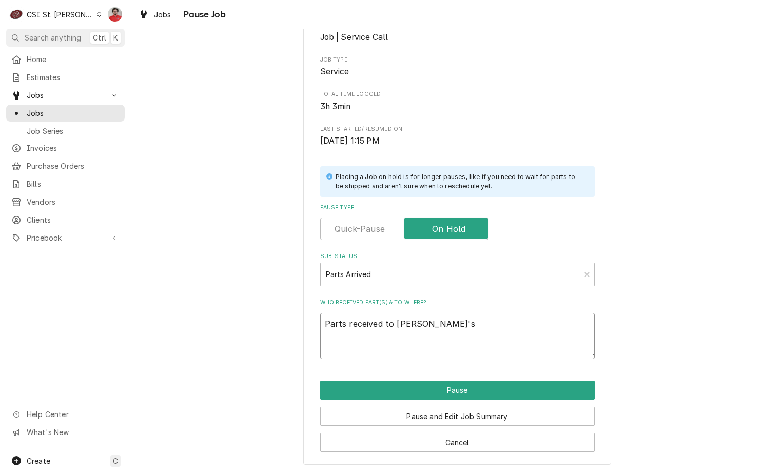
type textarea "x"
type textarea "Parts received to Kyle's"
type textarea "x"
type textarea "Parts received to Kyle's s"
type textarea "x"
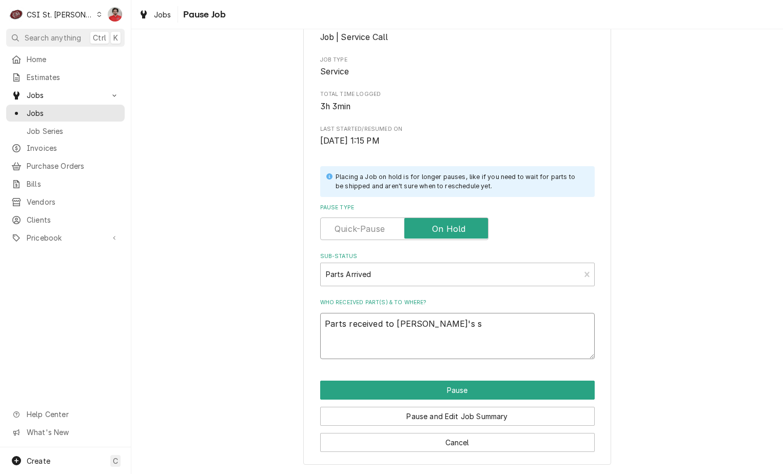
type textarea "Parts received to Kyle's sh"
type textarea "x"
type textarea "Parts received to Kyle's she"
type textarea "x"
type textarea "Parts received to Kyle's shel"
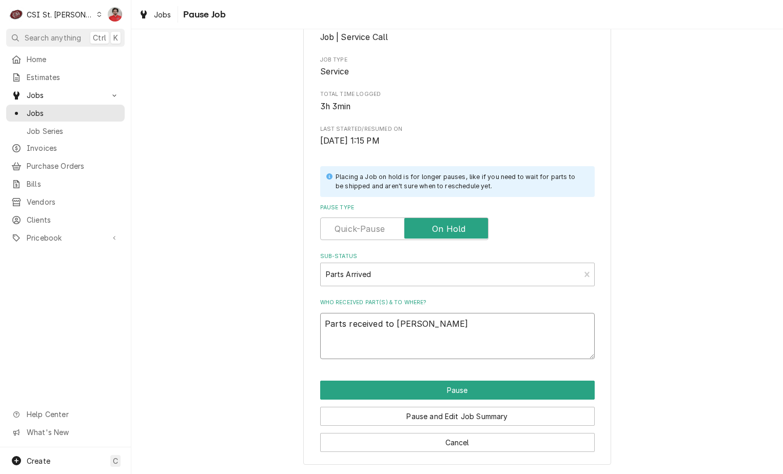
type textarea "x"
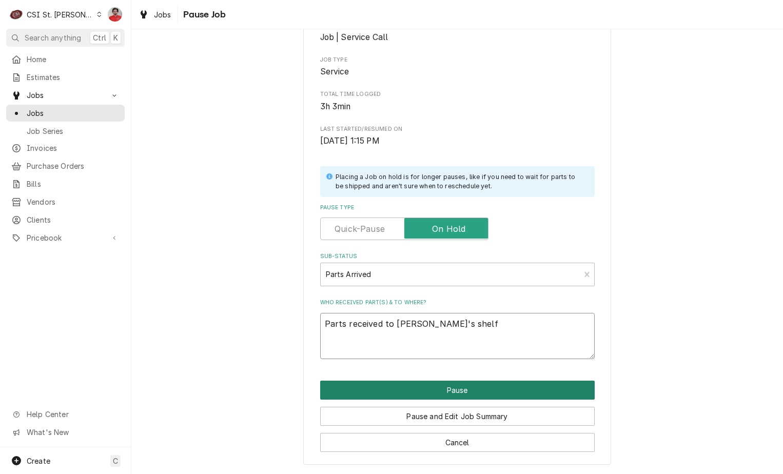
type textarea "Parts received to Kyle's shelf"
click at [439, 389] on button "Pause" at bounding box center [457, 390] width 274 height 19
type textarea "x"
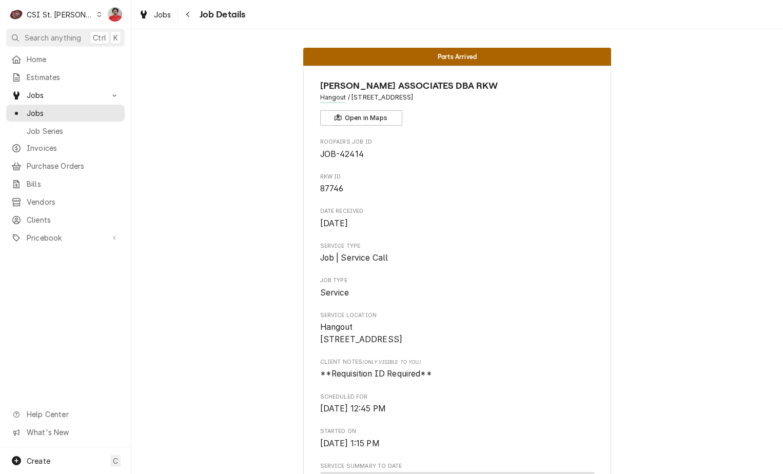
scroll to position [51, 0]
